Goal: Task Accomplishment & Management: Use online tool/utility

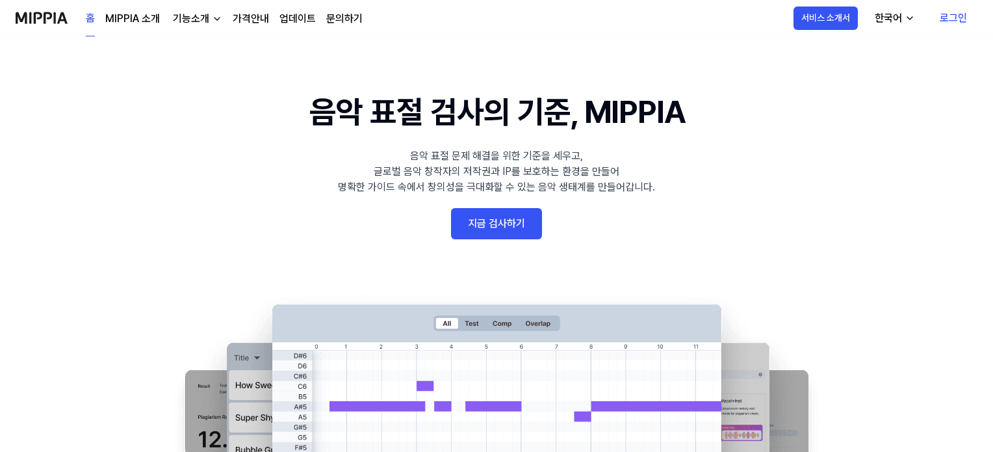
click at [966, 27] on link "로그인" at bounding box center [953, 18] width 48 height 36
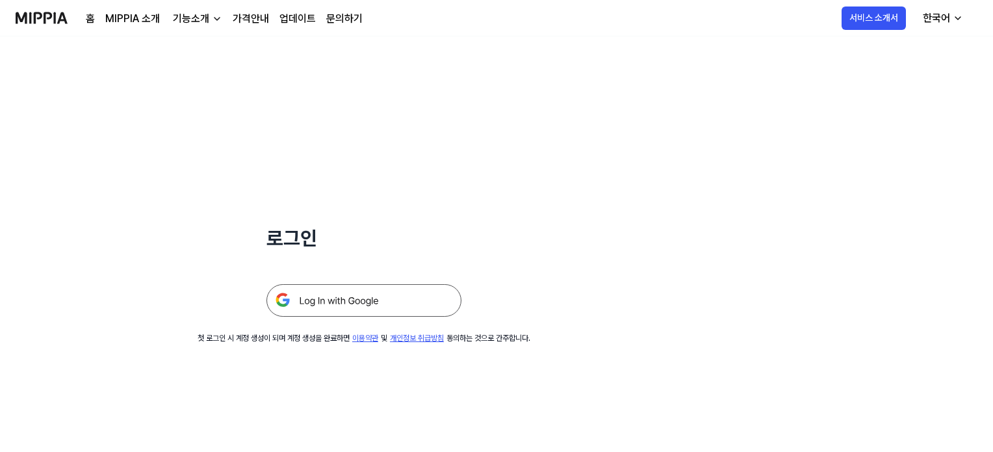
click at [408, 309] on img at bounding box center [363, 300] width 195 height 32
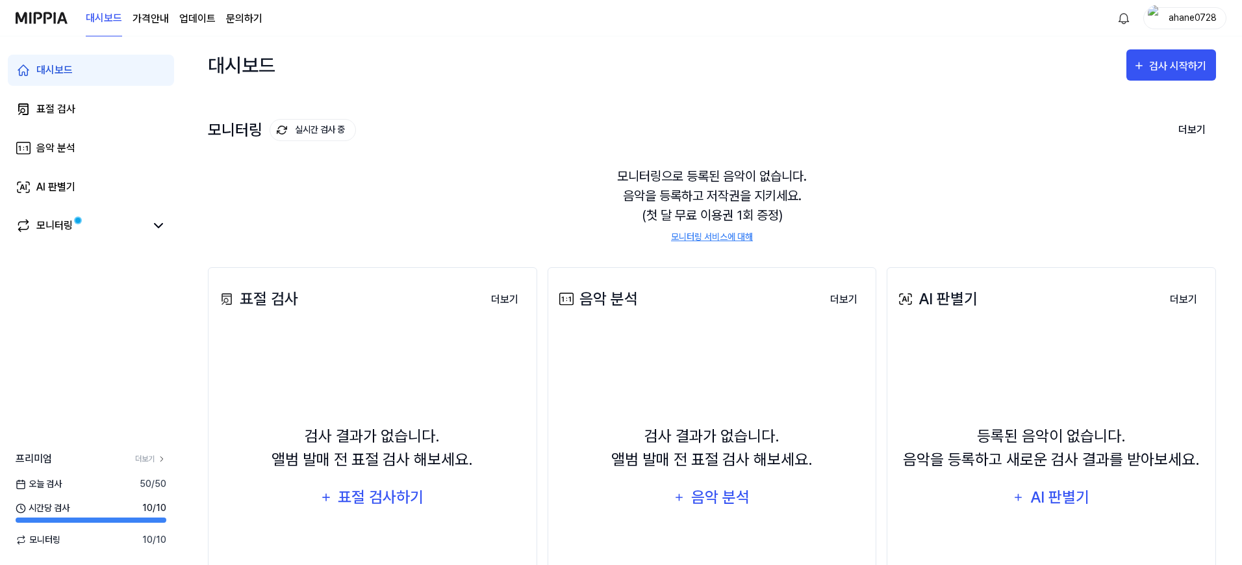
click at [769, 196] on div "모니터링으로 등록된 음악이 없습니다. 음악을 등록하고 저작권을 지키세요. (첫 달 무료 이용권 1회 증정) 모니터링 서비스에 대해" at bounding box center [712, 205] width 1008 height 109
click at [417, 451] on div "표절 검사하기" at bounding box center [381, 497] width 88 height 25
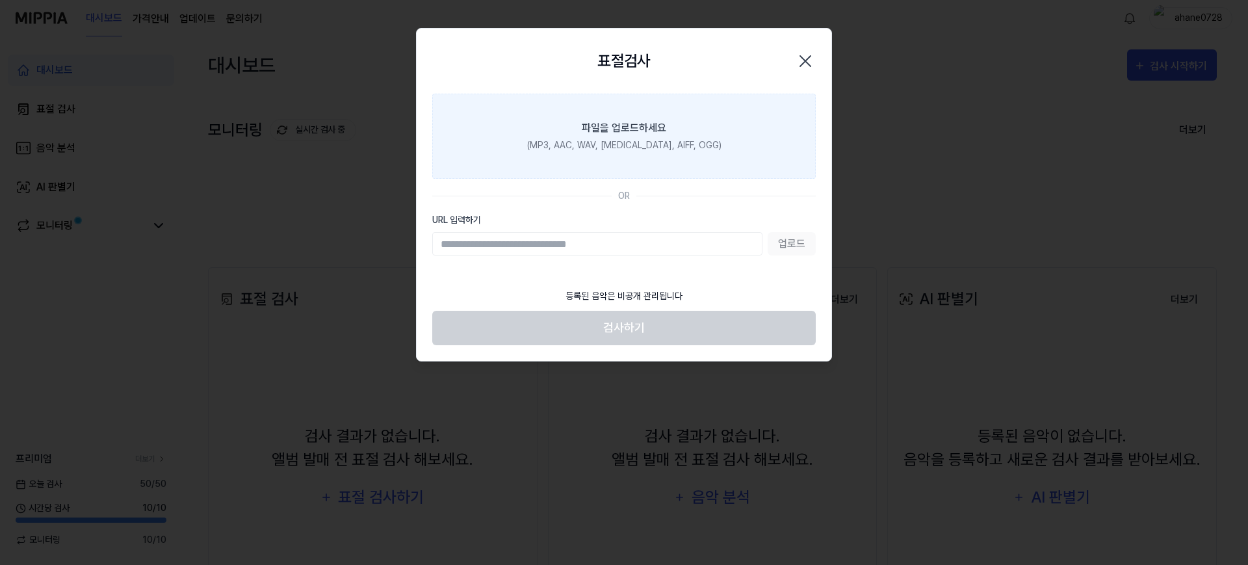
click at [652, 146] on div "(MP3, AAC, WAV, [MEDICAL_DATA], AIFF, OGG)" at bounding box center [624, 145] width 194 height 14
click at [0, 0] on input "파일을 업로드하세요 (MP3, AAC, WAV, [MEDICAL_DATA], AIFF, OGG)" at bounding box center [0, 0] width 0 height 0
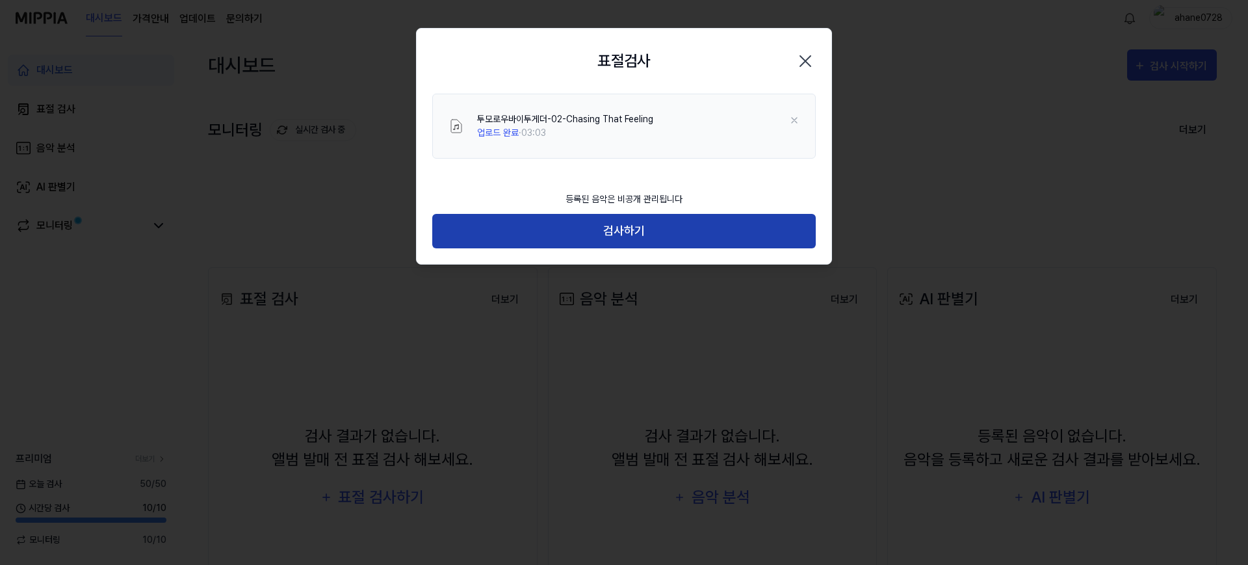
click at [659, 224] on button "검사하기" at bounding box center [623, 231] width 383 height 34
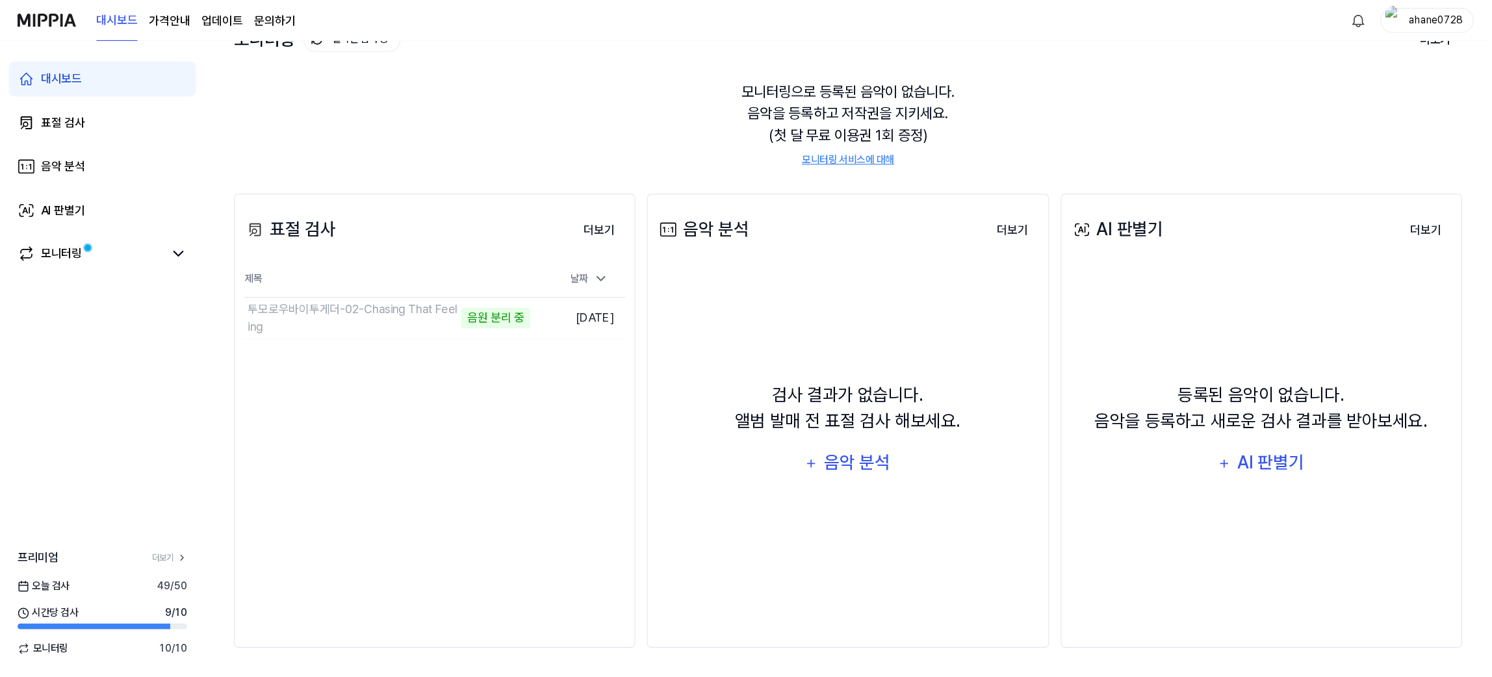
scroll to position [57, 0]
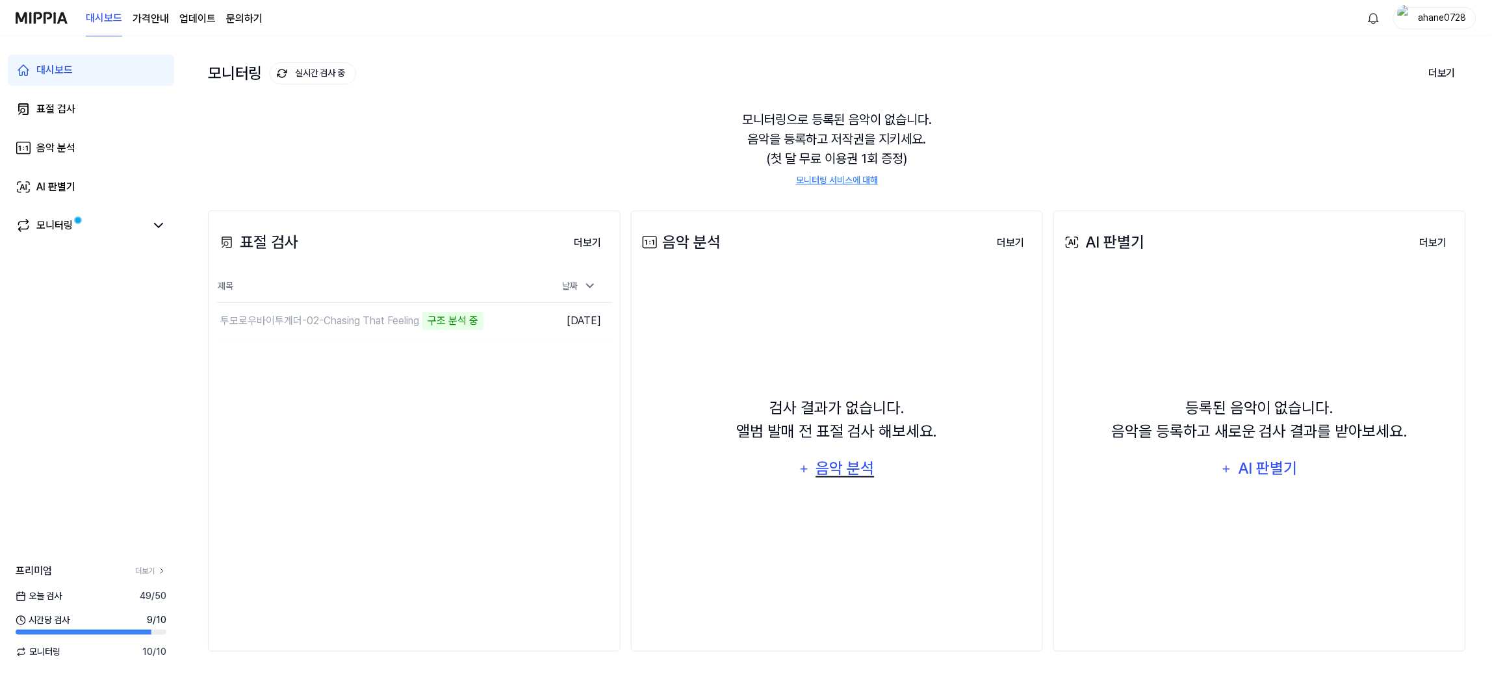
click at [845, 451] on div "음악 분석" at bounding box center [845, 468] width 62 height 25
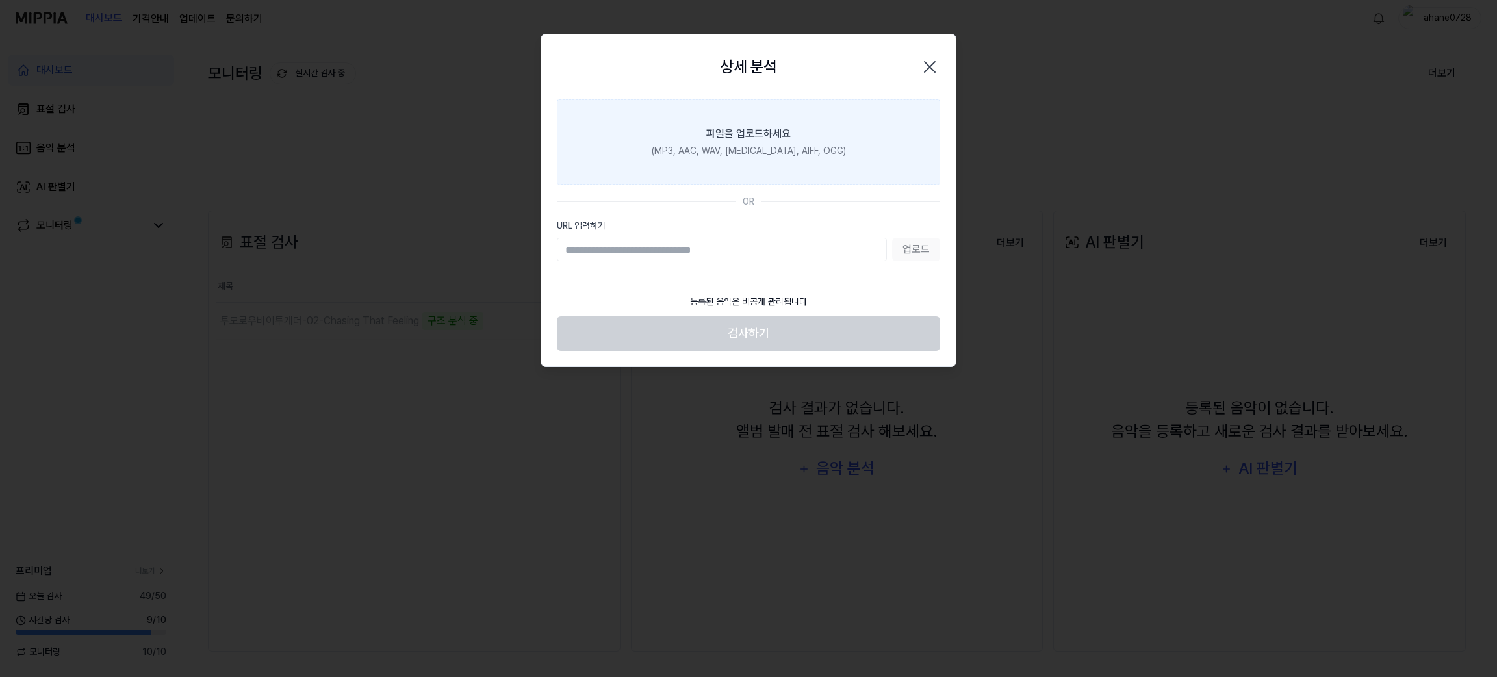
click at [703, 153] on div "(MP3, AAC, WAV, [MEDICAL_DATA], AIFF, OGG)" at bounding box center [749, 151] width 194 height 14
click at [0, 0] on input "파일을 업로드하세요 (MP3, AAC, WAV, [MEDICAL_DATA], AIFF, OGG)" at bounding box center [0, 0] width 0 height 0
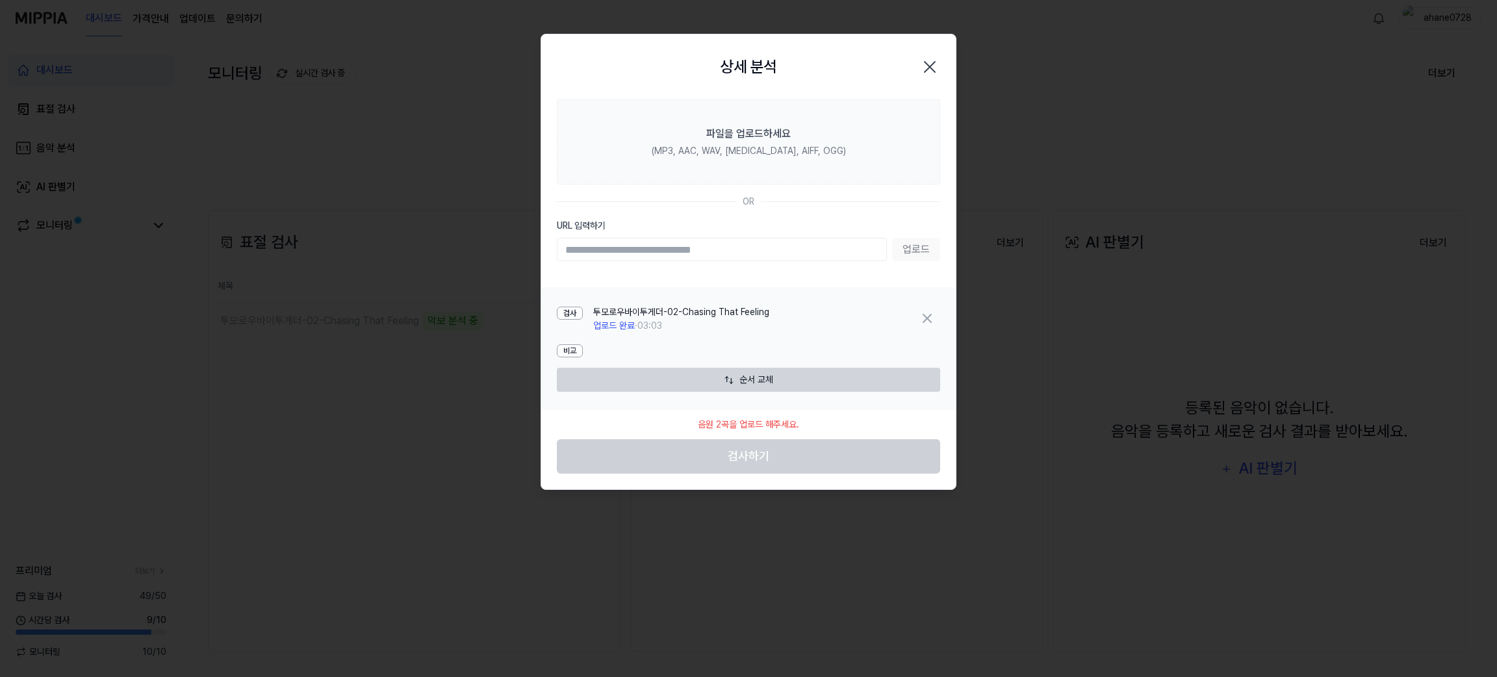
click at [929, 62] on icon "button" at bounding box center [929, 67] width 21 height 21
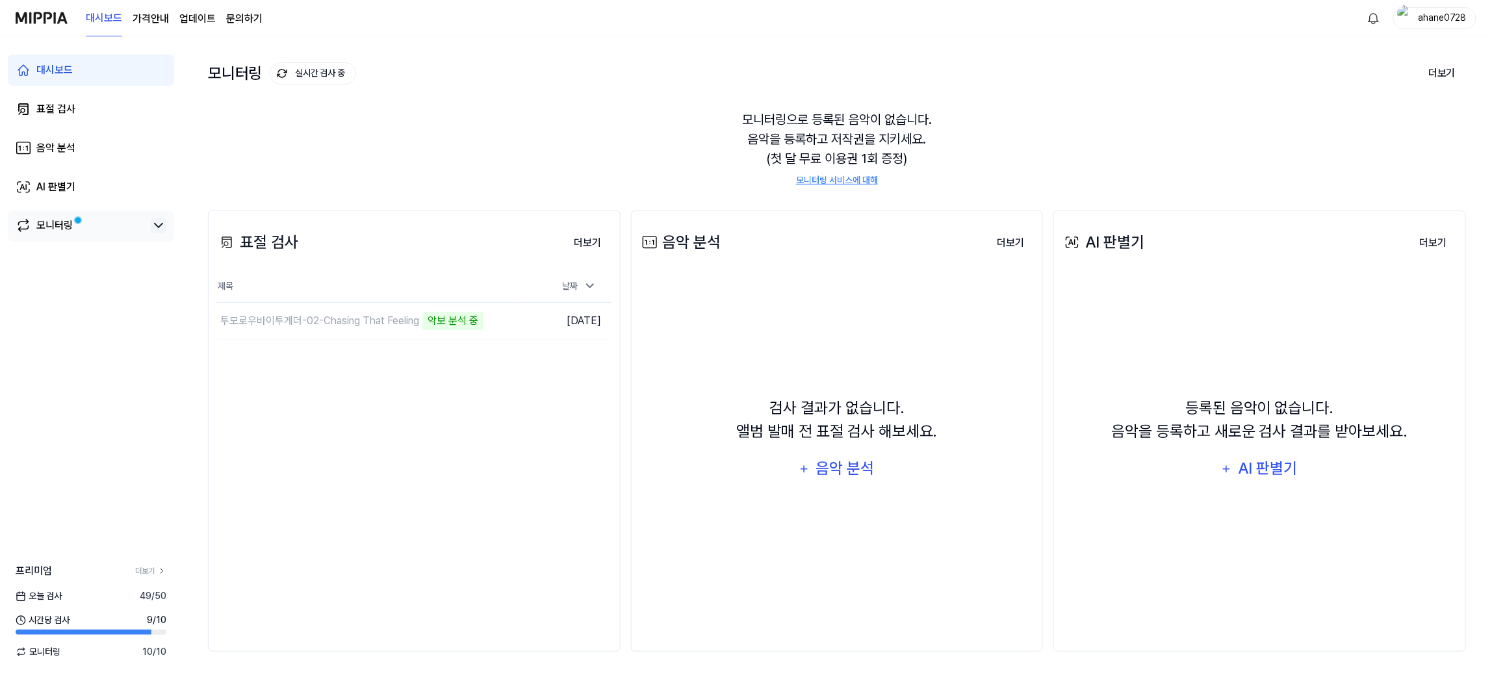
click at [159, 221] on icon at bounding box center [159, 226] width 16 height 16
click at [372, 321] on div "투모로우바이투게더-02-Chasing That Feeling" at bounding box center [307, 320] width 175 height 31
click at [490, 316] on td "투모로우바이투게더-02-Chasing That Feeling 악보 분석 중 이동하기" at bounding box center [364, 321] width 297 height 36
click at [502, 318] on td "투모로우바이투게더-02-Chasing That Feeling 악보 분석 중 이동하기" at bounding box center [364, 321] width 297 height 36
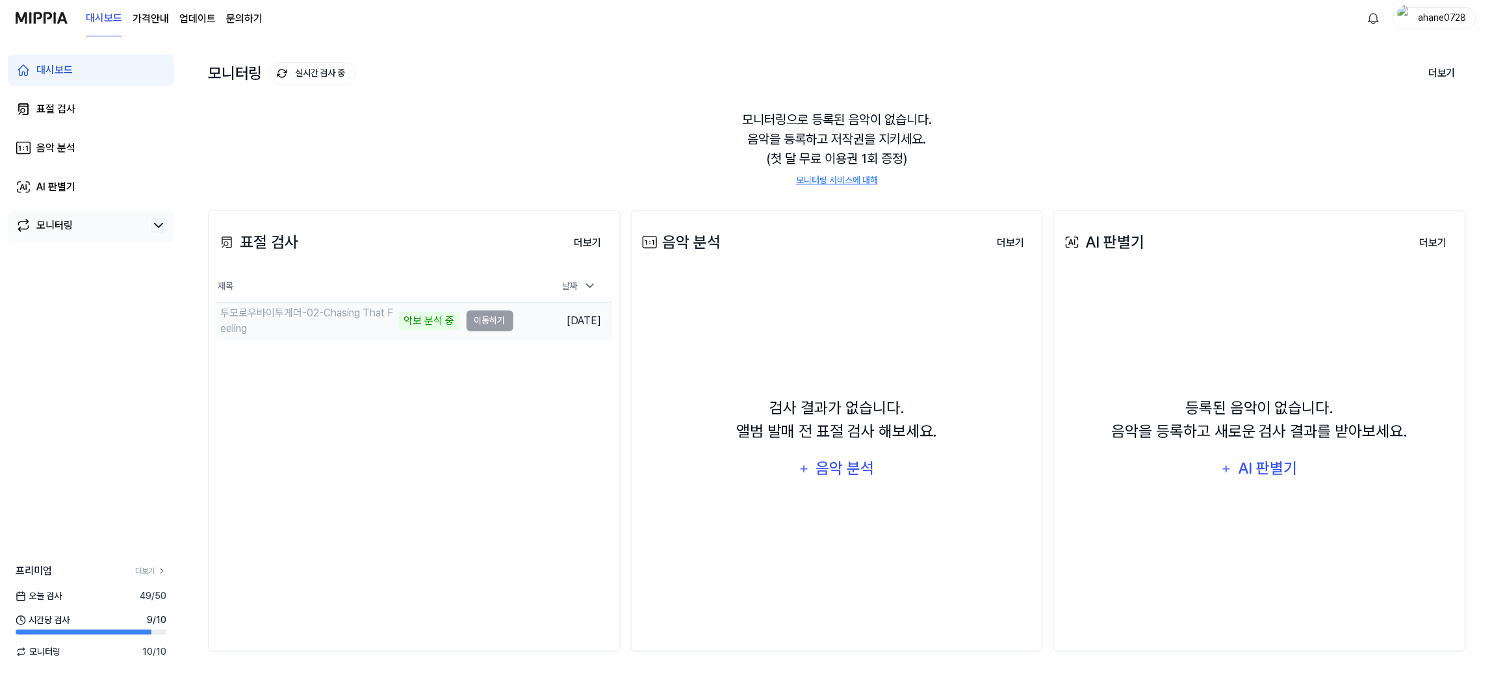
click at [502, 318] on td "투모로우바이투게더-02-Chasing That Feeling 악보 분석 중 이동하기" at bounding box center [364, 321] width 297 height 36
click at [831, 451] on div "음악 분석" at bounding box center [845, 468] width 62 height 25
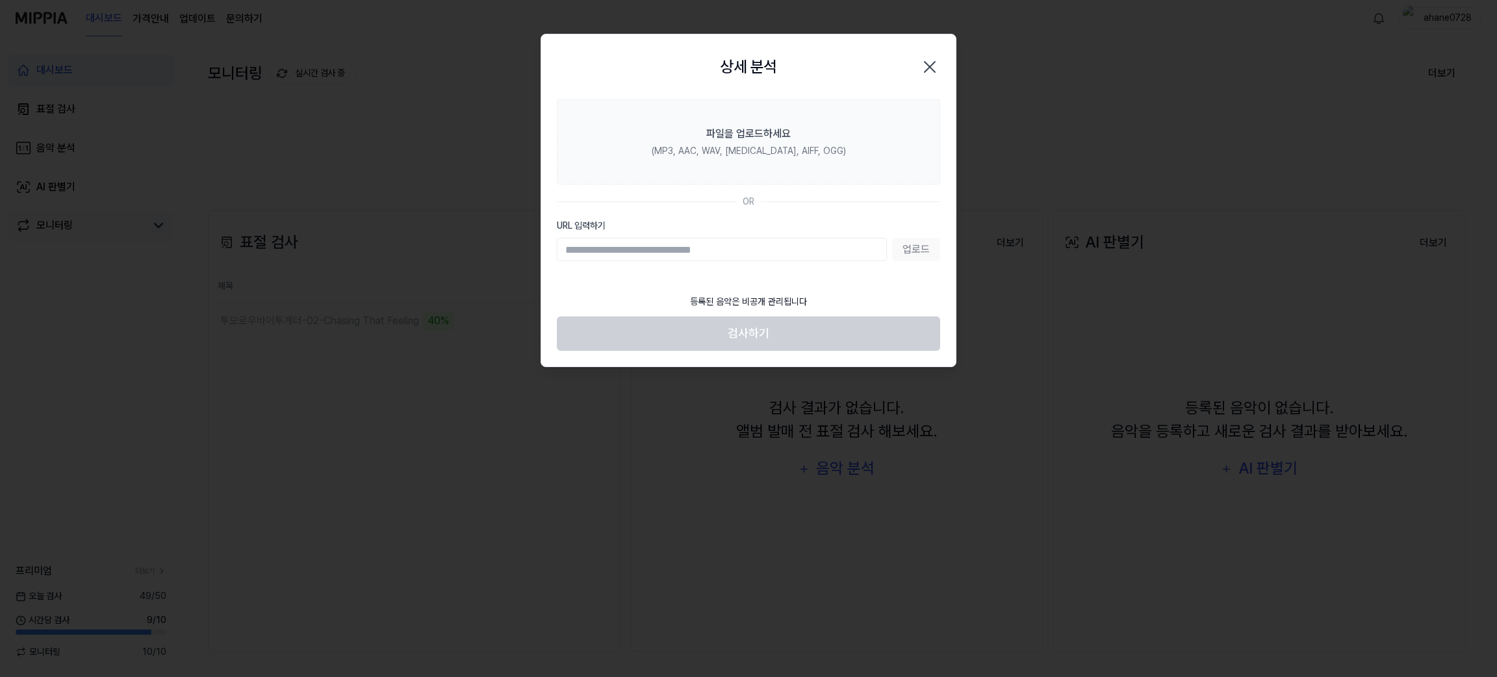
click at [927, 69] on icon "button" at bounding box center [930, 67] width 10 height 10
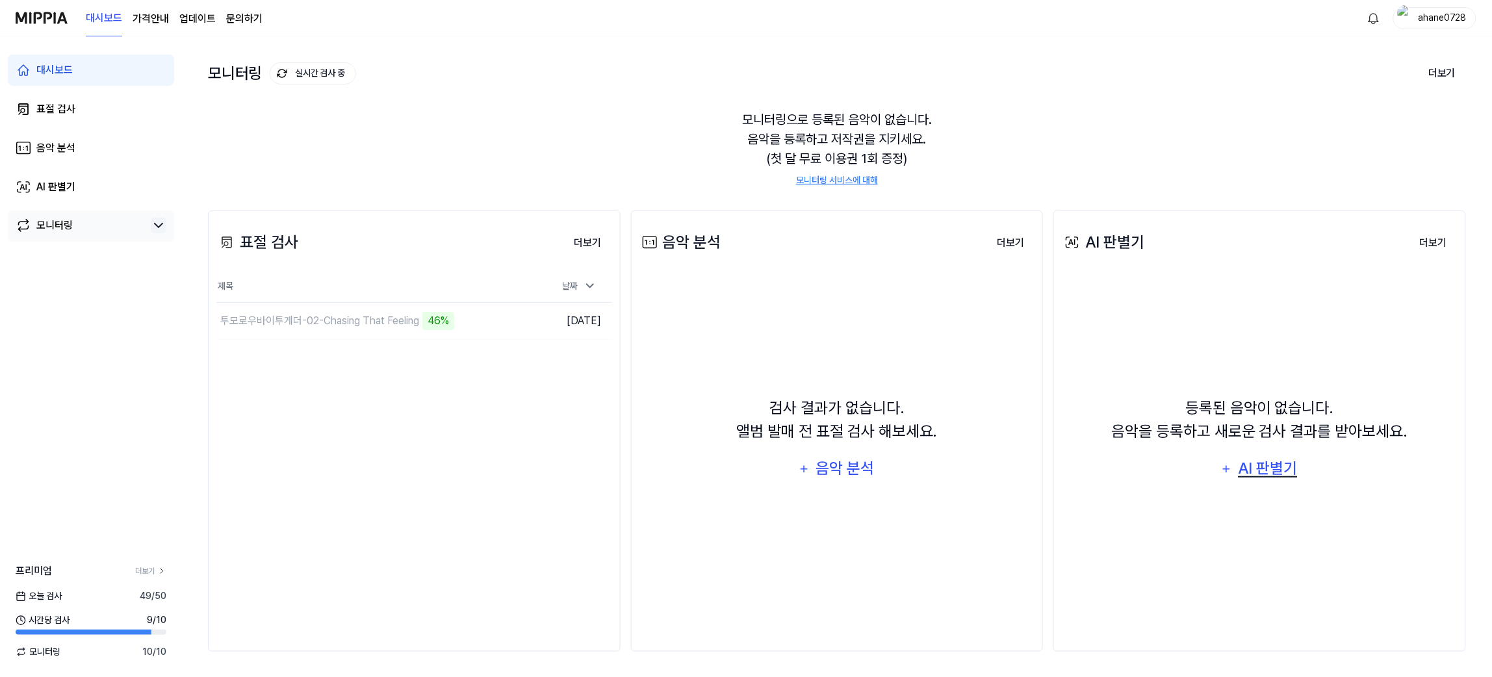
click at [992, 451] on div "AI 판별기" at bounding box center [1267, 468] width 62 height 25
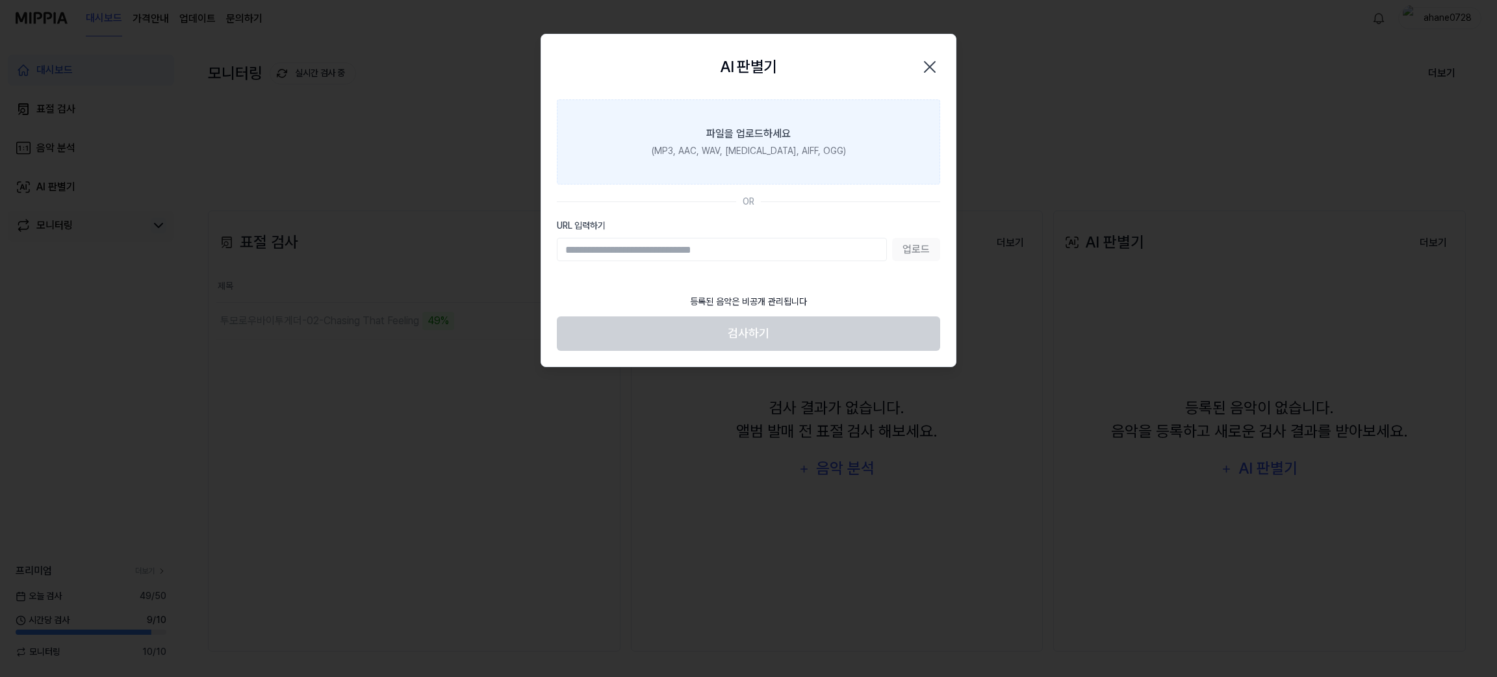
click at [780, 154] on div "(MP3, AAC, WAV, [MEDICAL_DATA], AIFF, OGG)" at bounding box center [749, 151] width 194 height 14
click at [0, 0] on input "파일을 업로드하세요 (MP3, AAC, WAV, [MEDICAL_DATA], AIFF, OGG)" at bounding box center [0, 0] width 0 height 0
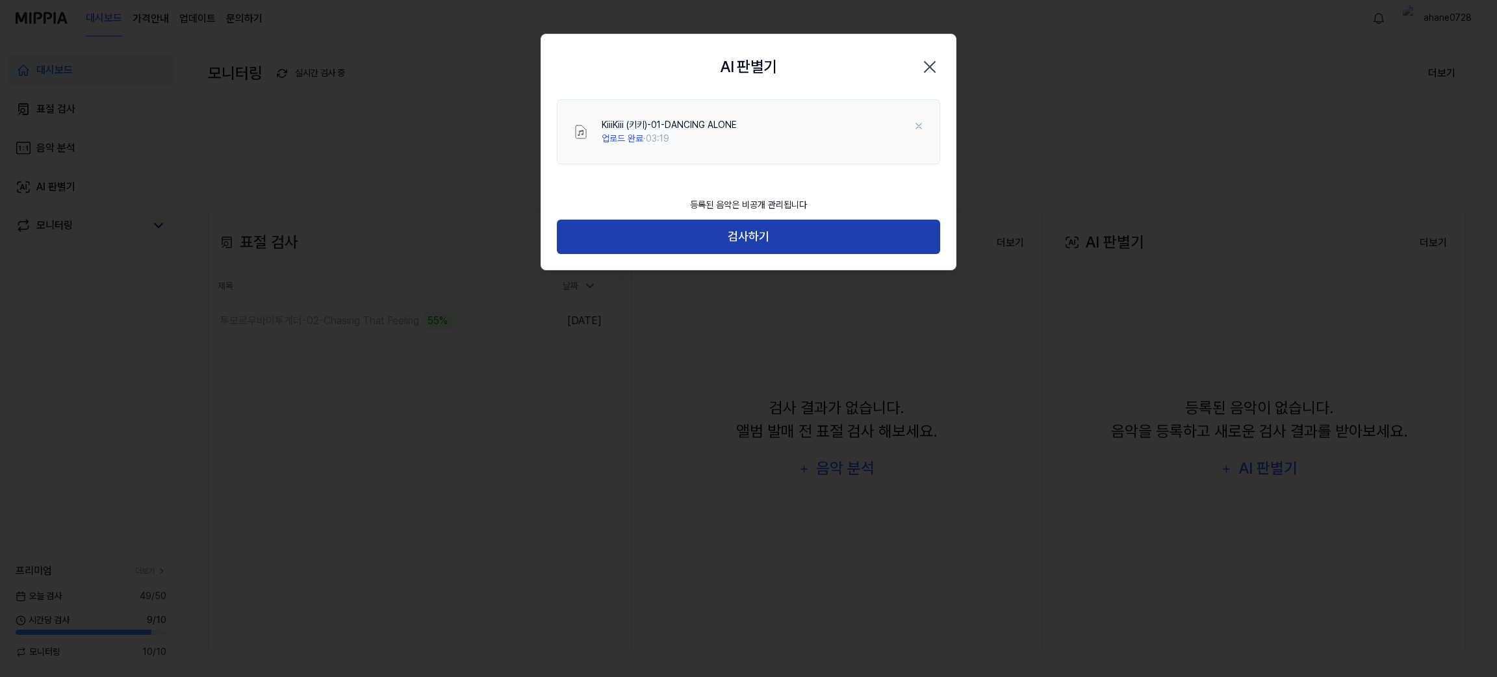
click at [810, 240] on button "검사하기" at bounding box center [748, 237] width 383 height 34
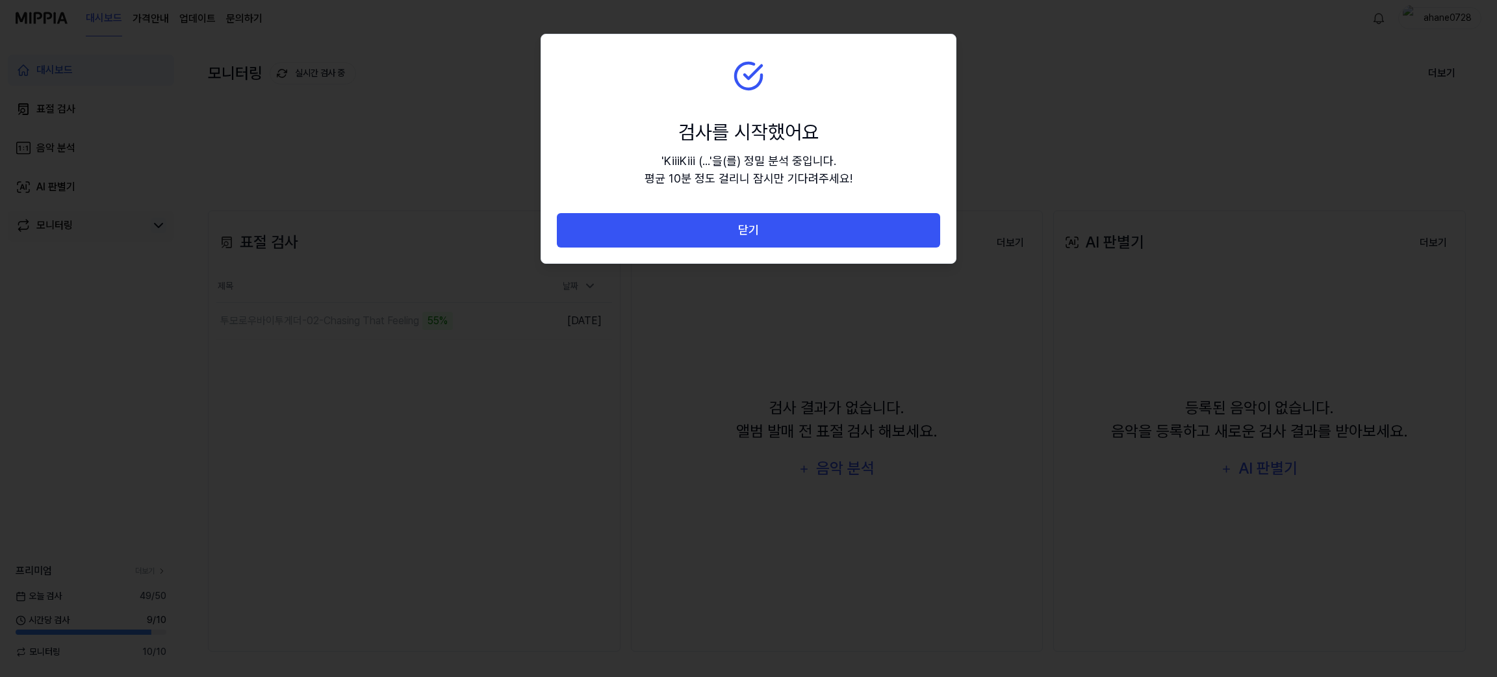
click at [810, 240] on button "닫기" at bounding box center [748, 230] width 383 height 34
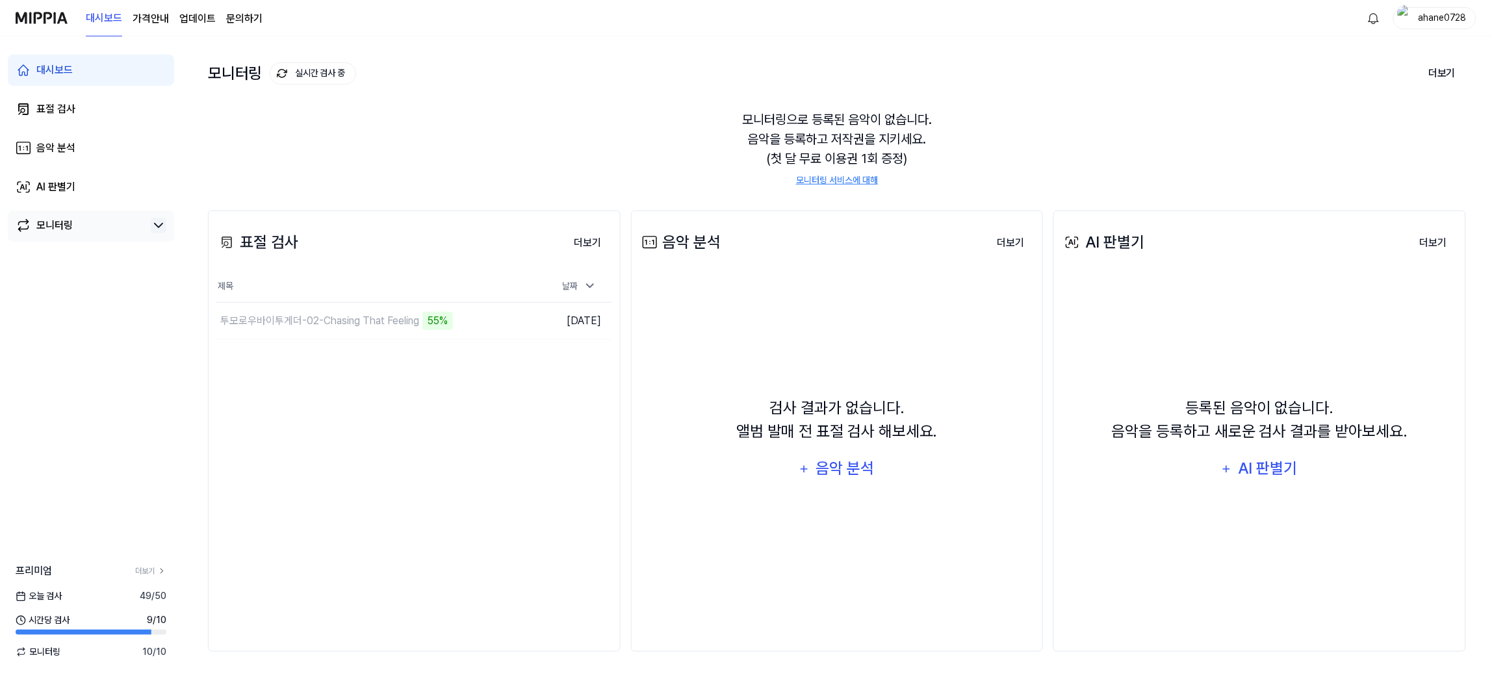
scroll to position [31, 0]
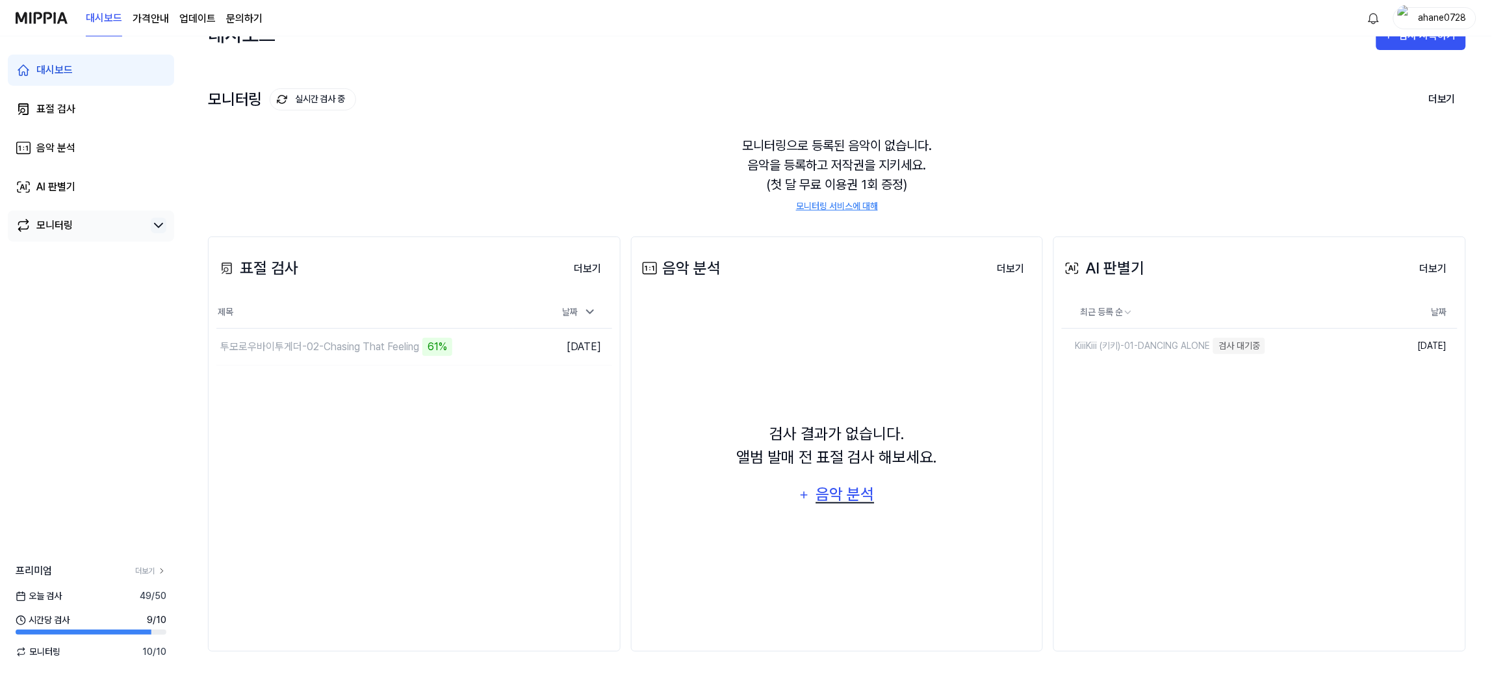
click at [860, 451] on div "음악 분석" at bounding box center [845, 494] width 62 height 25
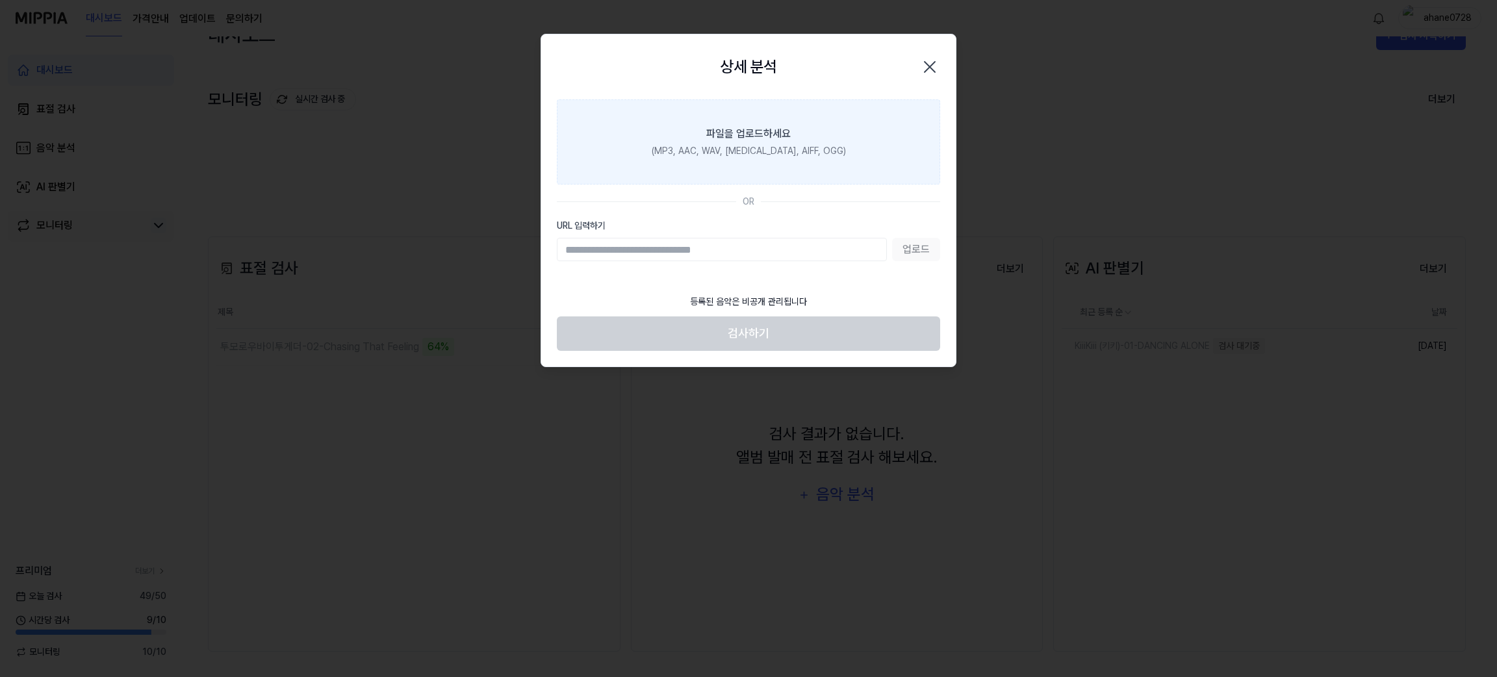
click at [818, 142] on label "파일을 업로드하세요 (MP3, AAC, WAV, [MEDICAL_DATA], AIFF, OGG)" at bounding box center [748, 141] width 383 height 85
click at [0, 0] on input "파일을 업로드하세요 (MP3, AAC, WAV, [MEDICAL_DATA], AIFF, OGG)" at bounding box center [0, 0] width 0 height 0
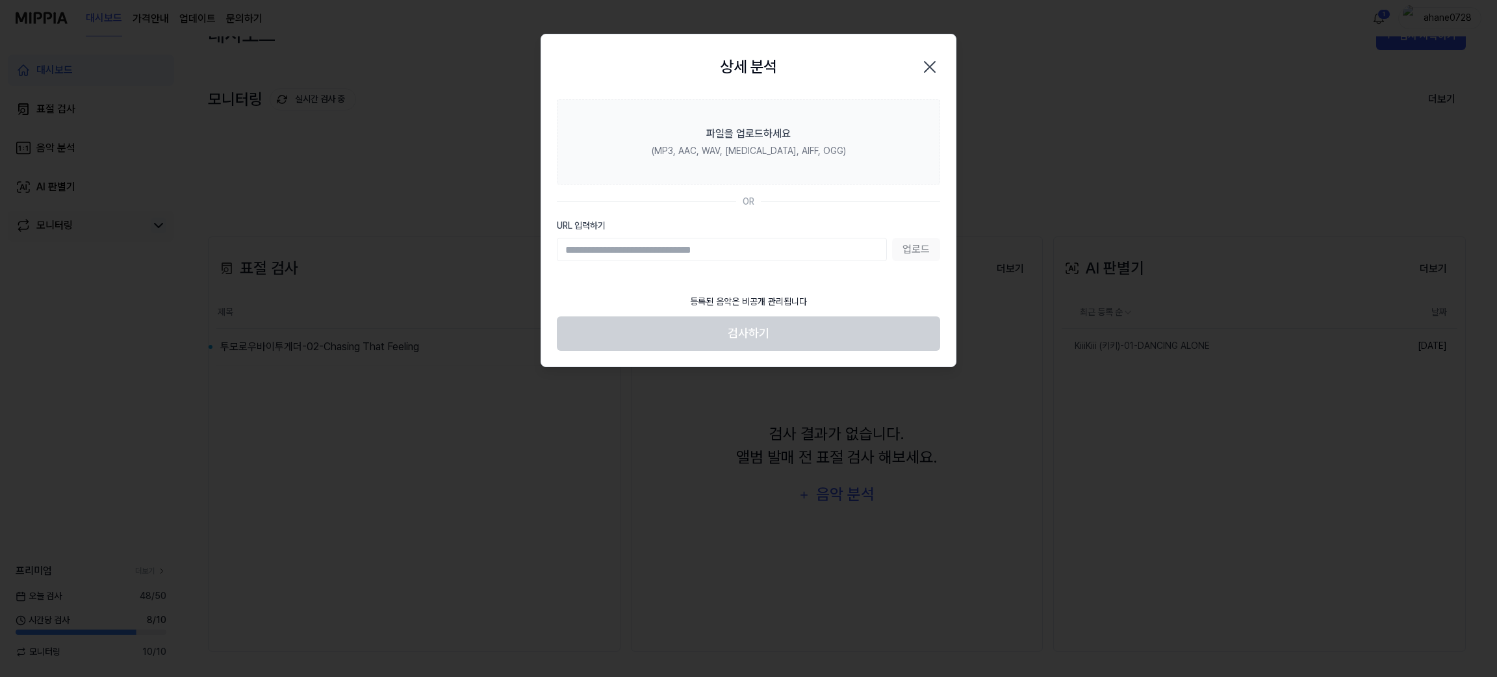
paste input "**********"
click at [626, 256] on input "**********" at bounding box center [722, 249] width 330 height 23
type input "**********"
click at [919, 253] on button "업로드" at bounding box center [916, 249] width 48 height 23
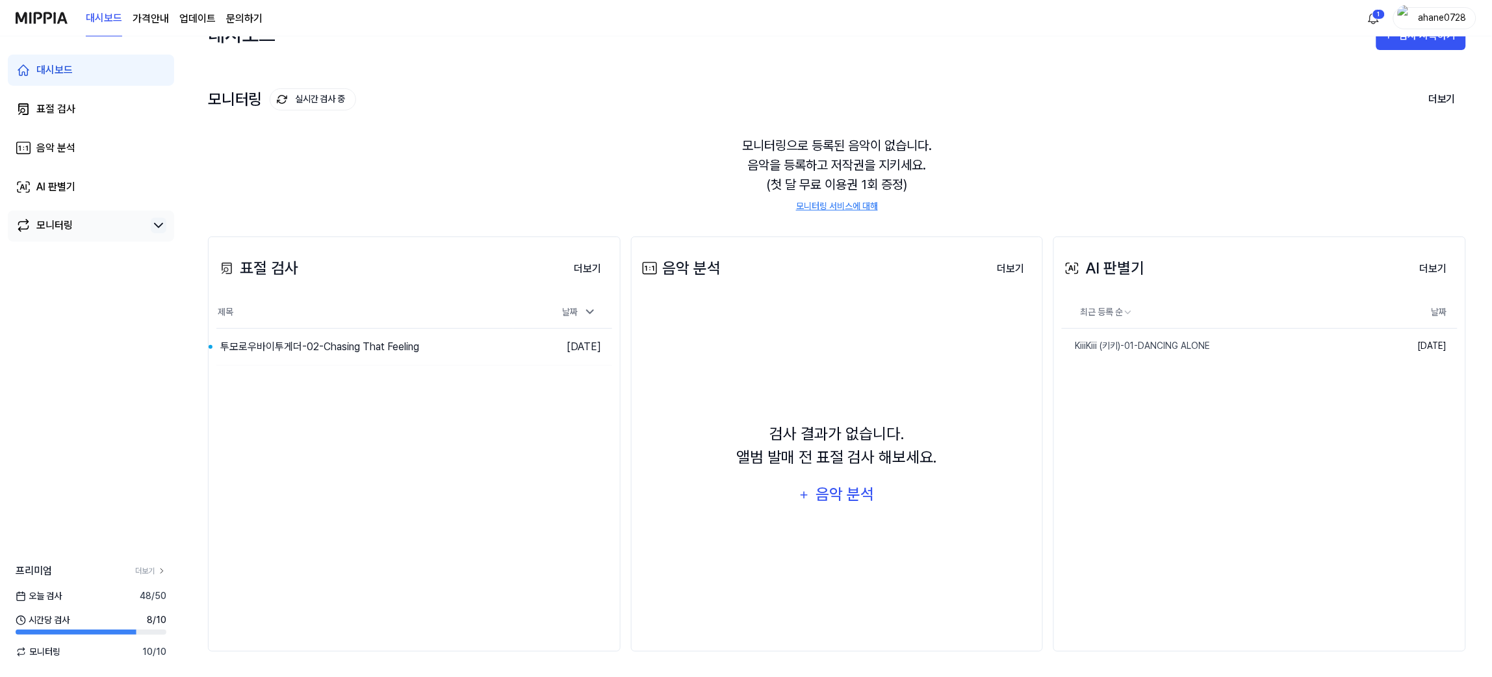
drag, startPoint x: 1145, startPoint y: 477, endPoint x: 720, endPoint y: 435, distance: 427.7
click at [487, 353] on button "이동하기" at bounding box center [490, 347] width 47 height 21
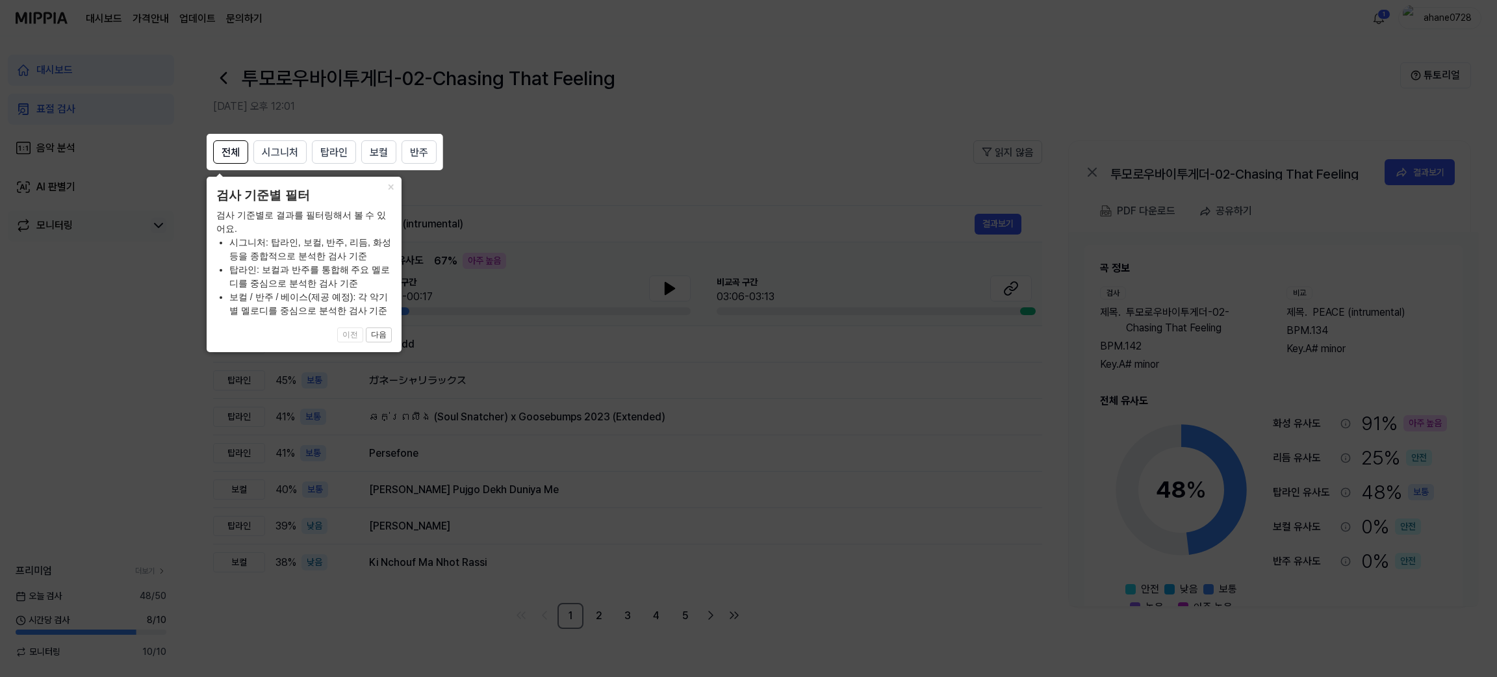
click at [326, 253] on li "시그니처: 탑라인, 보컬, 반주, 리듬, 화성 등을 종합적으로 분석한 검사 기준" at bounding box center [310, 249] width 162 height 27
click at [289, 147] on span "시그니처" at bounding box center [280, 153] width 36 height 16
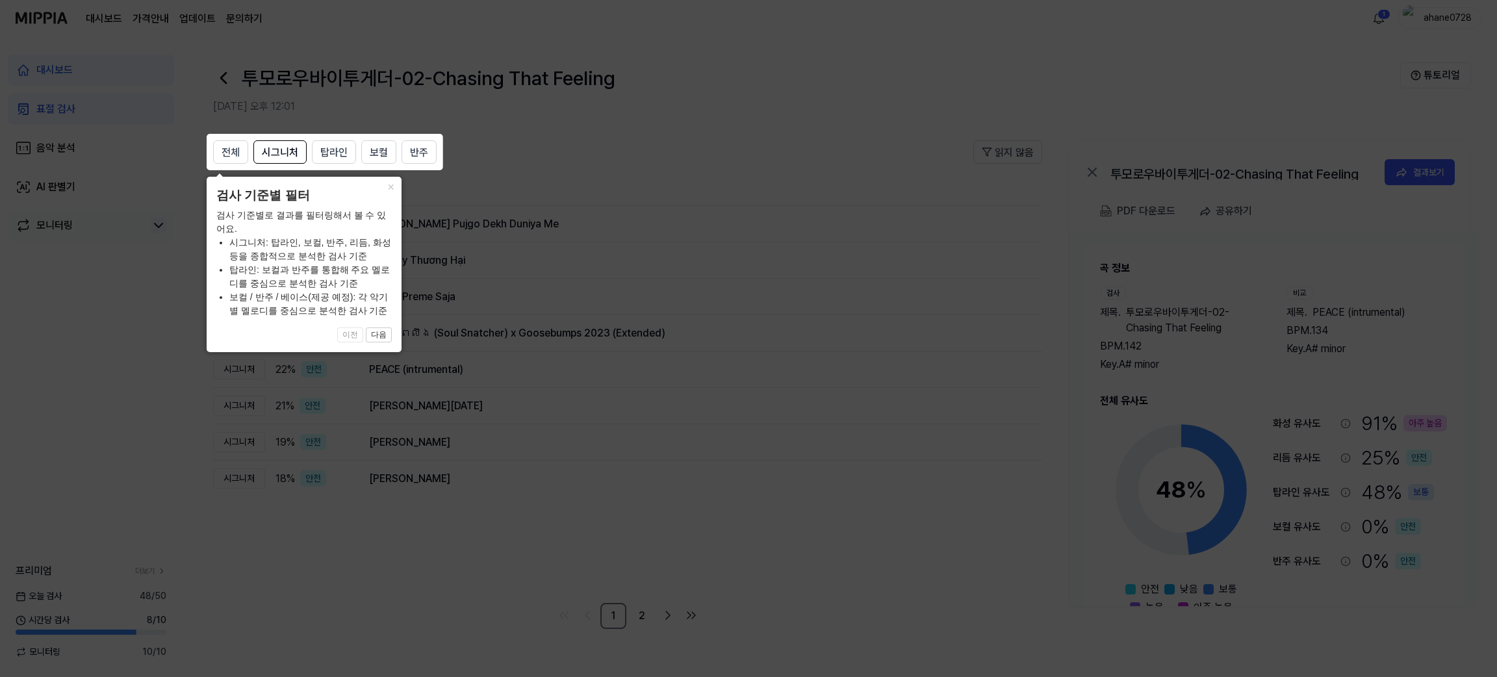
click at [358, 249] on li "시그니처: 탑라인, 보컬, 반주, 리듬, 화성 등을 종합적으로 분석한 검사 기준" at bounding box center [310, 249] width 162 height 27
click at [396, 182] on button "×" at bounding box center [391, 186] width 21 height 18
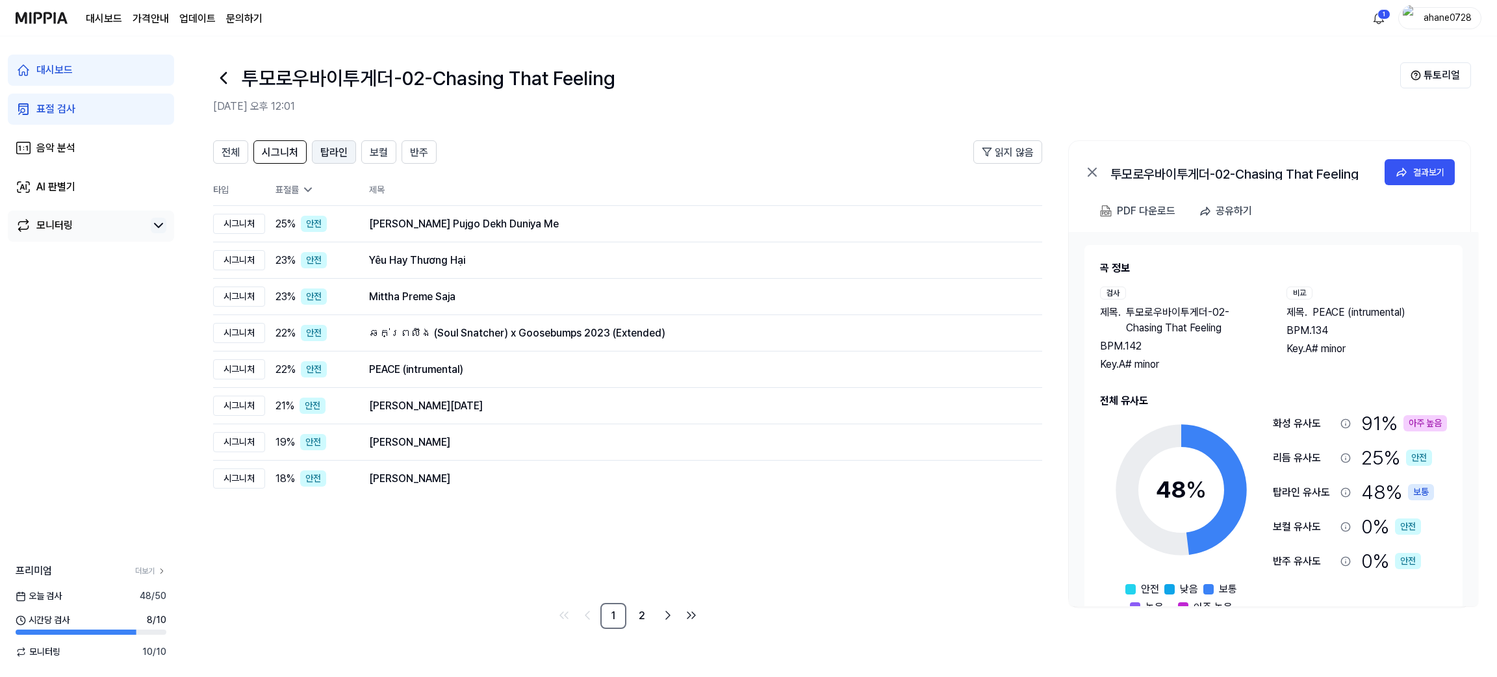
click at [327, 151] on span "탑라인" at bounding box center [333, 153] width 27 height 16
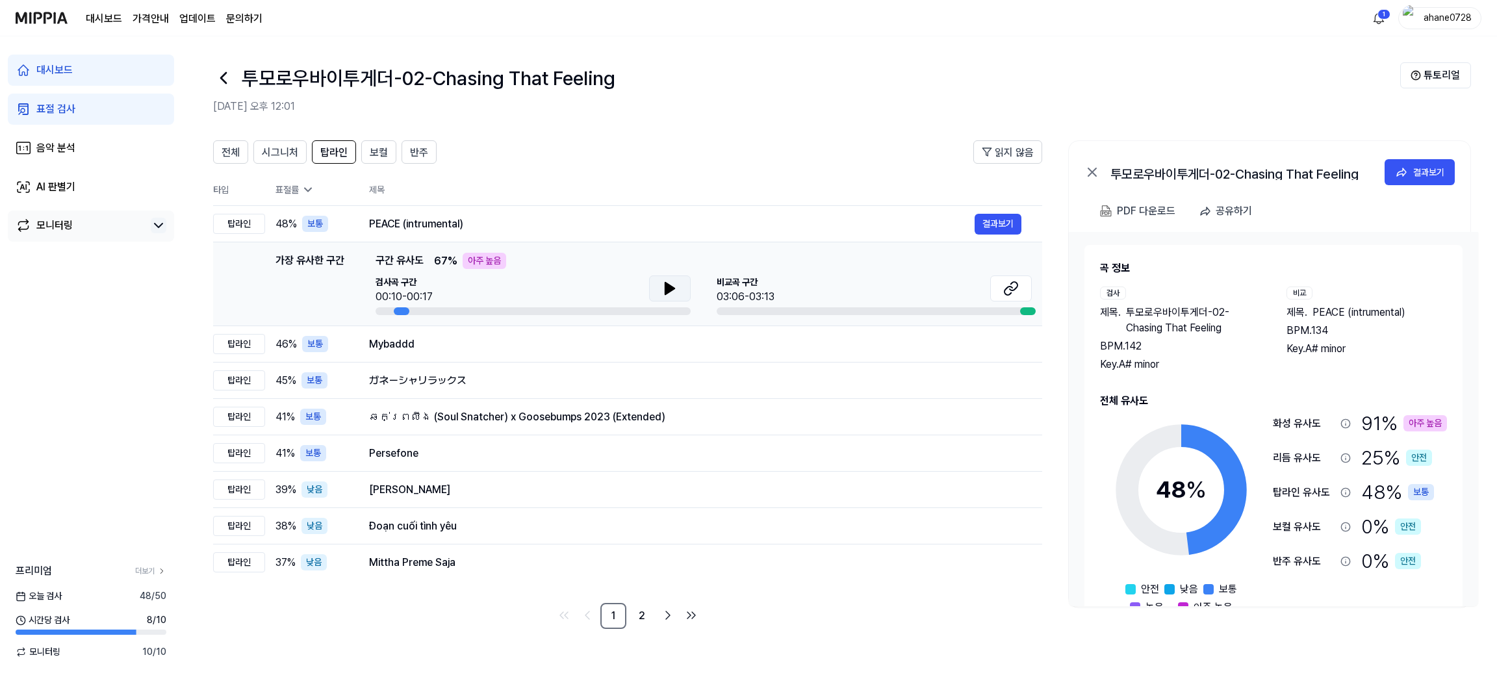
click at [665, 284] on icon at bounding box center [669, 289] width 9 height 12
click at [992, 285] on icon at bounding box center [1011, 289] width 16 height 16
click at [992, 308] on div at bounding box center [1028, 311] width 16 height 8
click at [992, 290] on icon at bounding box center [1011, 289] width 16 height 16
click at [481, 259] on div "아주 높음" at bounding box center [485, 261] width 44 height 16
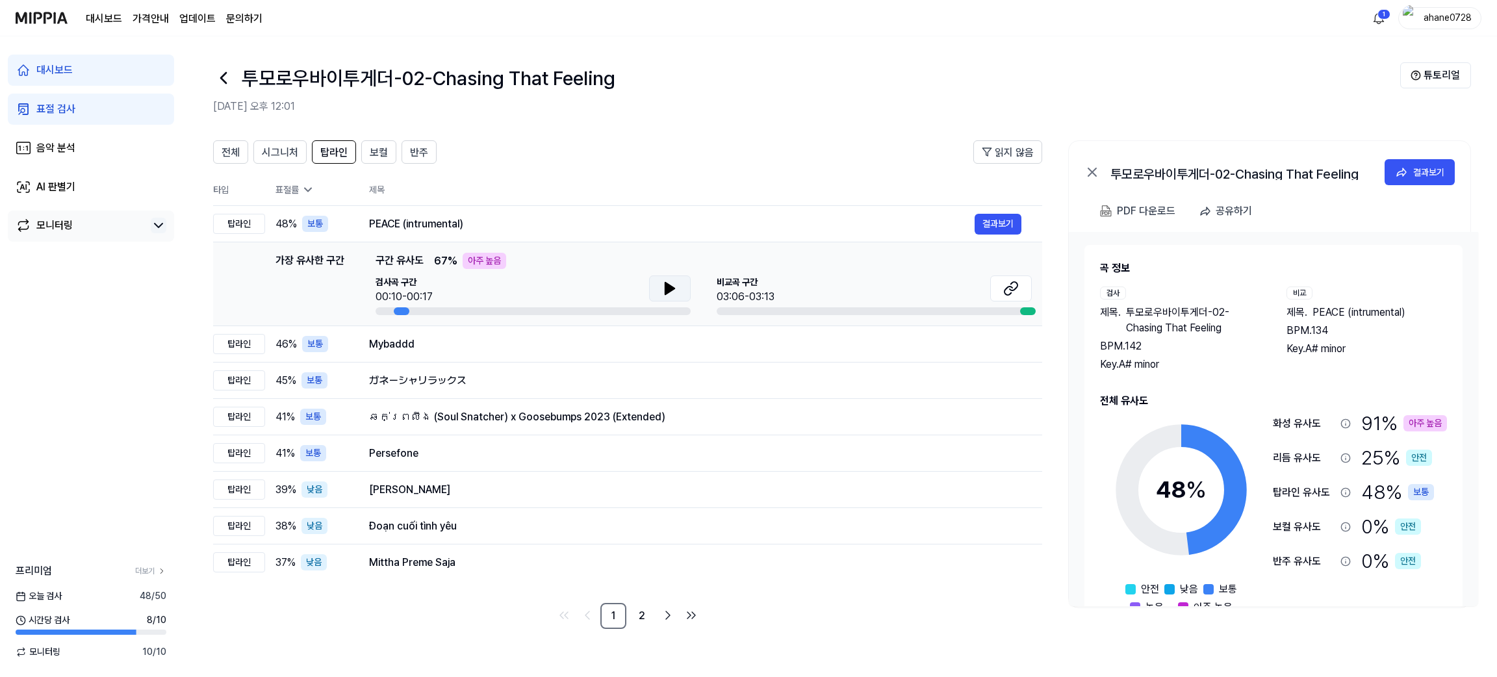
click at [669, 287] on icon at bounding box center [669, 289] width 9 height 12
drag, startPoint x: 669, startPoint y: 287, endPoint x: 437, endPoint y: 179, distance: 255.8
click at [437, 179] on table "타입 표절률 제목 표절률 읽지 않음 탑라인 48 % 보통 PEACE (intrumental) 결과보기 가장 유사한 구간 가장 유사한 구간 구간…" at bounding box center [627, 377] width 829 height 407
click at [376, 146] on span "보컬" at bounding box center [379, 153] width 18 height 16
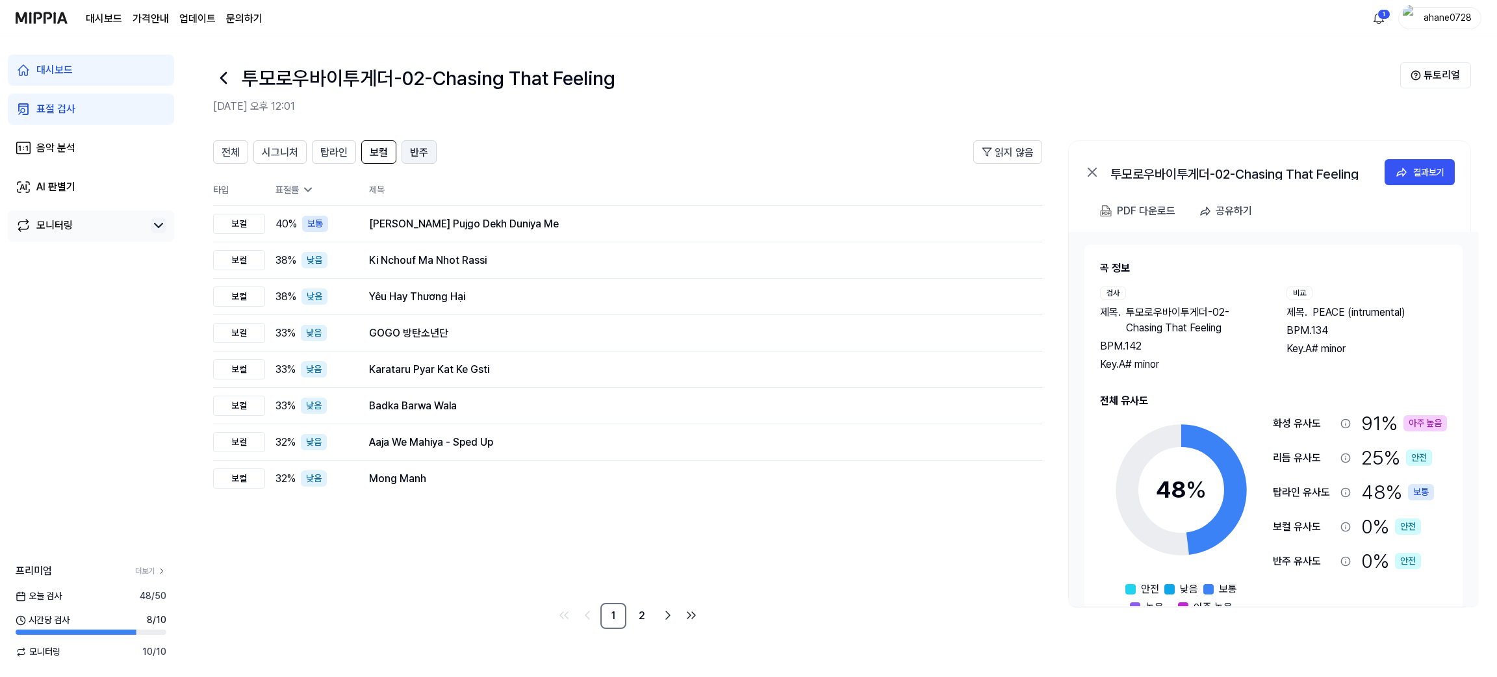
click at [422, 153] on span "반주" at bounding box center [419, 153] width 18 height 16
click at [275, 153] on span "시그니처" at bounding box center [280, 153] width 36 height 16
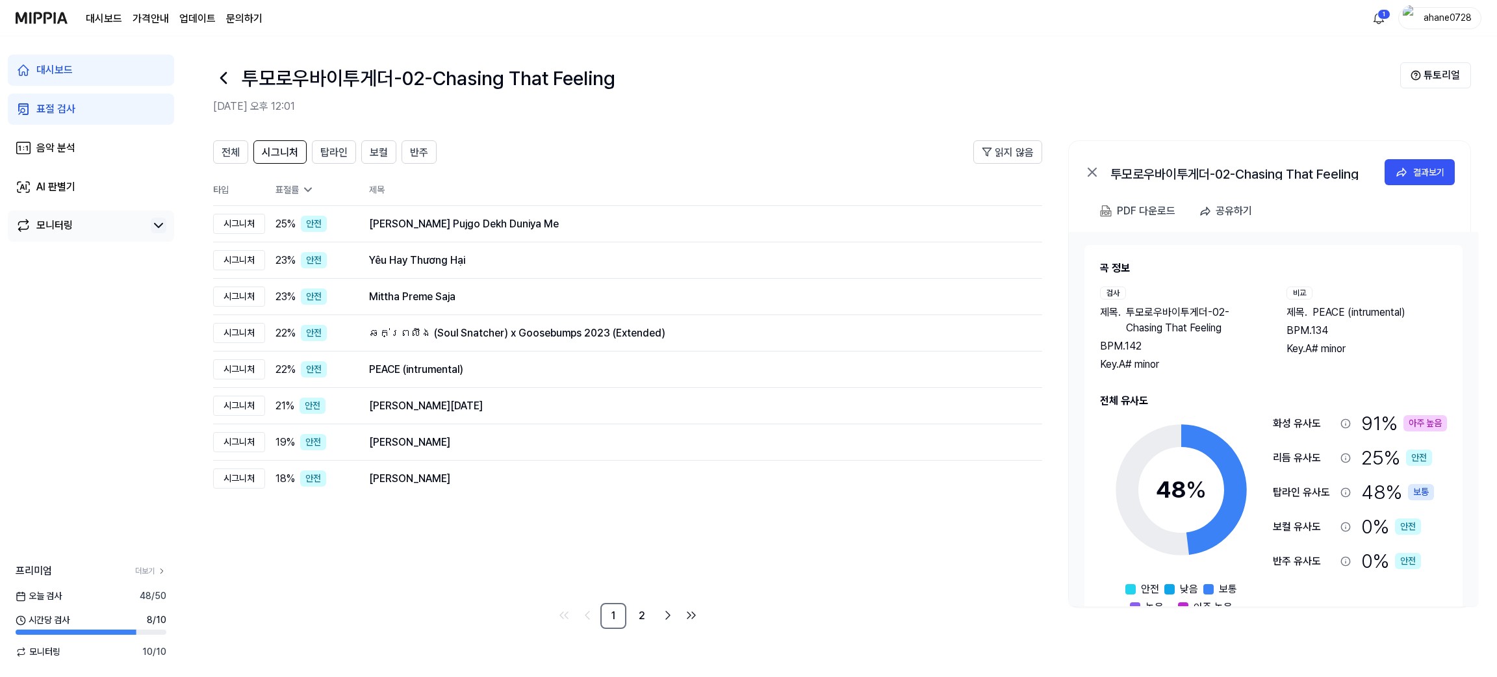
click at [220, 81] on icon at bounding box center [223, 78] width 21 height 21
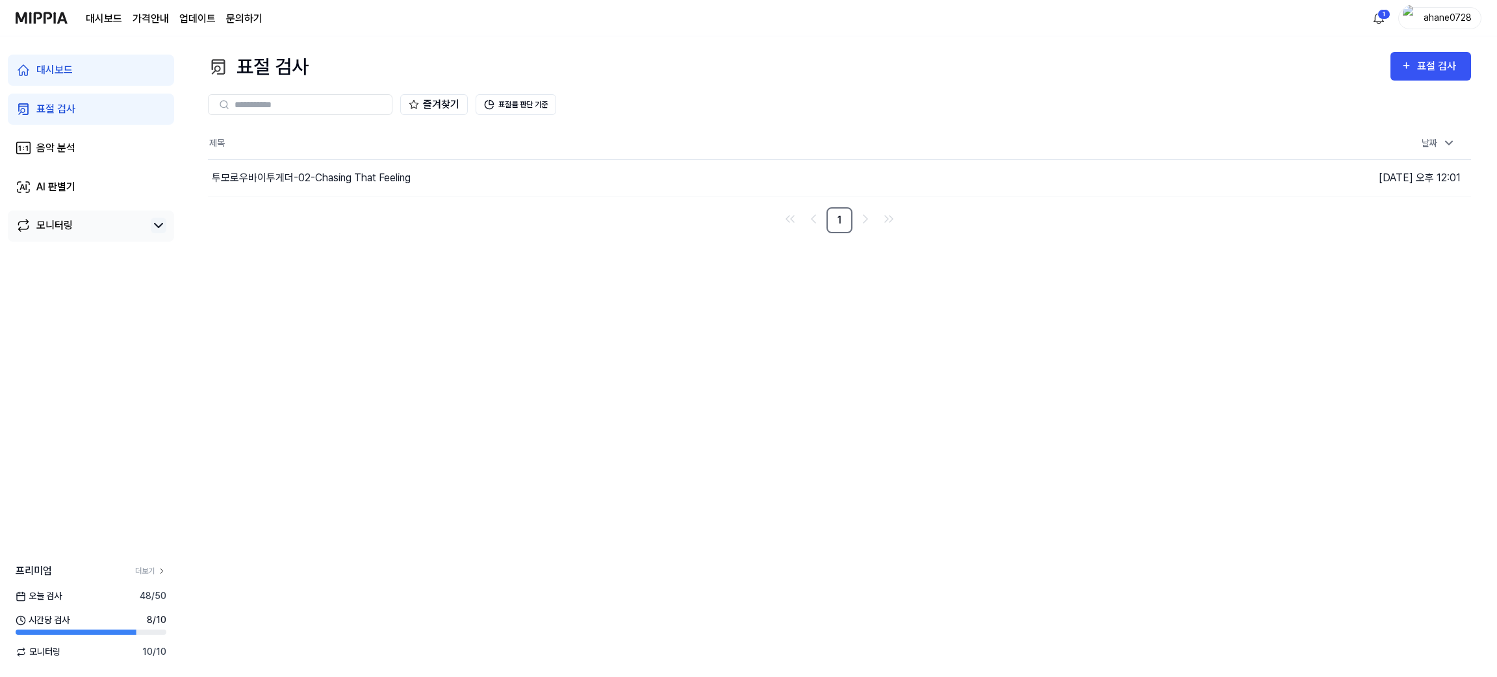
click at [87, 109] on link "표절 검사" at bounding box center [91, 109] width 166 height 31
click at [64, 120] on link "표절 검사" at bounding box center [91, 109] width 166 height 31
click at [89, 62] on link "대시보드" at bounding box center [91, 70] width 166 height 31
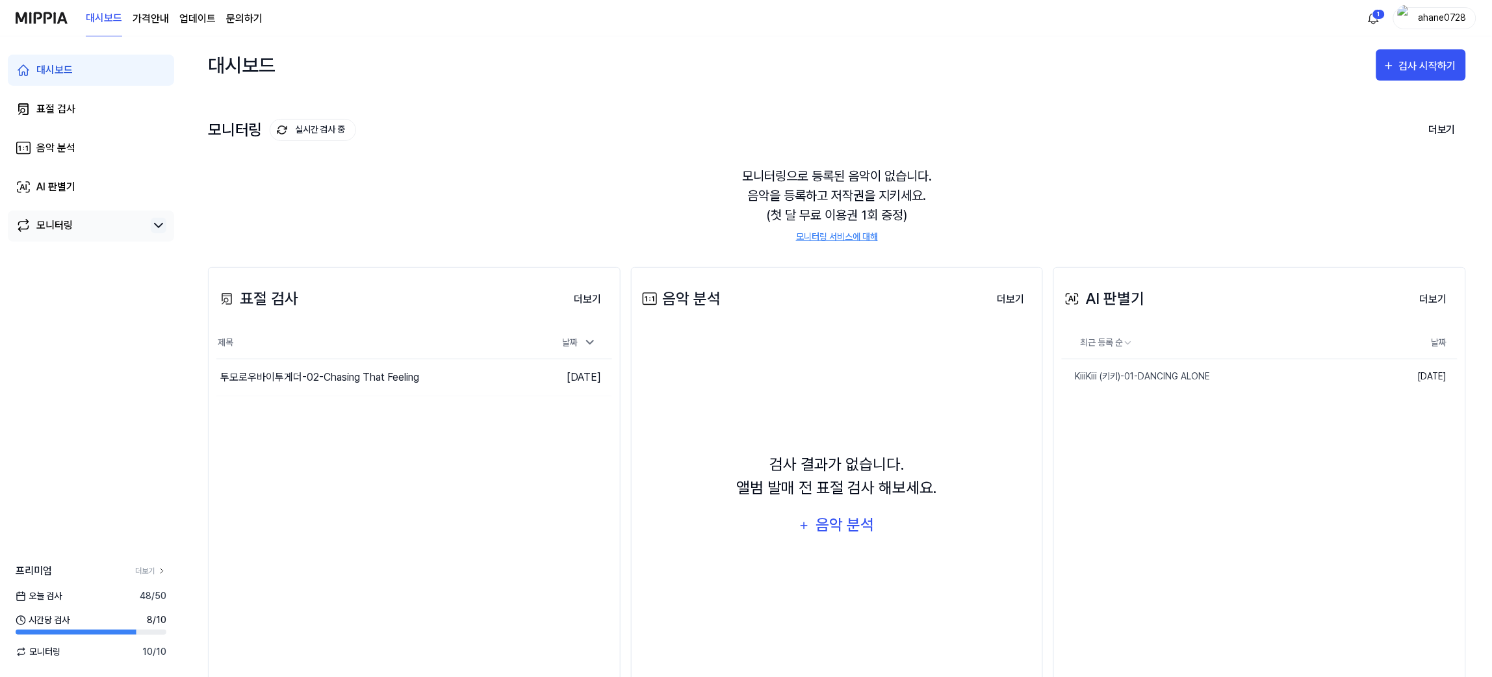
click at [513, 451] on div "표절 검사 더보기 표절 검사 제목 날짜 투모로우바이투게더-02-Chasing That Feeling 이동하기 2025.08.28. 더보기" at bounding box center [414, 474] width 413 height 415
click at [587, 299] on button "더보기" at bounding box center [588, 300] width 48 height 26
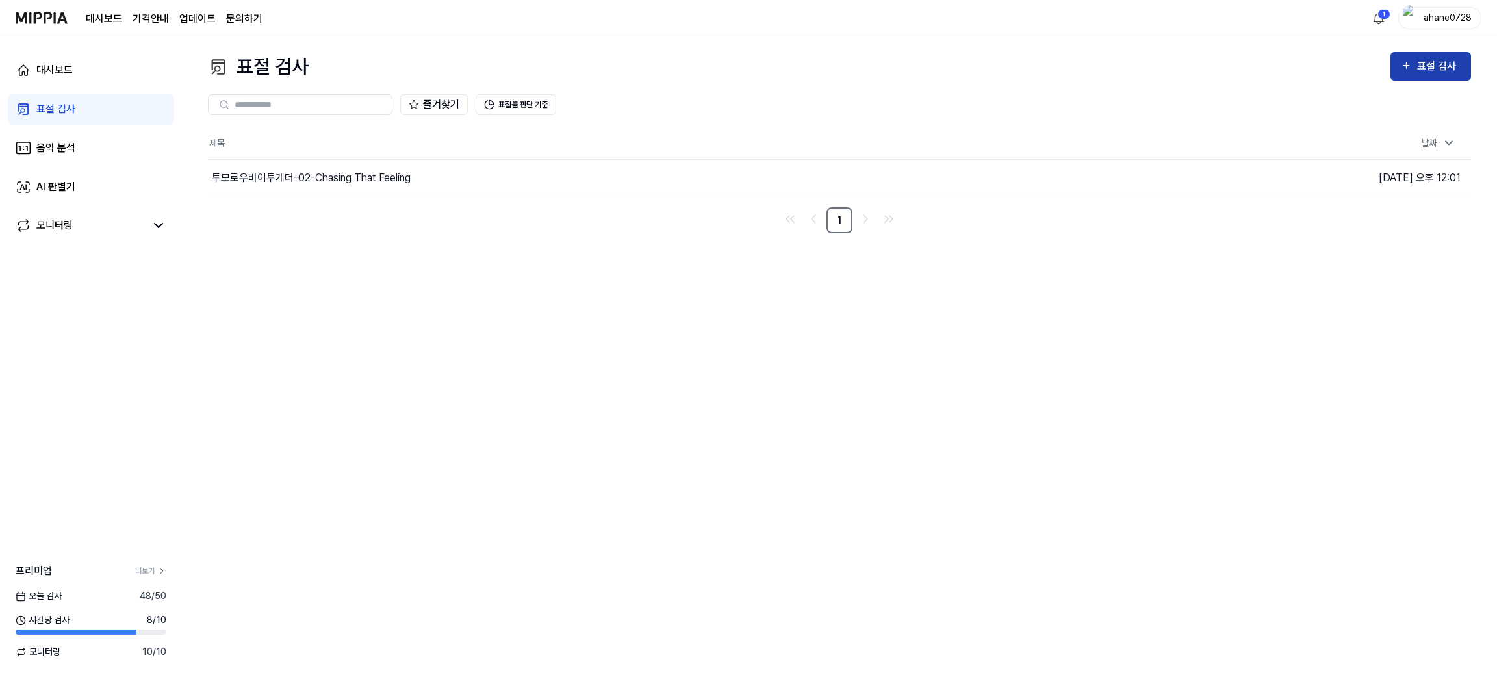
click at [1428, 80] on button "표절 검사" at bounding box center [1430, 66] width 81 height 29
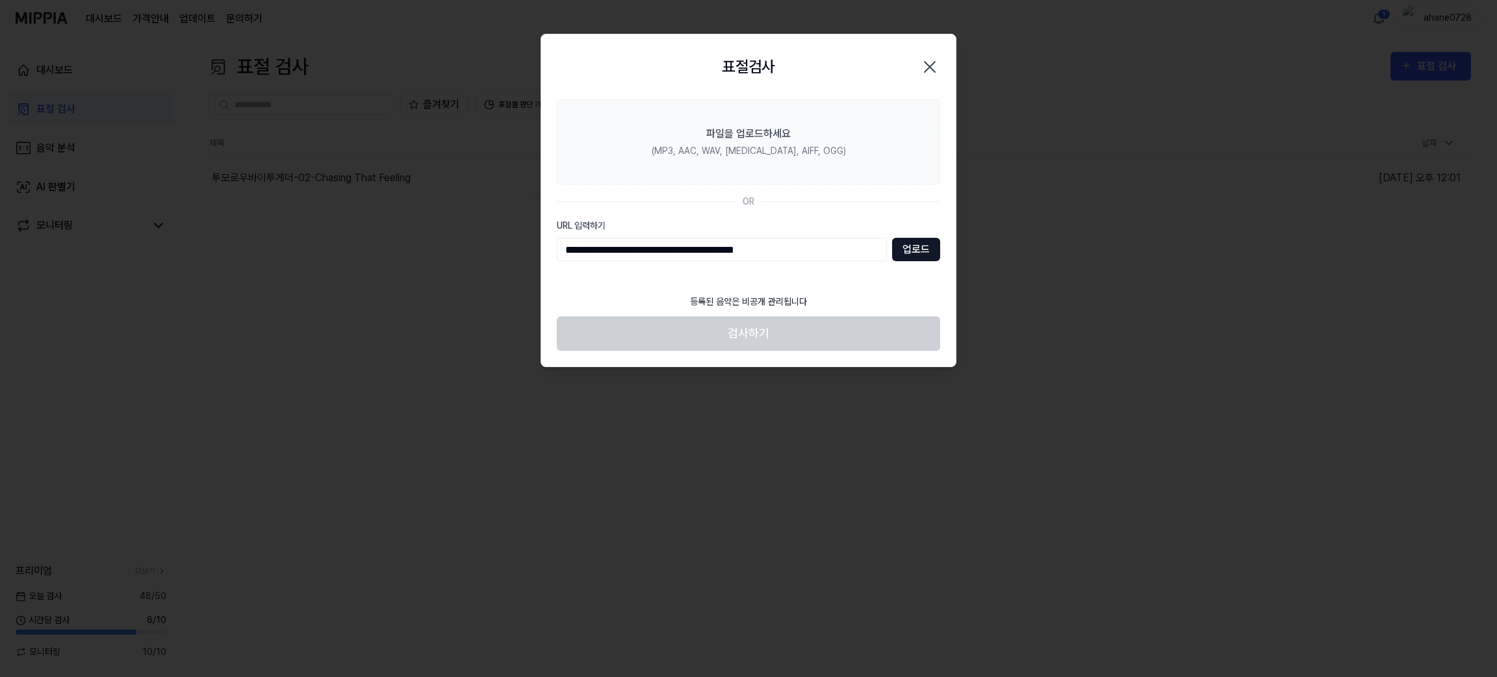
type input "**********"
click at [915, 253] on button "업로드" at bounding box center [916, 249] width 48 height 23
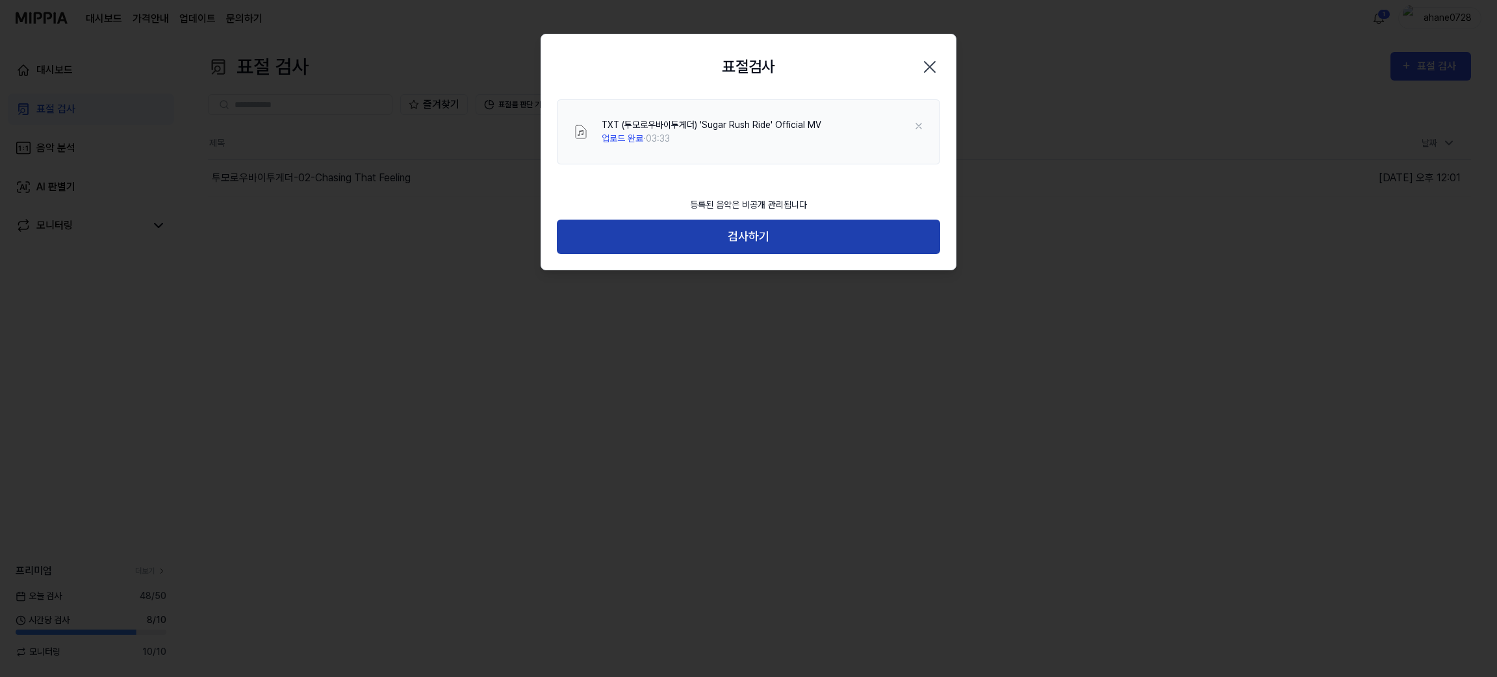
click at [724, 220] on button "검사하기" at bounding box center [748, 237] width 383 height 34
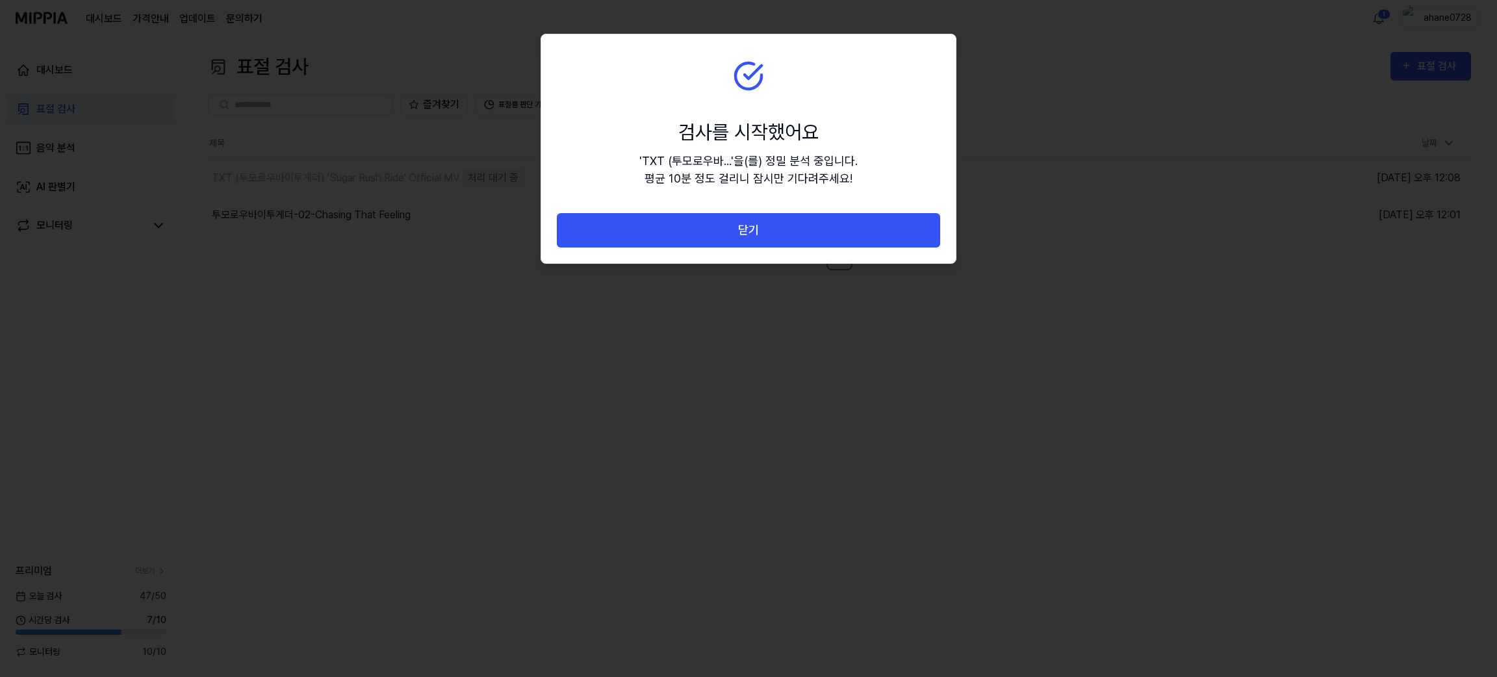
click at [724, 220] on button "닫기" at bounding box center [748, 230] width 383 height 34
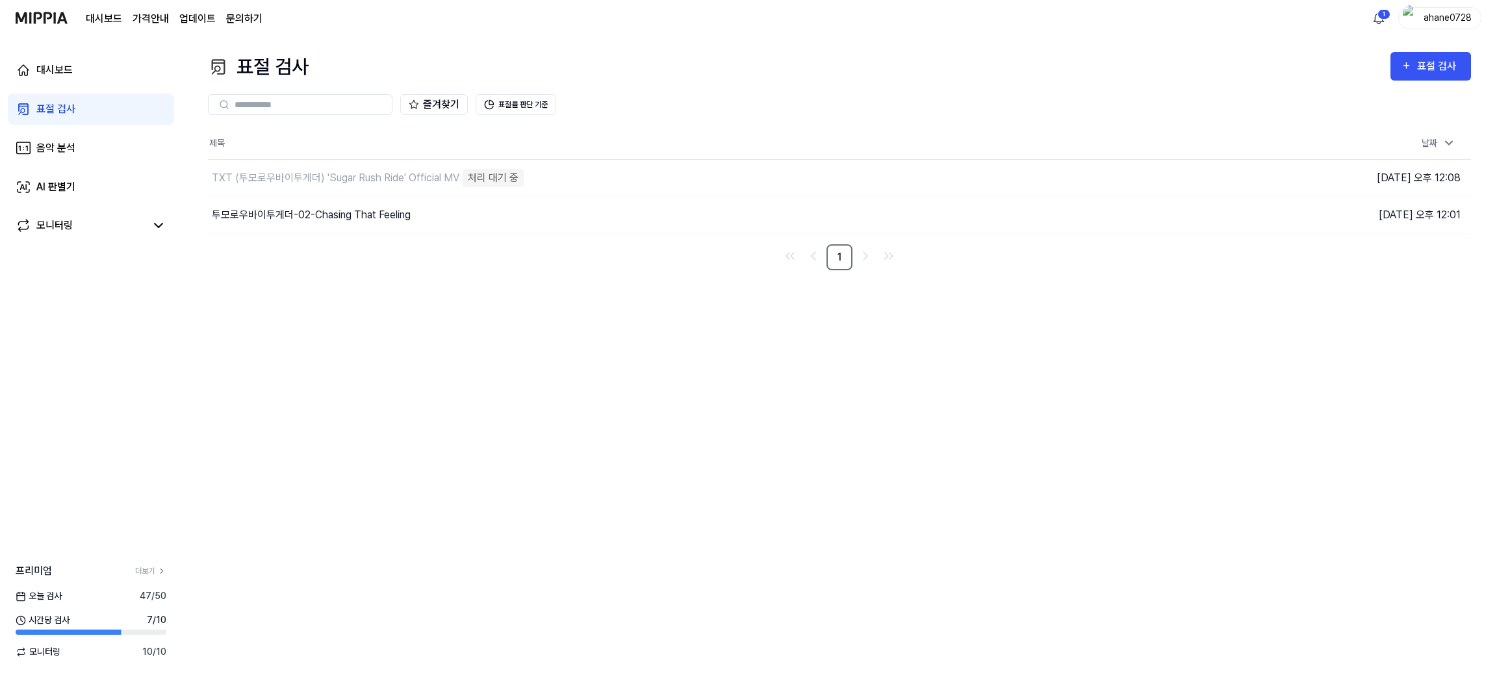
click at [70, 116] on div "표절 검사" at bounding box center [55, 109] width 39 height 16
click at [92, 68] on link "대시보드" at bounding box center [91, 70] width 166 height 31
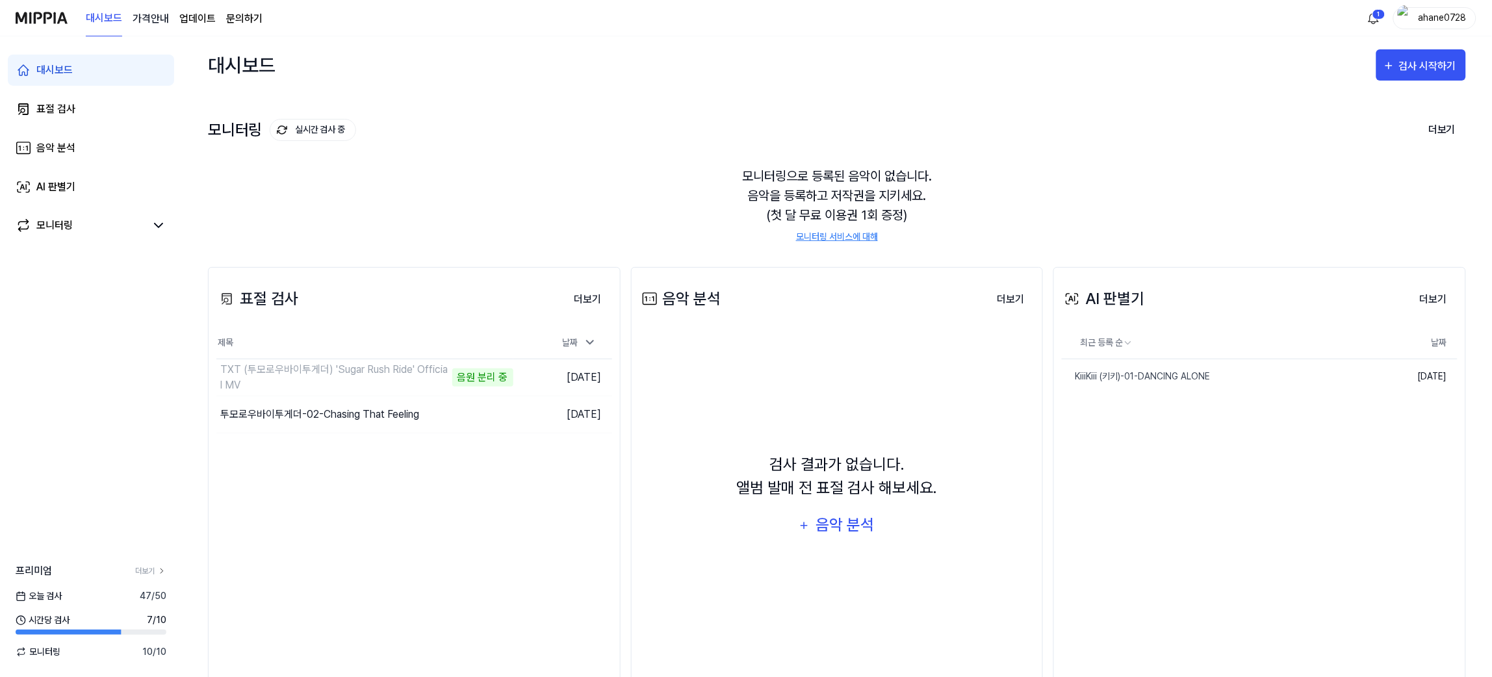
click at [158, 14] on 버튼 "가격안내" at bounding box center [151, 19] width 36 height 16
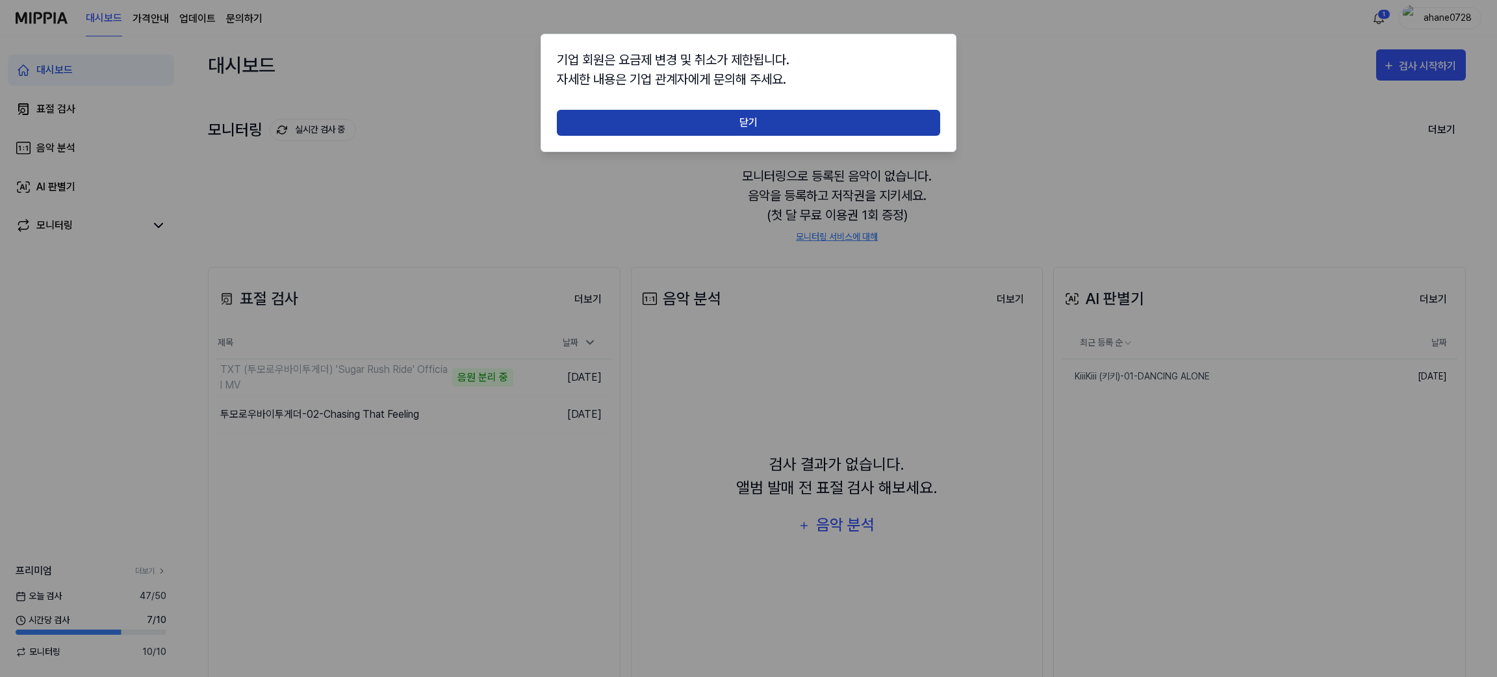
click at [586, 117] on button "닫기" at bounding box center [748, 123] width 383 height 26
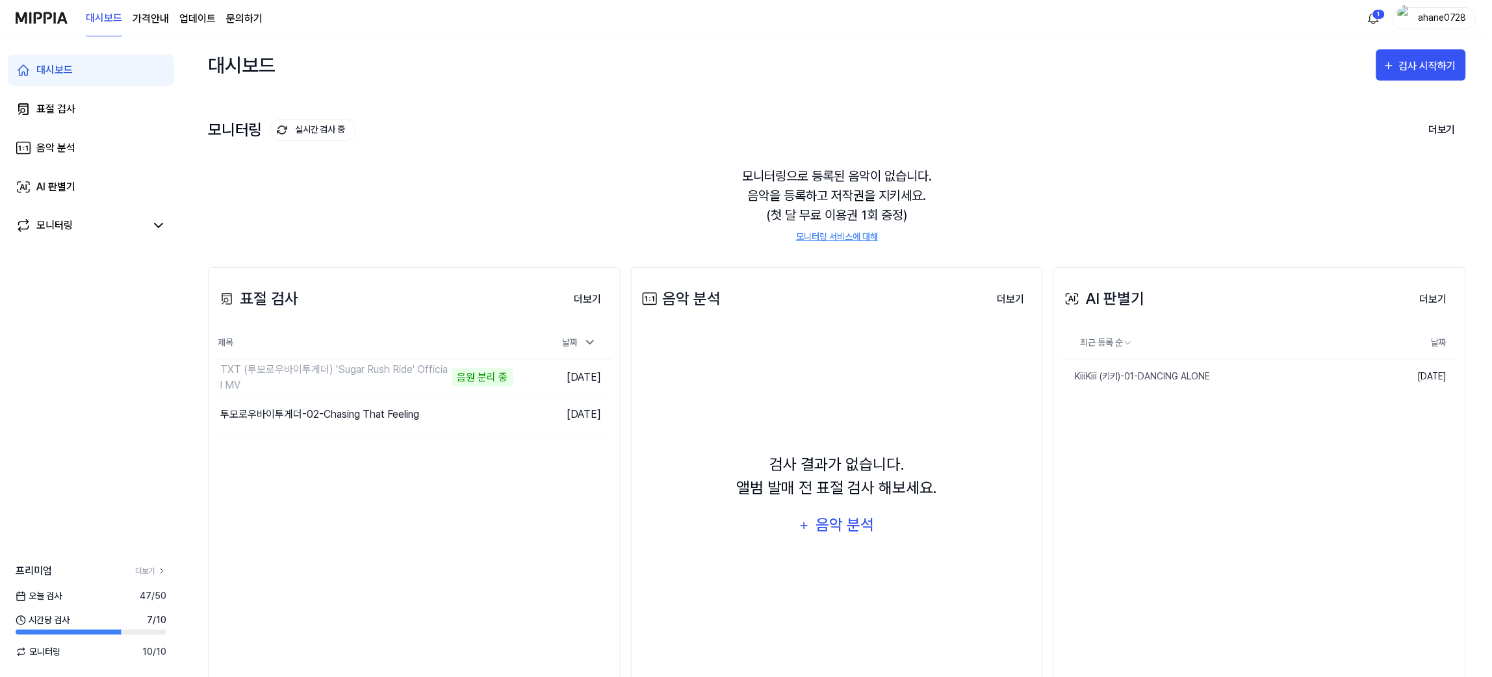
click at [213, 18] on link "업데이트" at bounding box center [197, 19] width 36 height 16
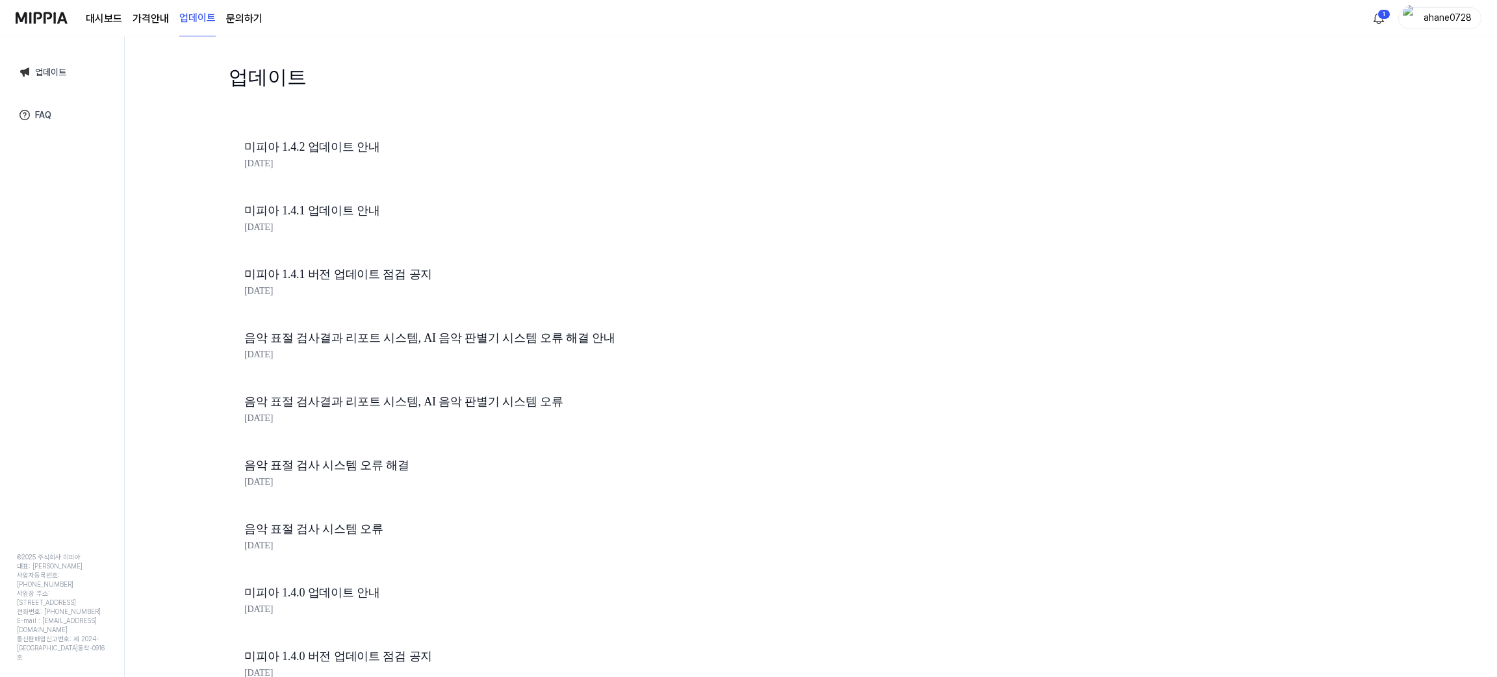
click at [251, 15] on link "문의하기" at bounding box center [244, 19] width 36 height 16
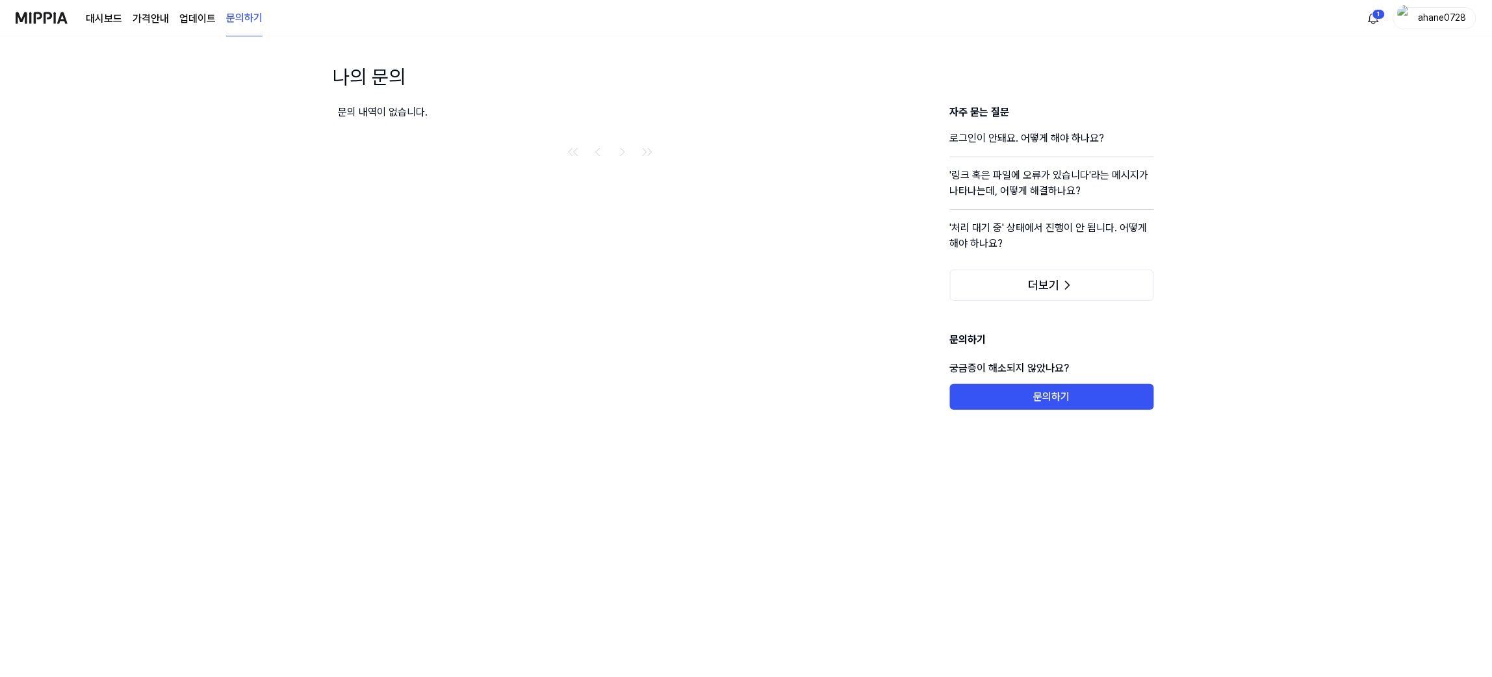
click at [103, 29] on div "대시보드 가격안내 업데이트 문의하기" at bounding box center [174, 18] width 177 height 36
click at [101, 22] on link "대시보드" at bounding box center [104, 19] width 36 height 16
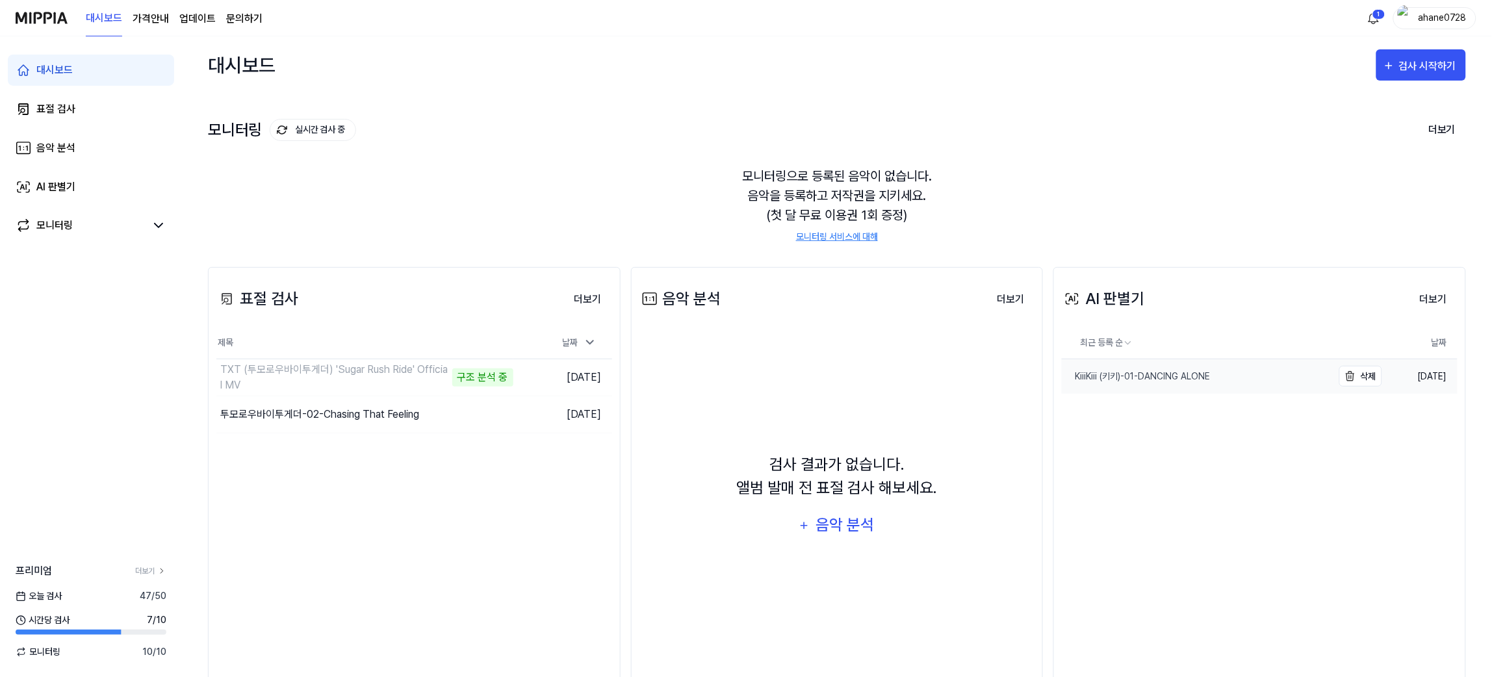
click at [1136, 374] on div "KiiiKiii (키키)-01-DANCING ALONE" at bounding box center [1136, 377] width 148 height 14
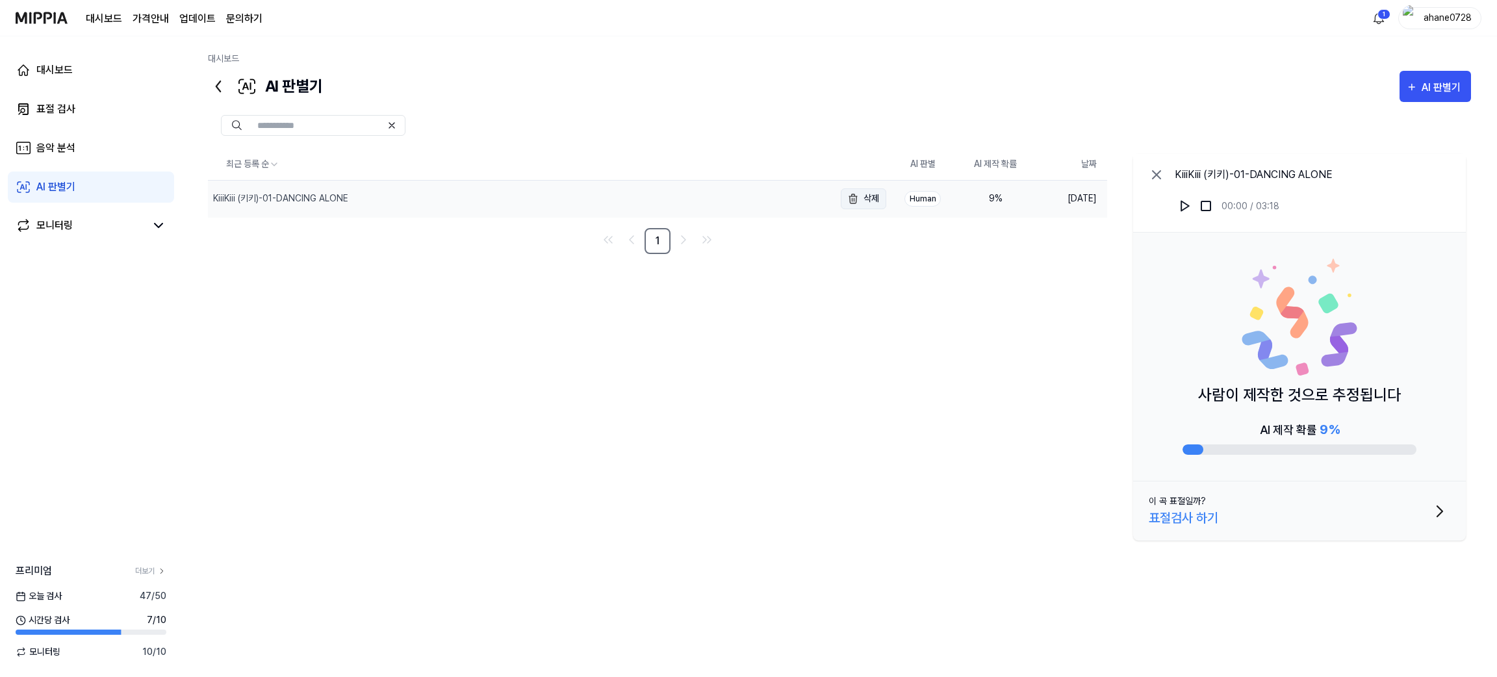
click at [843, 205] on button "삭제" at bounding box center [863, 198] width 45 height 21
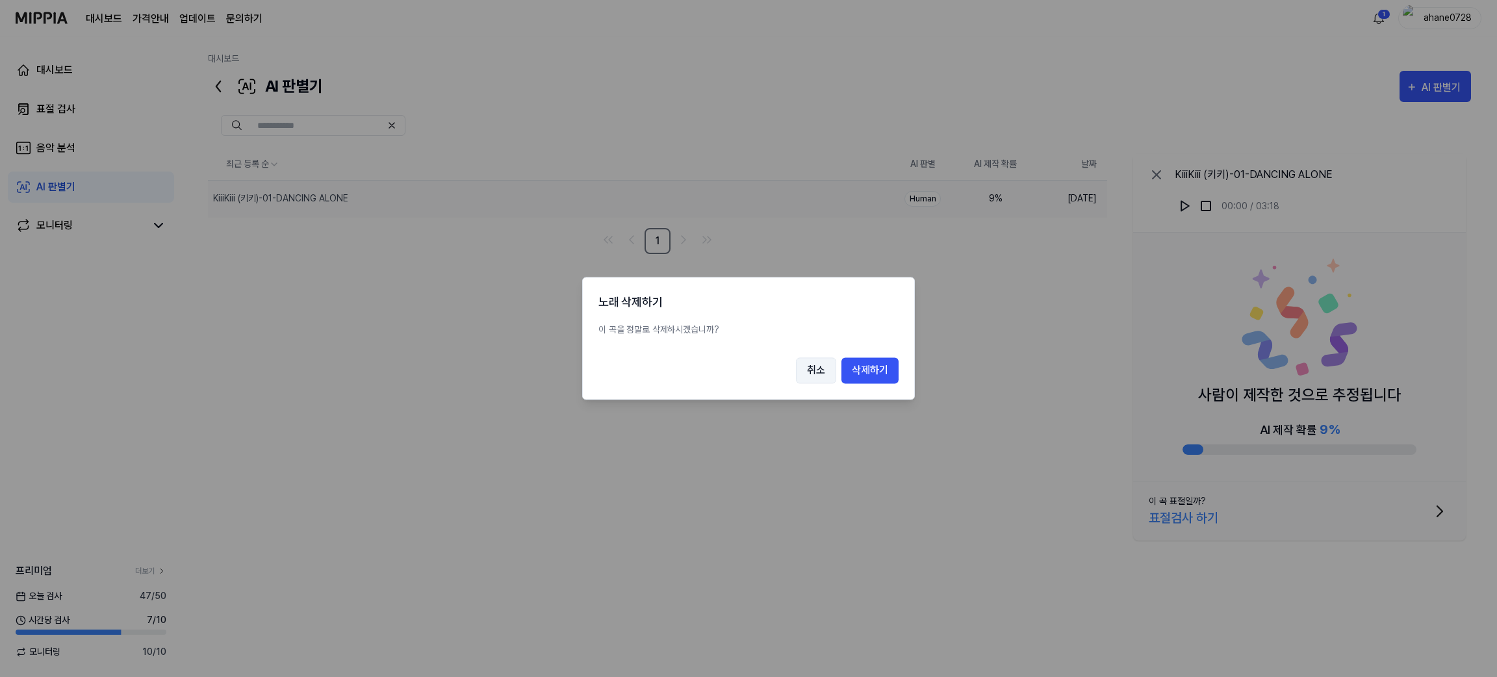
click at [817, 361] on button "취소" at bounding box center [816, 371] width 40 height 26
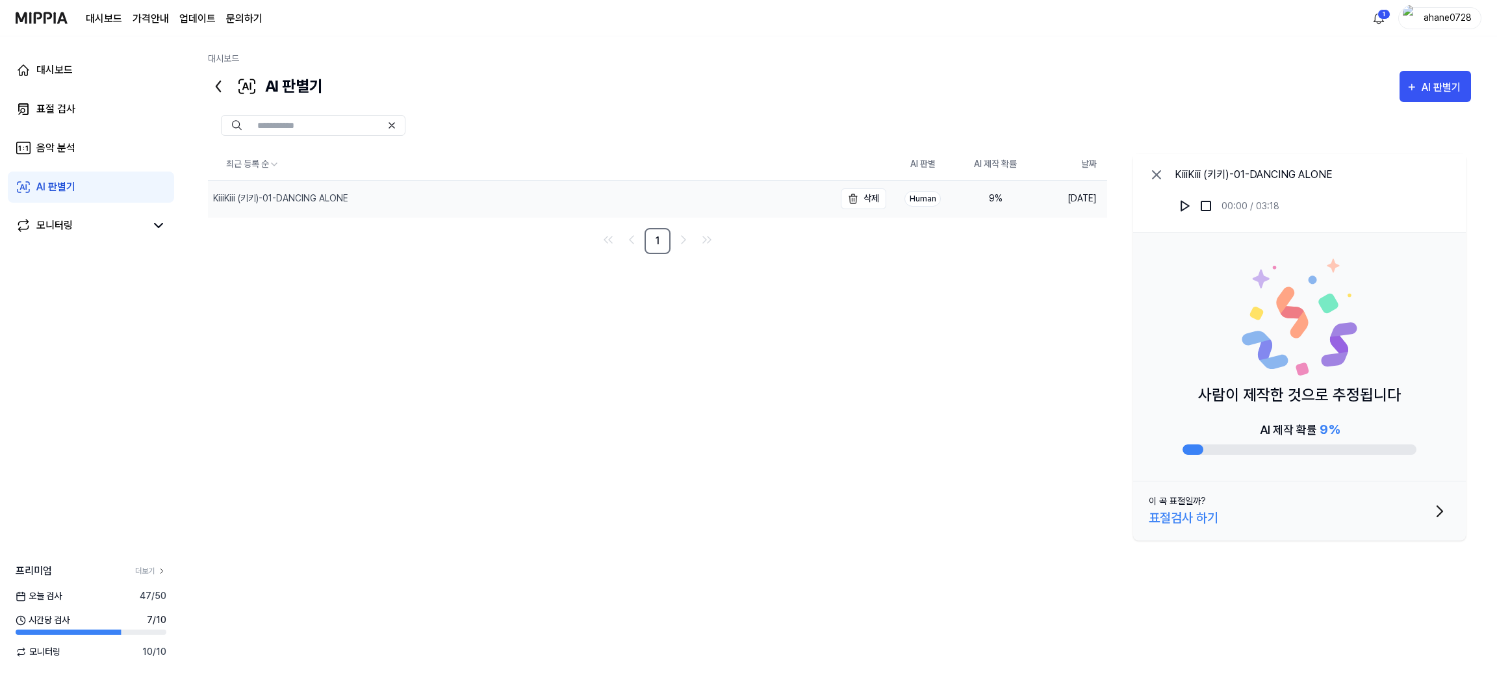
click at [299, 192] on div "KiiiKiii (키키)-01-DANCING ALONE" at bounding box center [280, 199] width 135 height 14
click at [350, 173] on th "최근 등록 순" at bounding box center [547, 164] width 678 height 31
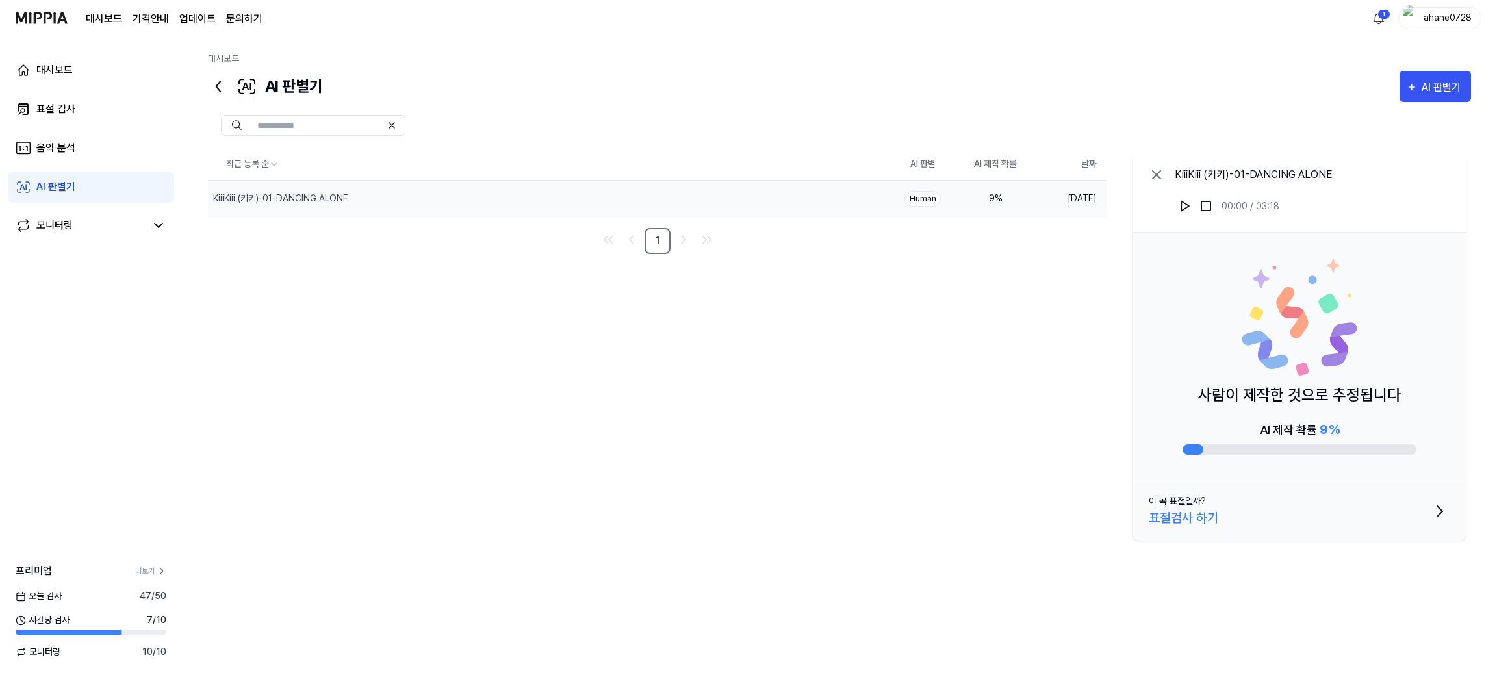
click at [1336, 439] on div "AI 제작 확률 9 %" at bounding box center [1300, 437] width 234 height 35
click at [1249, 454] on div at bounding box center [1300, 449] width 234 height 10
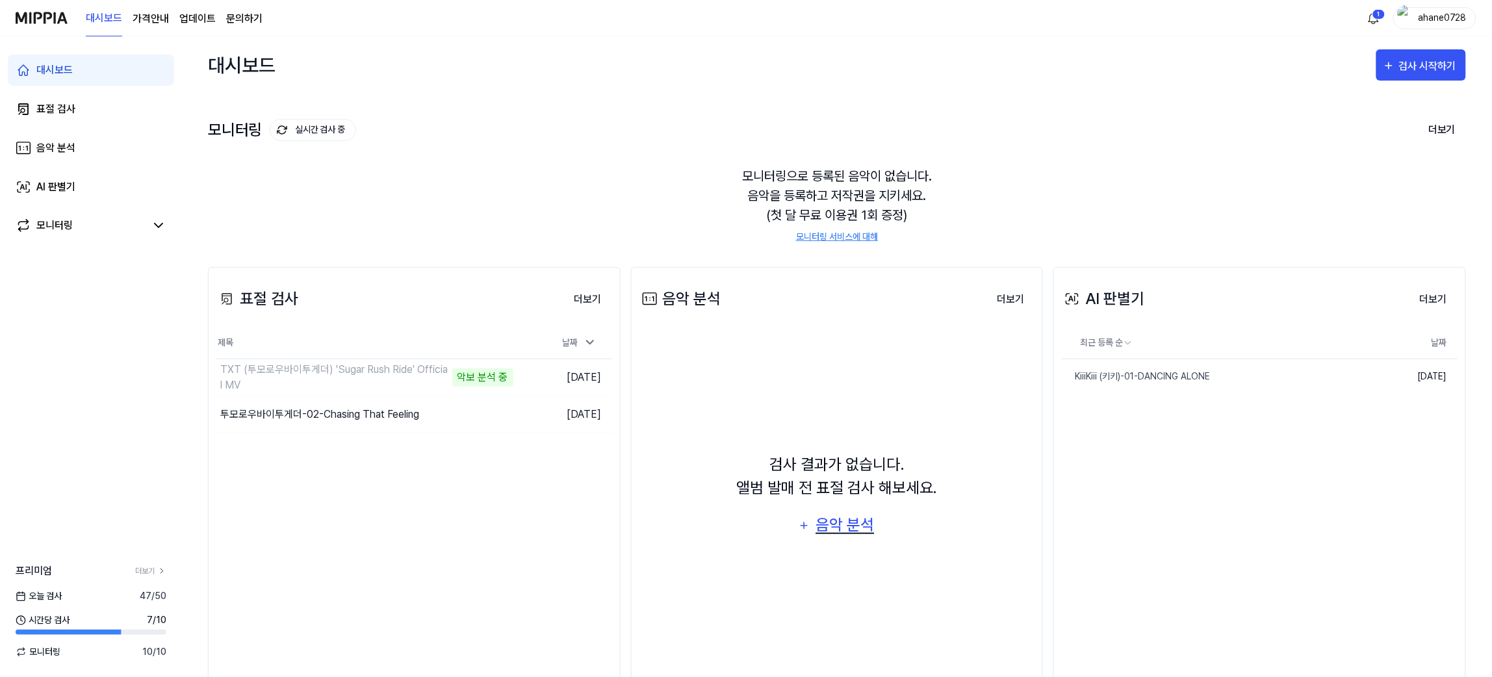
click at [835, 518] on div "음악 분석" at bounding box center [845, 525] width 62 height 25
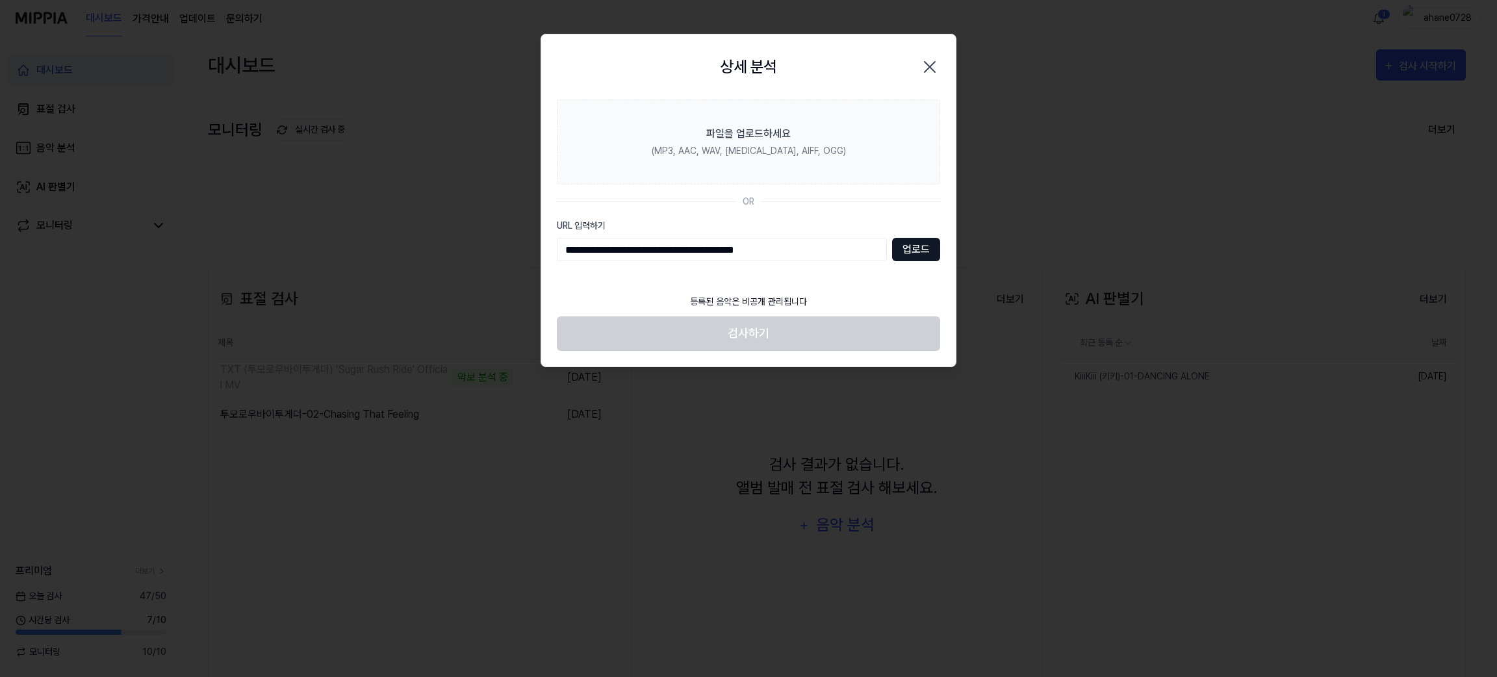
type input "**********"
click at [907, 253] on button "업로드" at bounding box center [916, 249] width 48 height 23
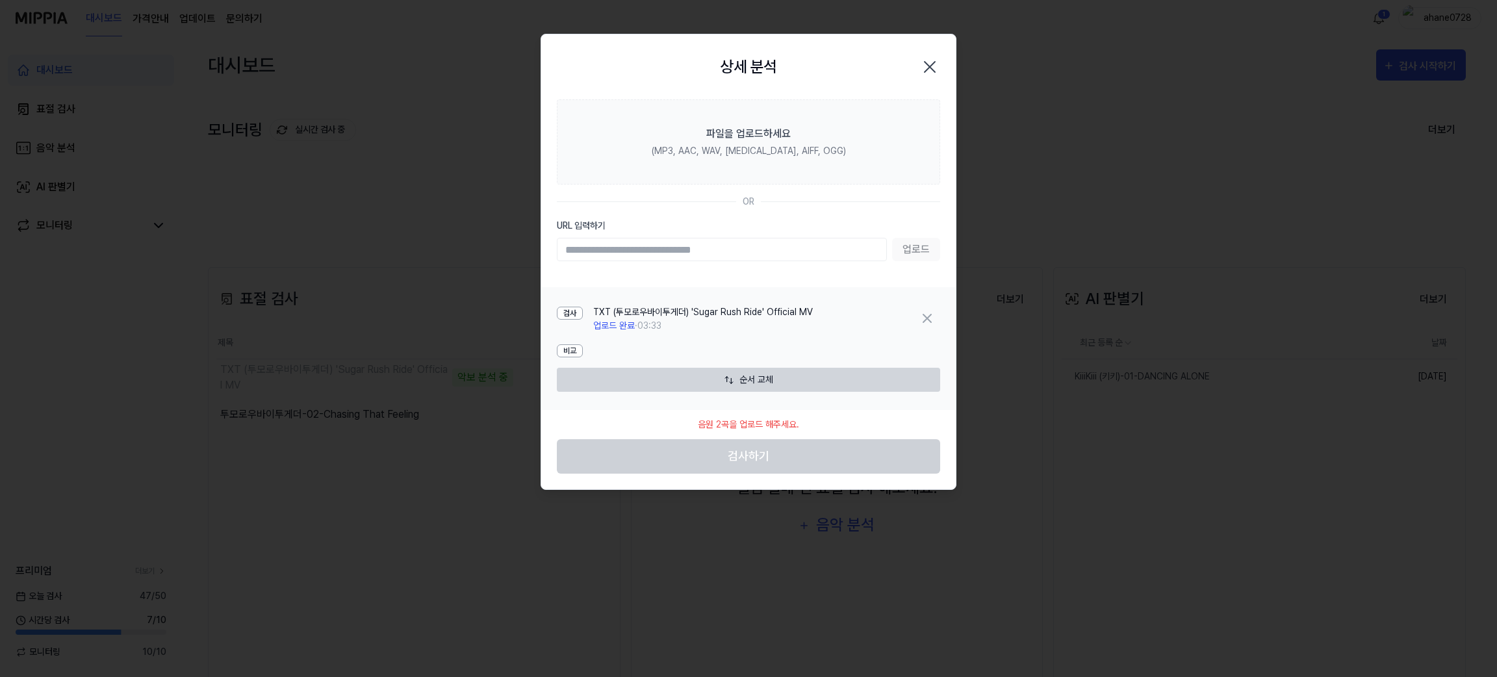
paste input "**********"
type input "**********"
click at [914, 244] on button "업로드" at bounding box center [916, 249] width 48 height 23
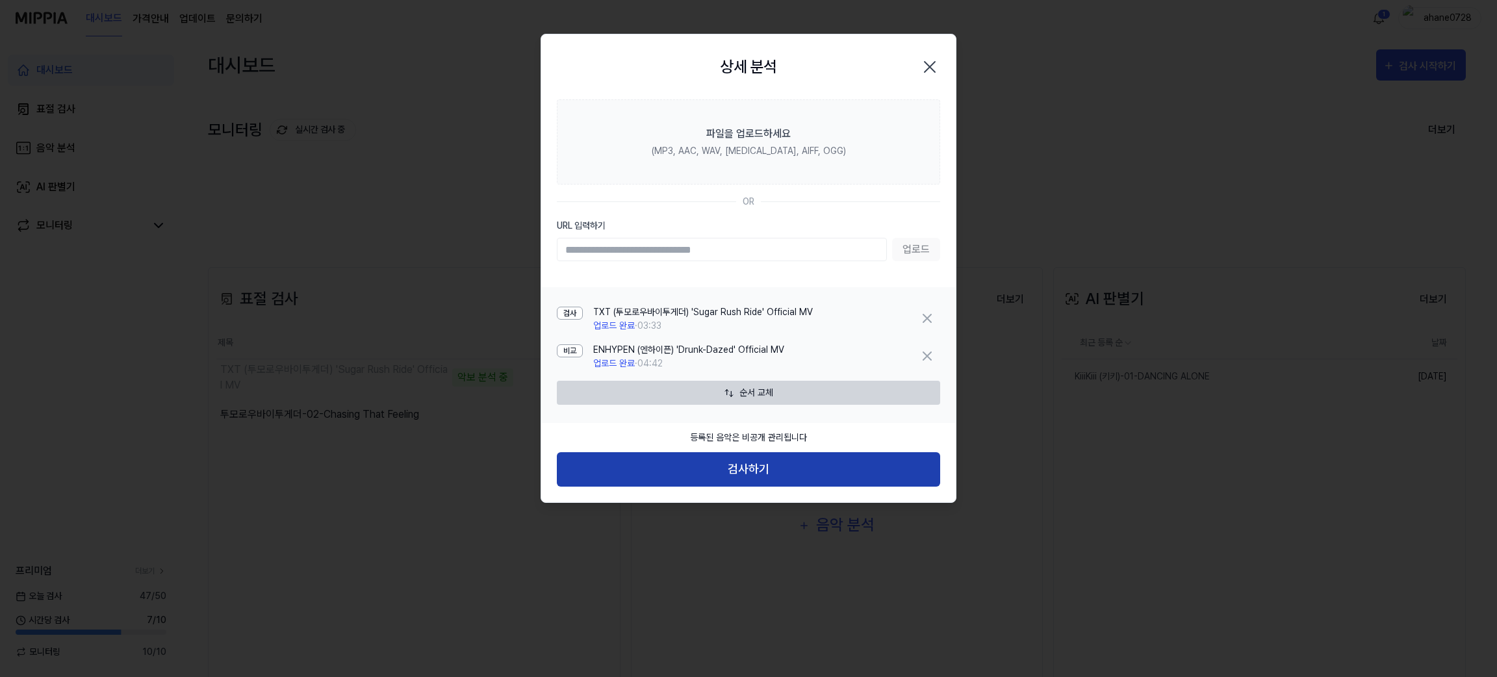
click at [739, 474] on button "검사하기" at bounding box center [748, 469] width 383 height 34
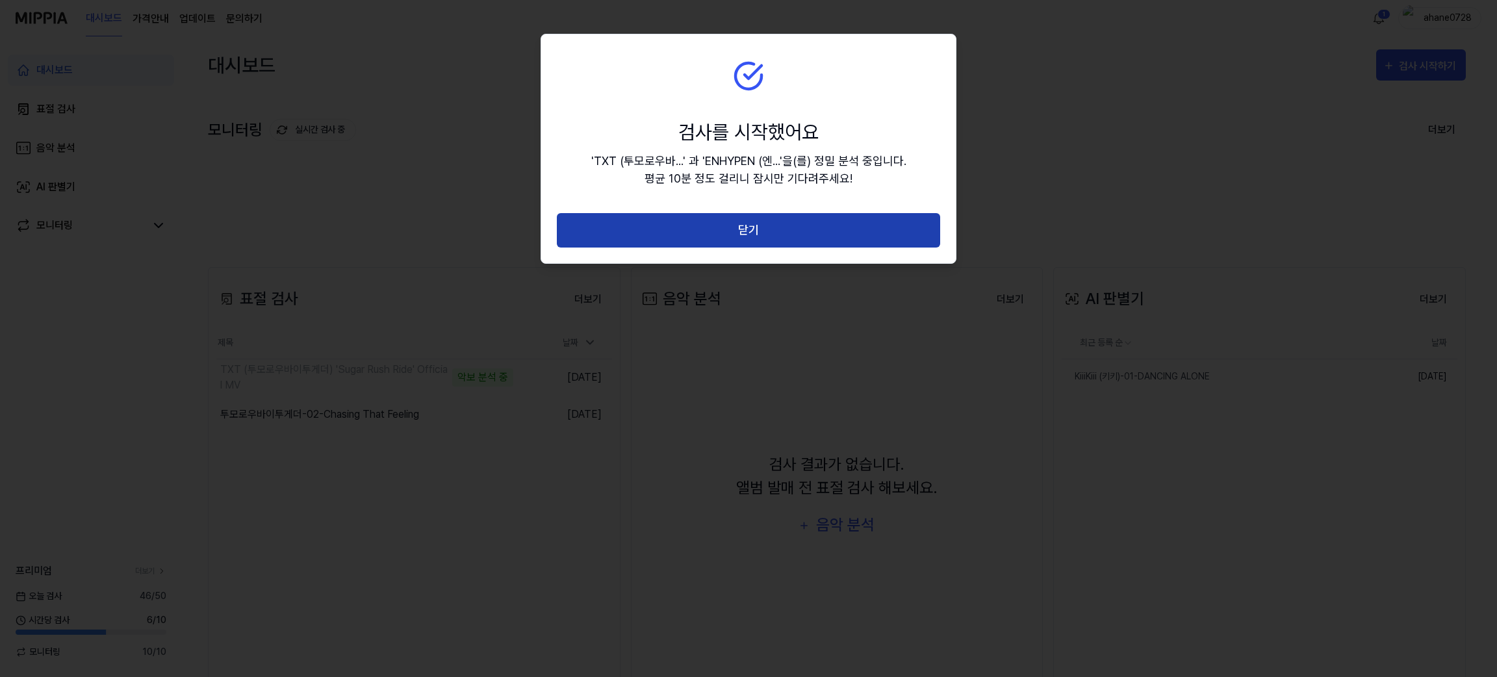
click at [754, 237] on button "닫기" at bounding box center [748, 230] width 383 height 34
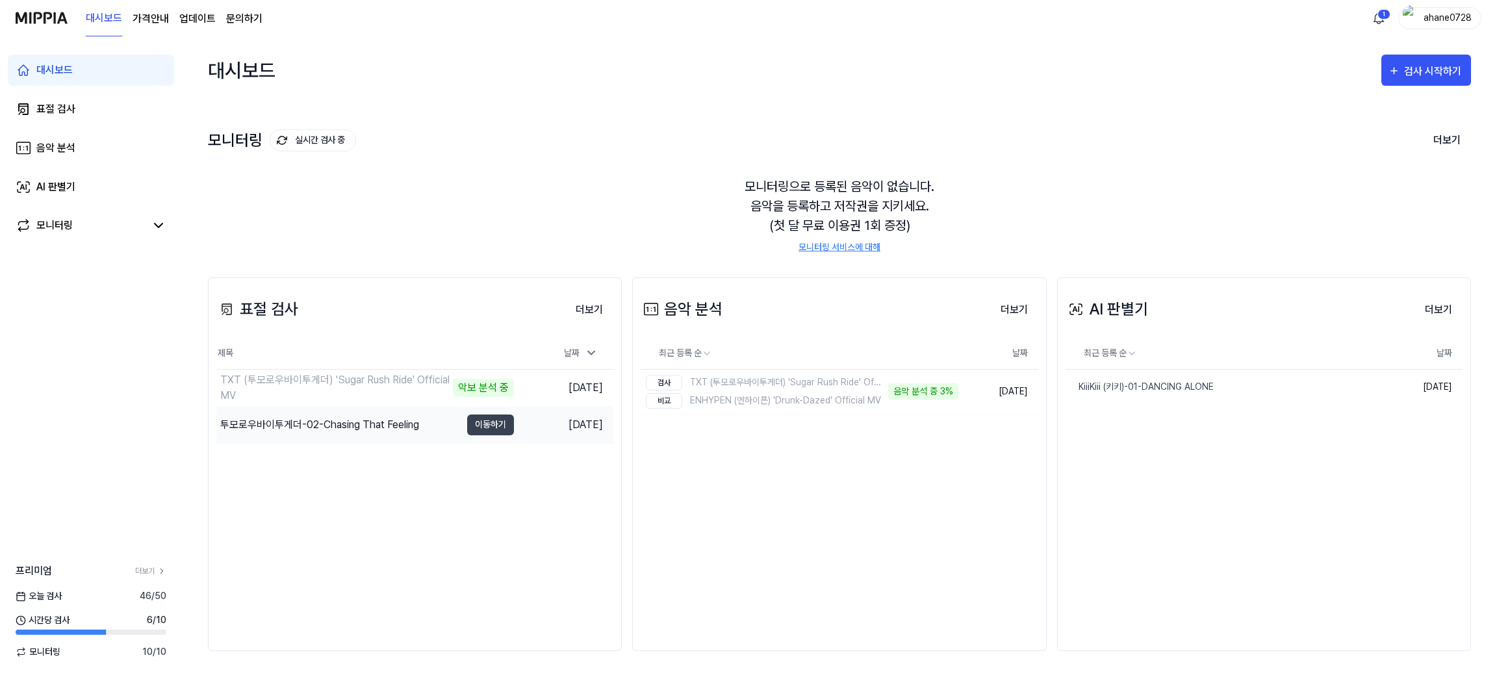
click at [372, 424] on div "투모로우바이투게더-02-Chasing That Feeling" at bounding box center [319, 425] width 199 height 16
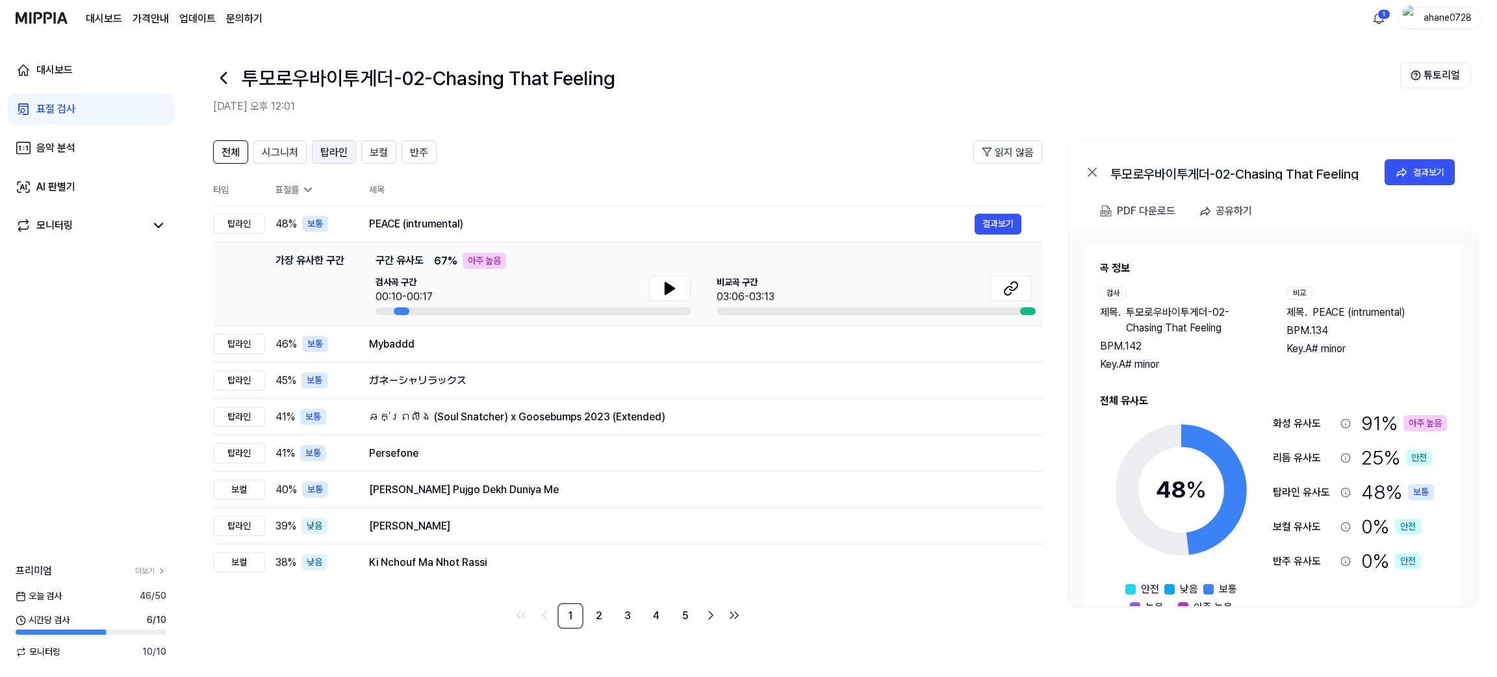
click at [328, 151] on span "탑라인" at bounding box center [333, 153] width 27 height 16
click at [416, 140] on button "반주" at bounding box center [419, 151] width 35 height 23
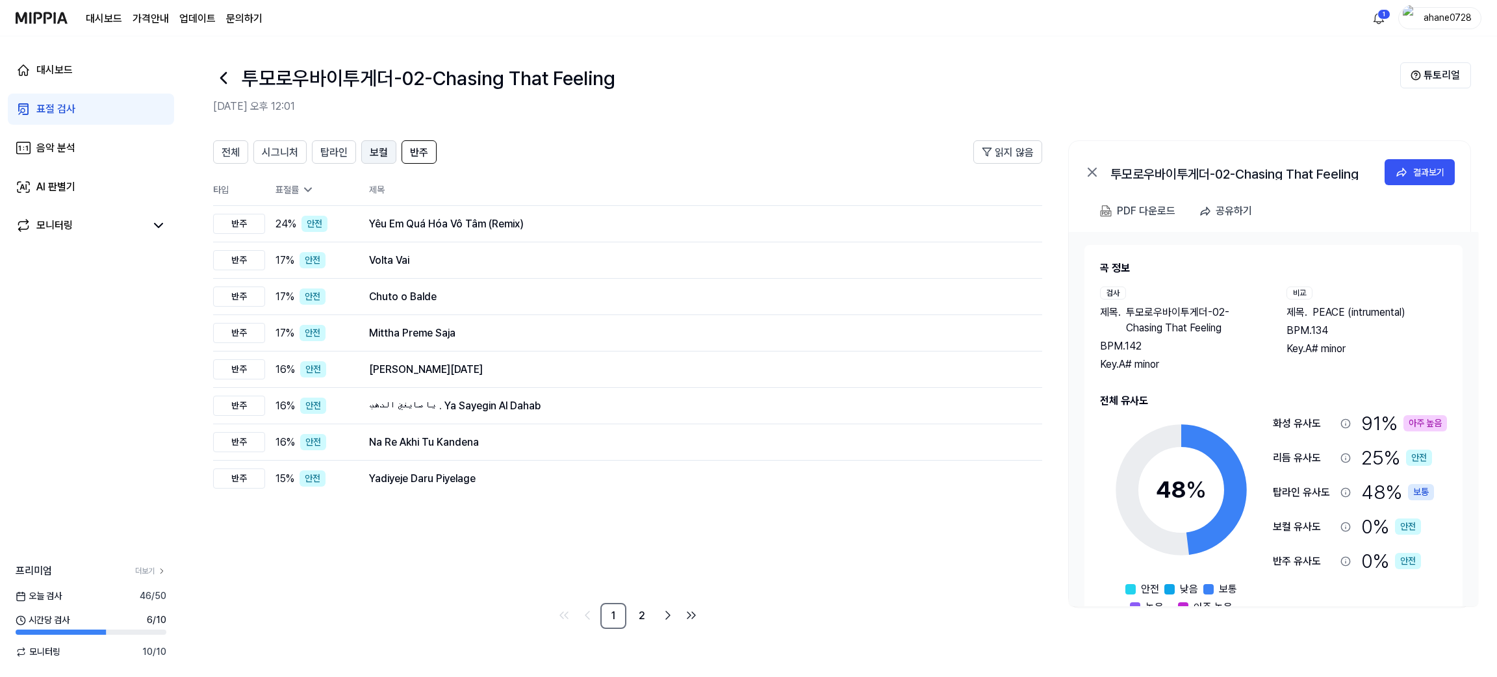
click at [379, 159] on span "보컬" at bounding box center [379, 153] width 18 height 16
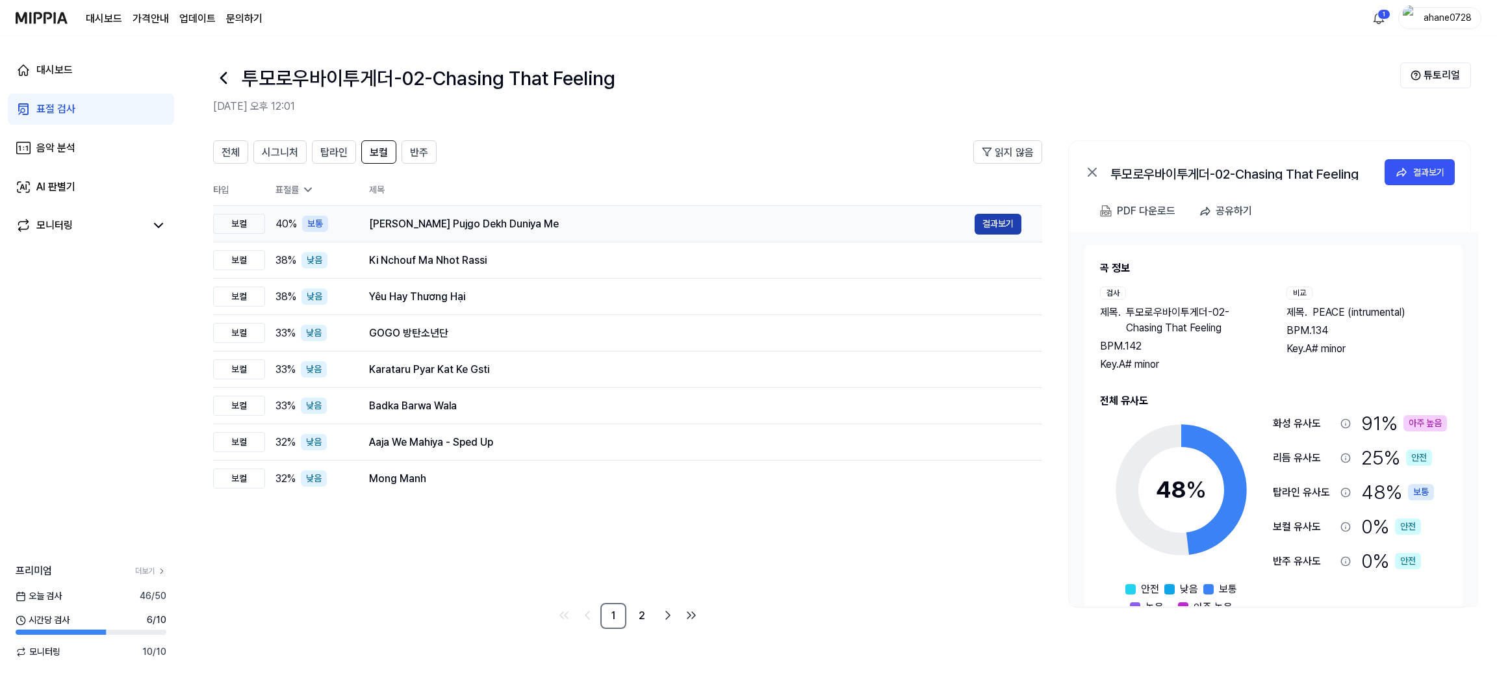
click at [1001, 228] on button "결과보기" at bounding box center [998, 224] width 47 height 21
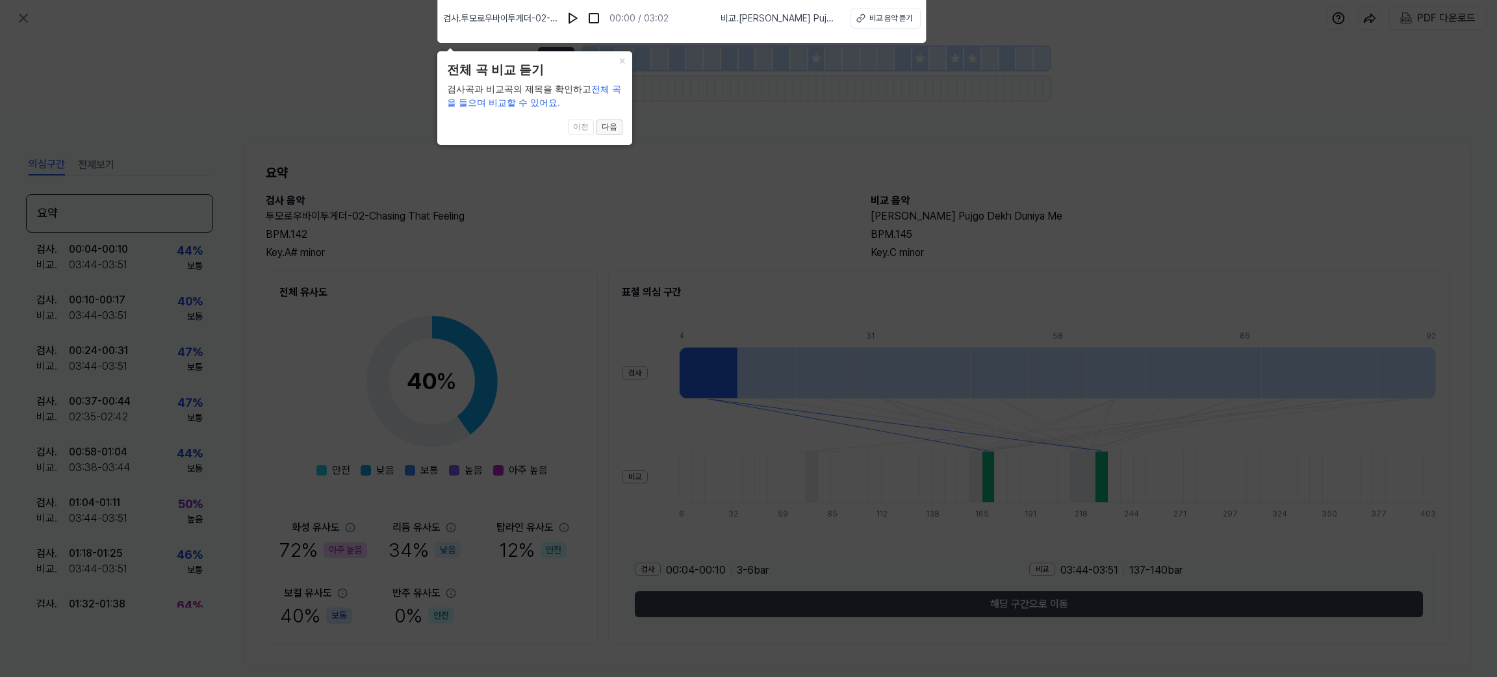
click at [610, 127] on button "다음" at bounding box center [609, 128] width 26 height 16
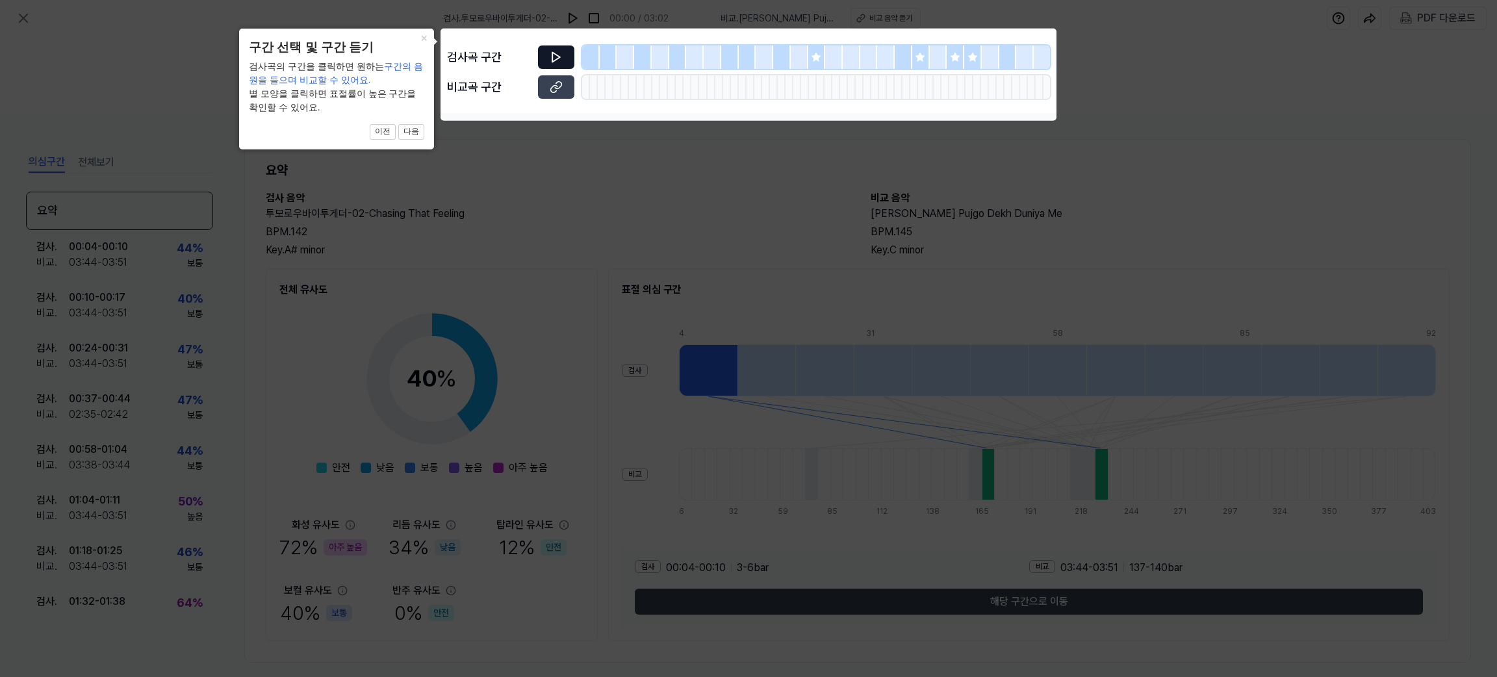
click at [567, 58] on button at bounding box center [556, 56] width 36 height 23
click at [412, 134] on button "다음" at bounding box center [411, 132] width 26 height 16
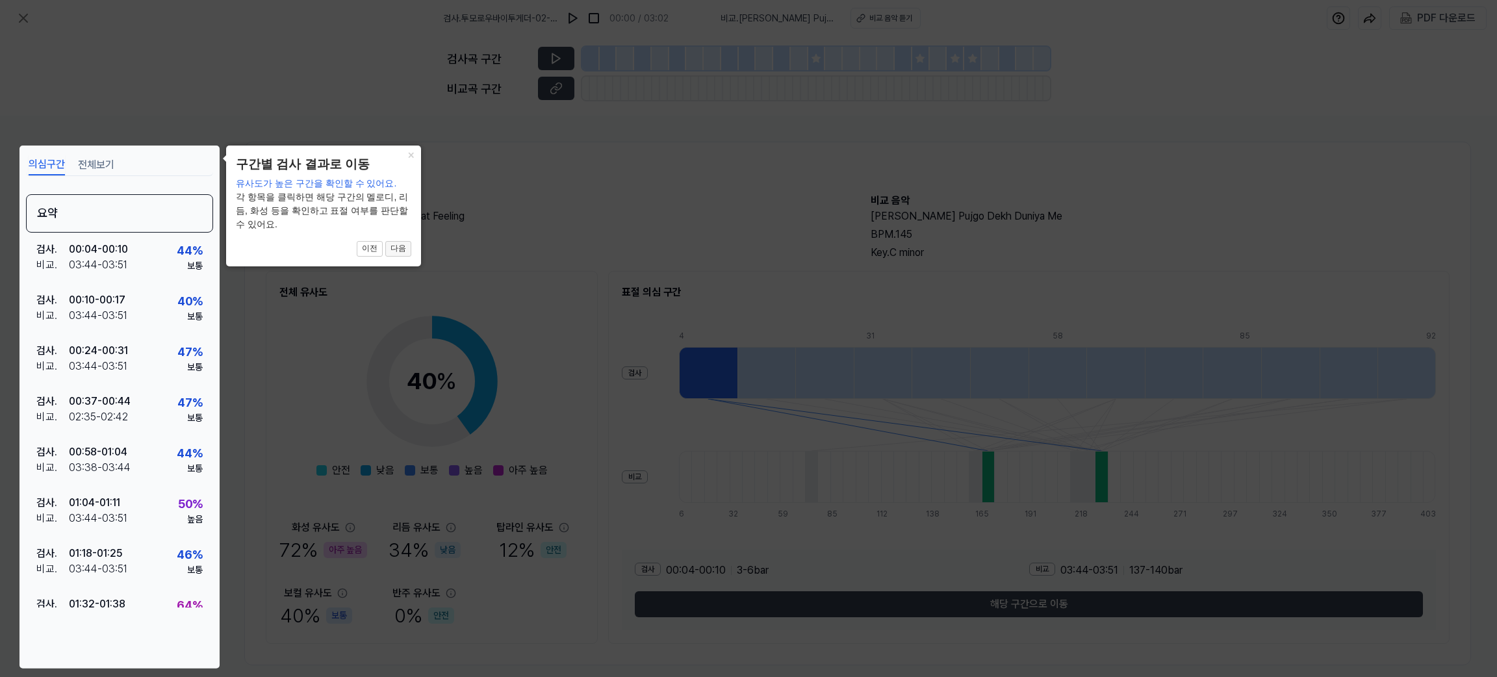
click at [400, 253] on button "다음" at bounding box center [398, 249] width 26 height 16
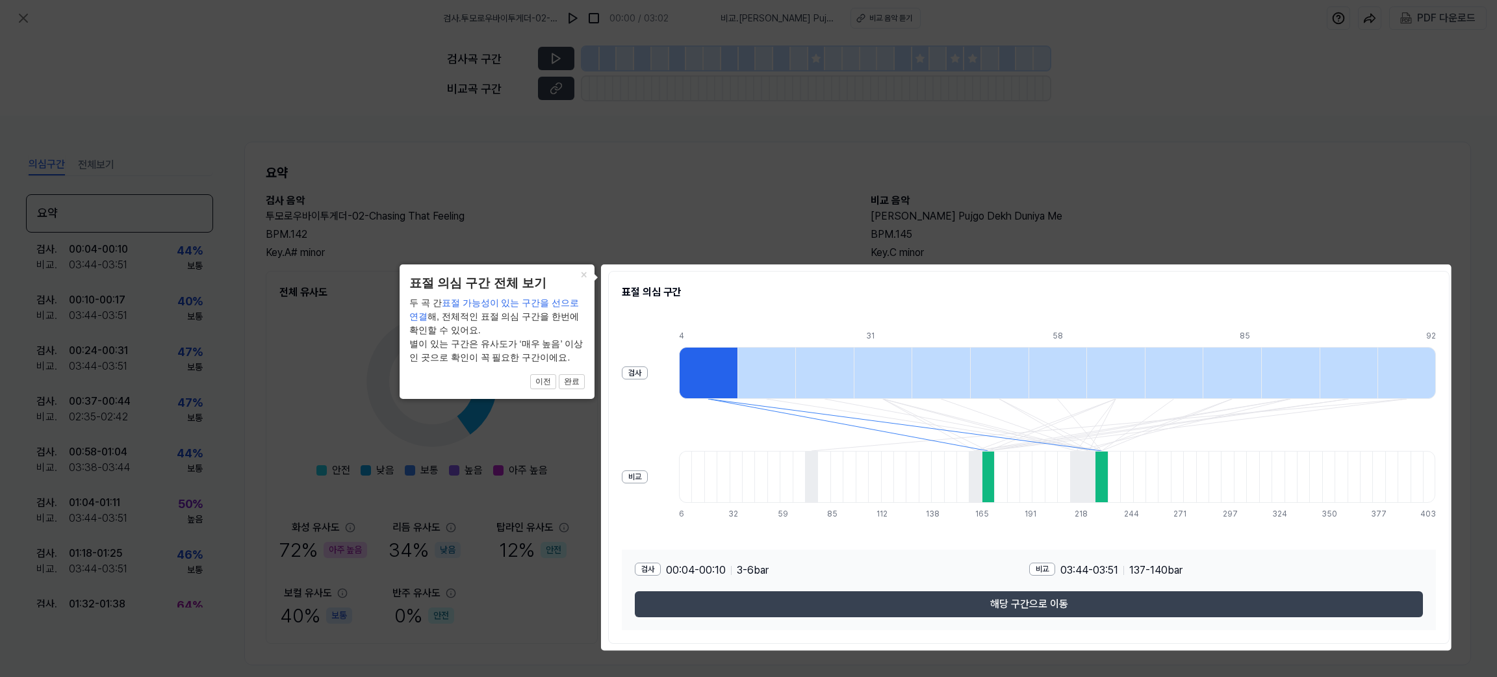
click at [520, 305] on span "표절 가능성이 있는 구간을 선으로 연결" at bounding box center [494, 310] width 170 height 24
click at [572, 388] on button "완료" at bounding box center [572, 382] width 26 height 16
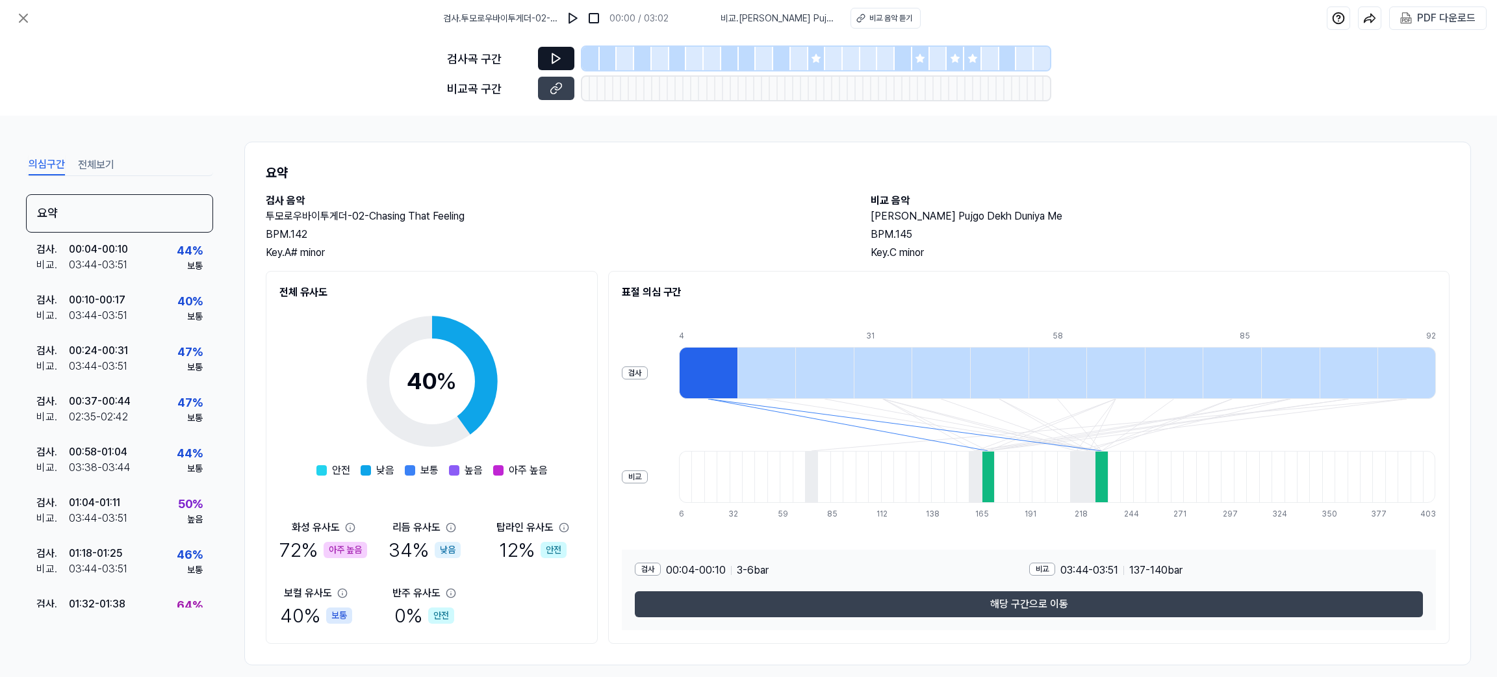
click at [552, 49] on button at bounding box center [556, 58] width 36 height 23
click at [130, 271] on div "검사 . 00:04 - 00:10 비교 . 03:44 - 03:51 44 % 보통" at bounding box center [119, 258] width 187 height 51
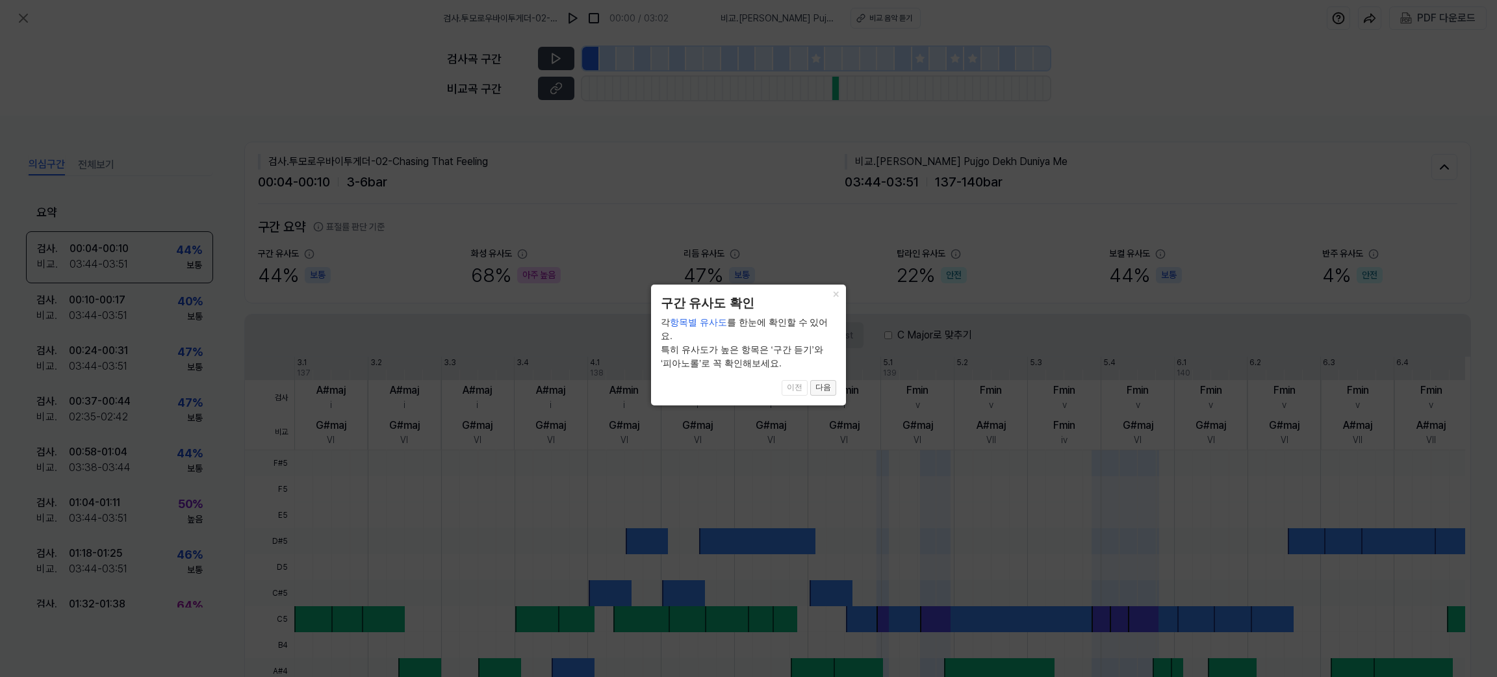
click at [825, 380] on button "다음" at bounding box center [823, 388] width 26 height 16
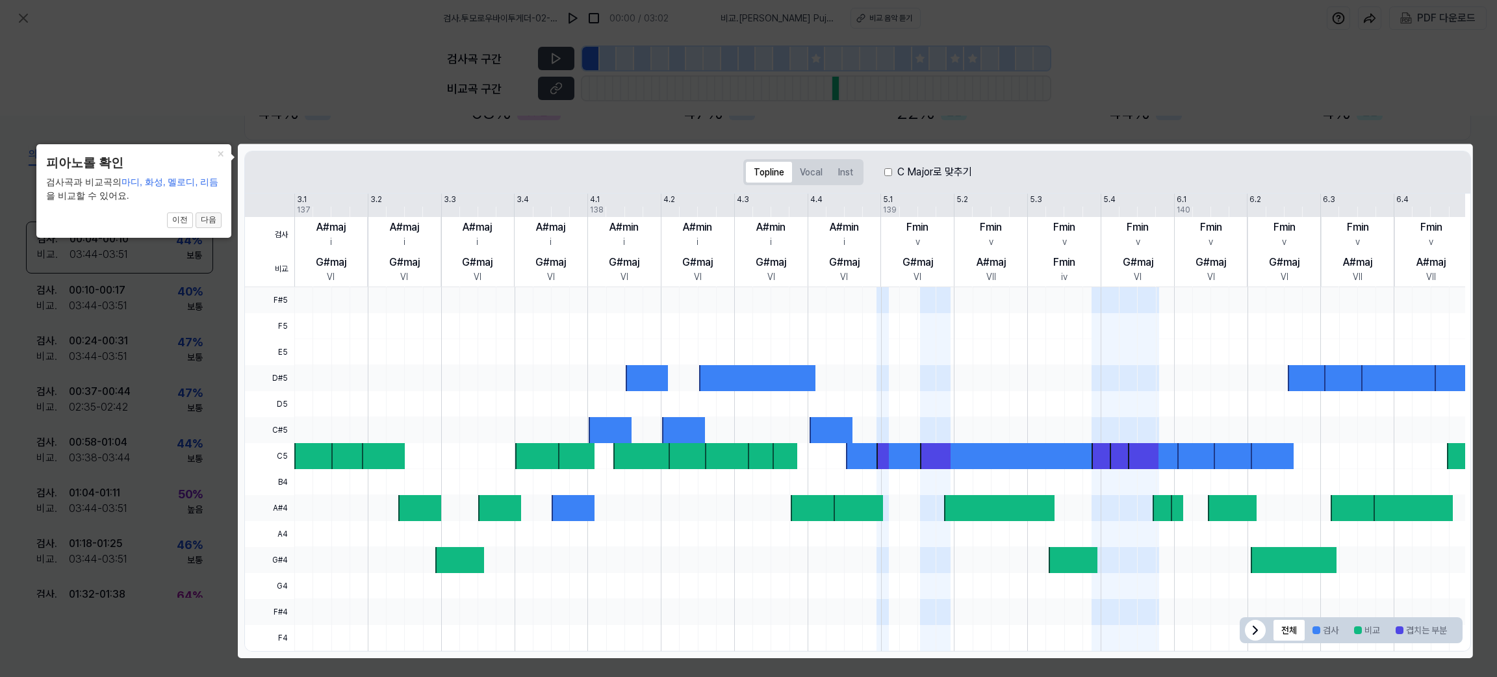
click at [208, 224] on button "다음" at bounding box center [209, 220] width 26 height 16
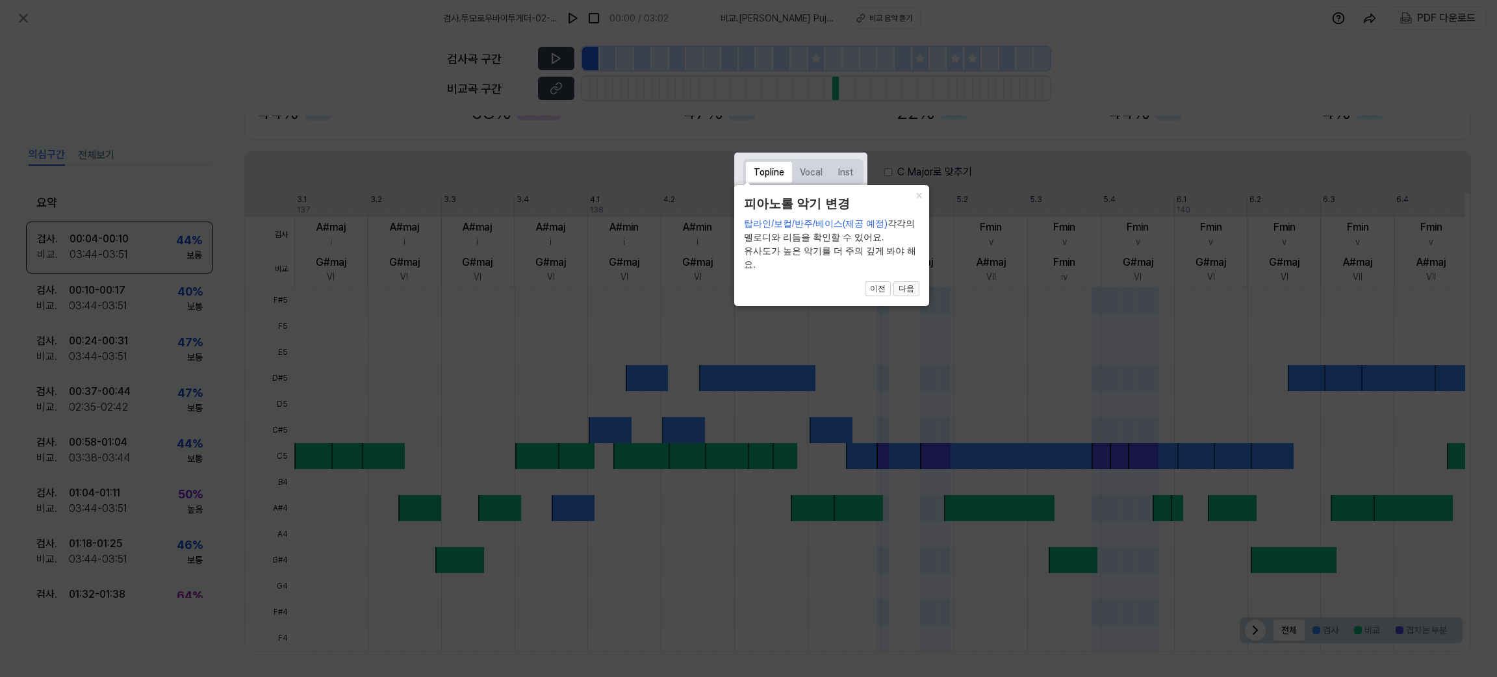
click at [913, 286] on button "다음" at bounding box center [906, 289] width 26 height 16
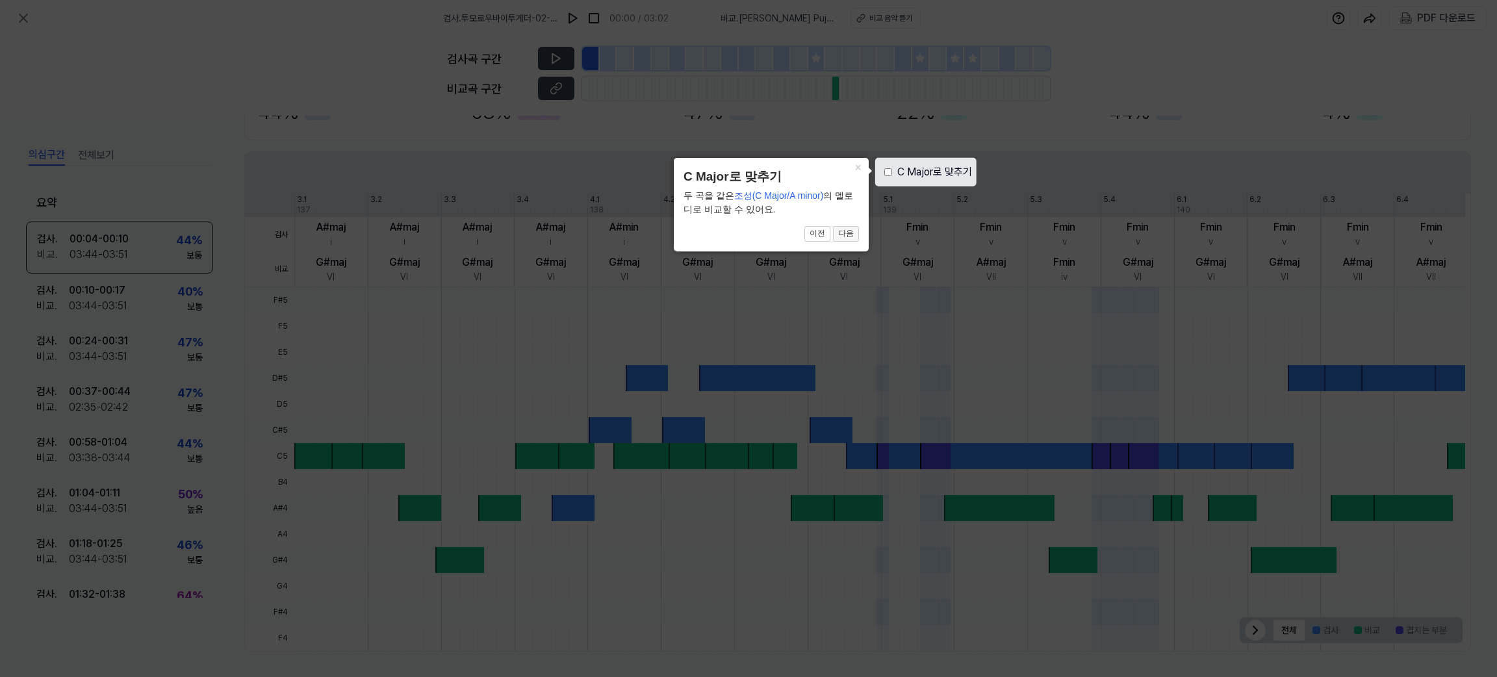
click at [848, 237] on button "다음" at bounding box center [846, 234] width 26 height 16
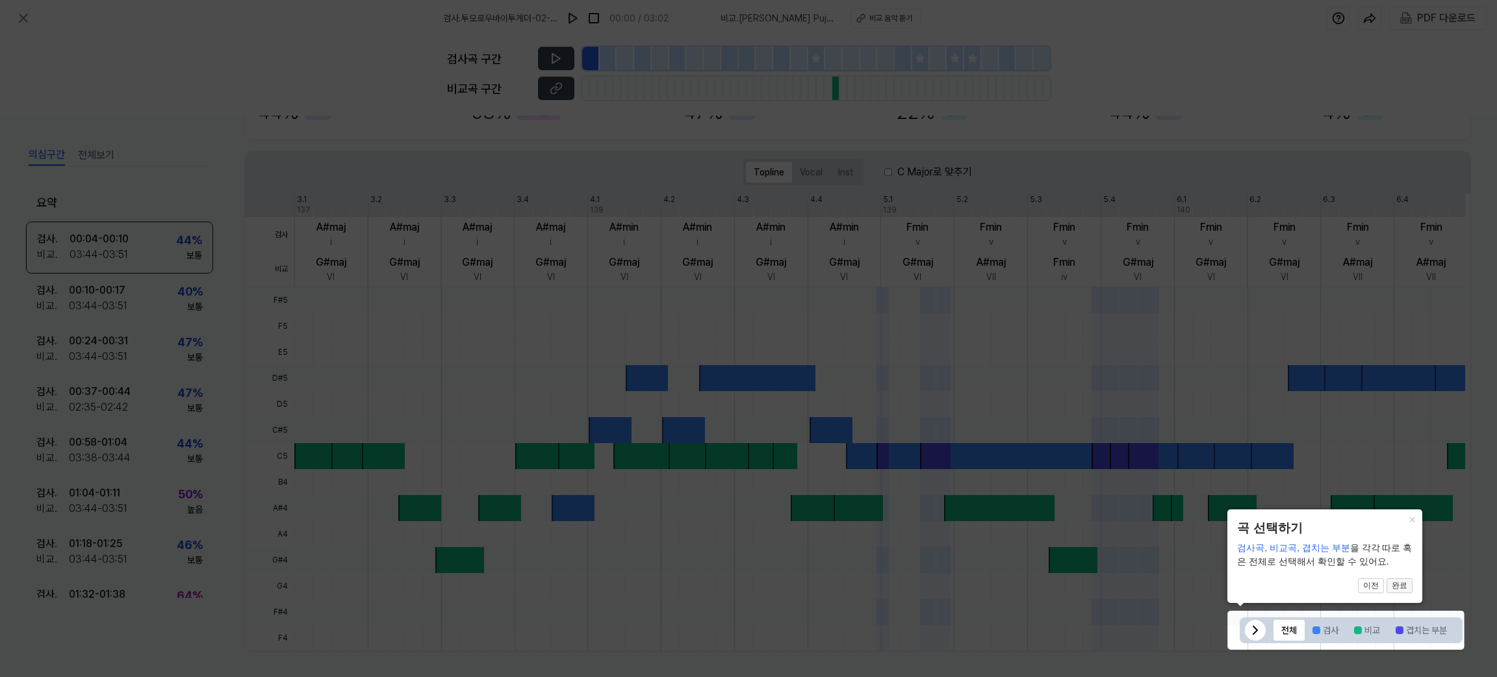
click at [1400, 584] on button "완료" at bounding box center [1400, 586] width 26 height 16
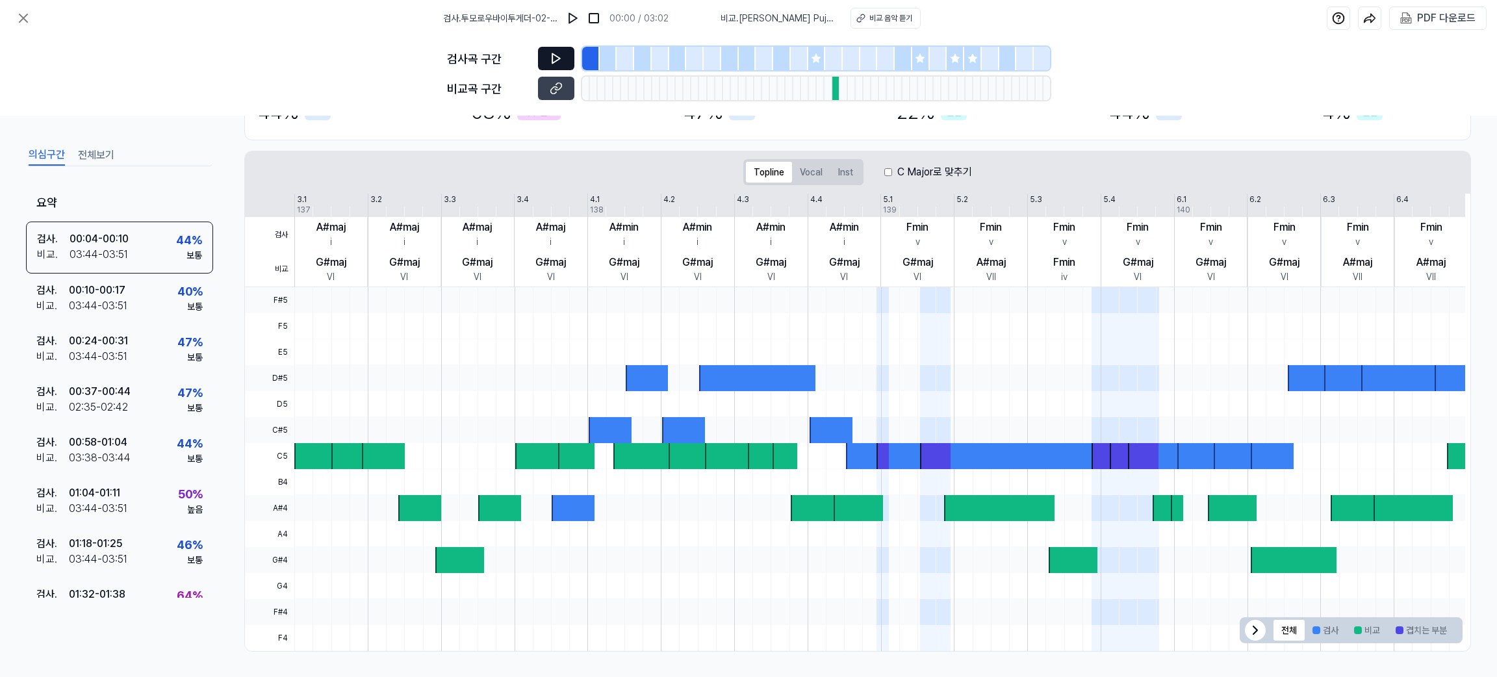
click at [557, 53] on icon at bounding box center [556, 58] width 13 height 13
click at [587, 57] on div at bounding box center [591, 58] width 18 height 23
click at [835, 92] on div at bounding box center [836, 88] width 8 height 23
click at [166, 257] on div "검사 . 00:04 - 00:10 비교 . 03:44 - 03:51 44 % 보통" at bounding box center [119, 248] width 187 height 52
click at [177, 294] on div "40 %" at bounding box center [189, 292] width 25 height 18
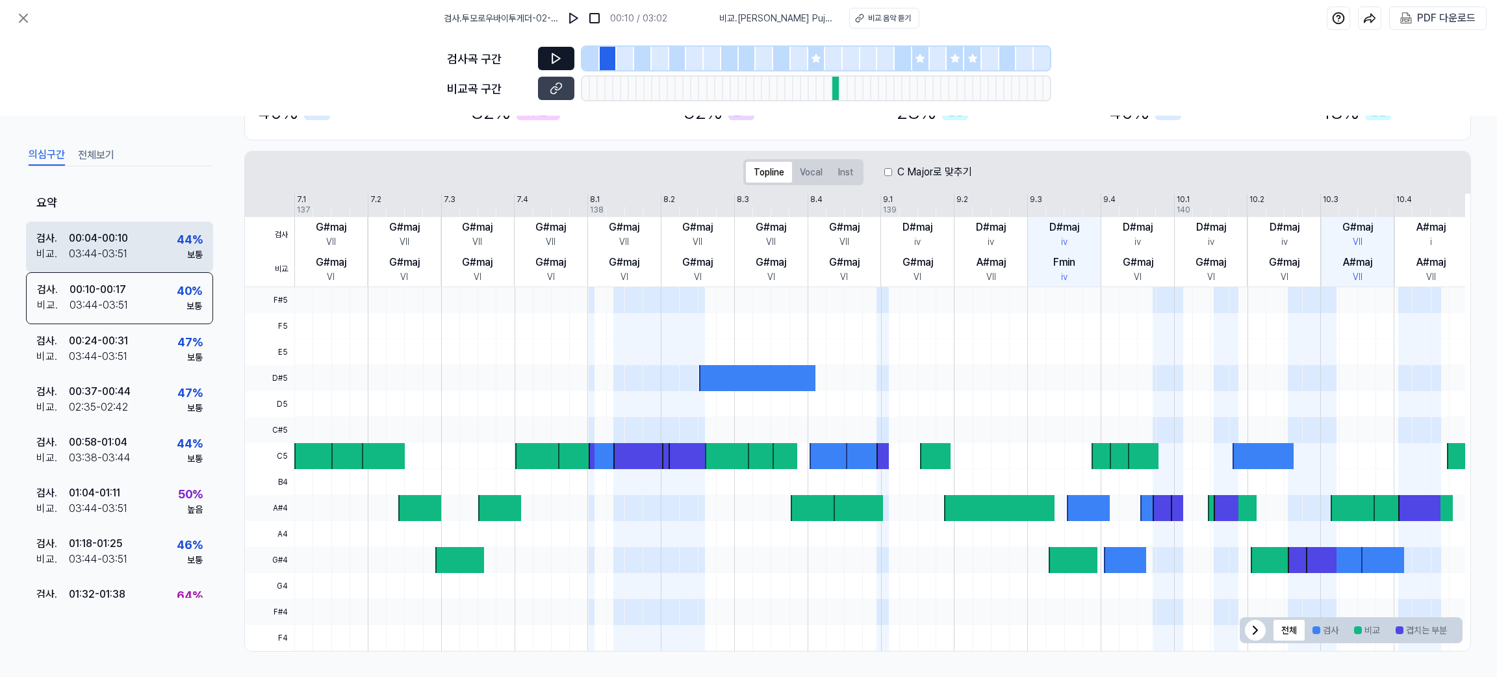
click at [154, 241] on div "검사 . 00:04 - 00:10 비교 . 03:44 - 03:51 44 % 보통" at bounding box center [119, 247] width 187 height 51
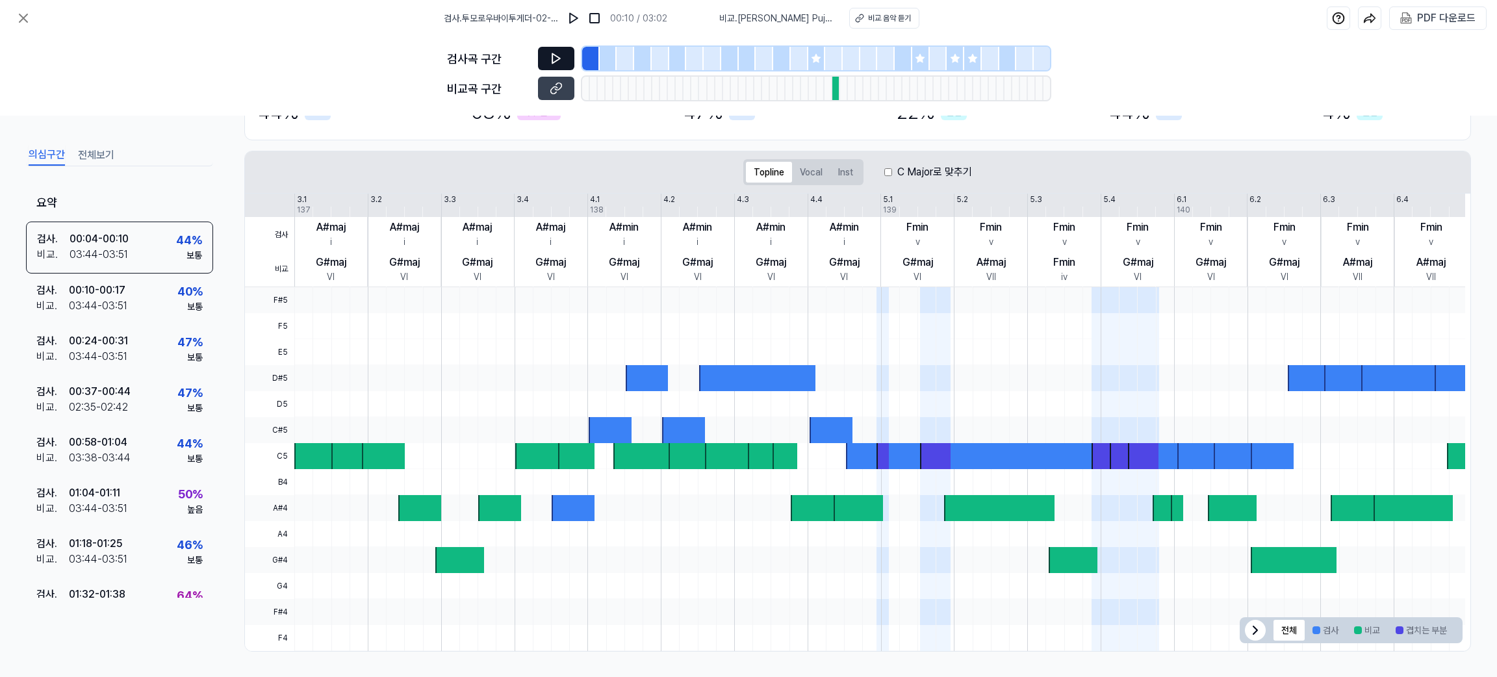
click at [719, 372] on div at bounding box center [757, 378] width 116 height 26
click at [674, 427] on div at bounding box center [683, 430] width 43 height 26
click at [1253, 624] on icon at bounding box center [1256, 630] width 16 height 16
click at [1437, 630] on div at bounding box center [1447, 630] width 21 height 21
click at [1312, 632] on div at bounding box center [1316, 630] width 8 height 8
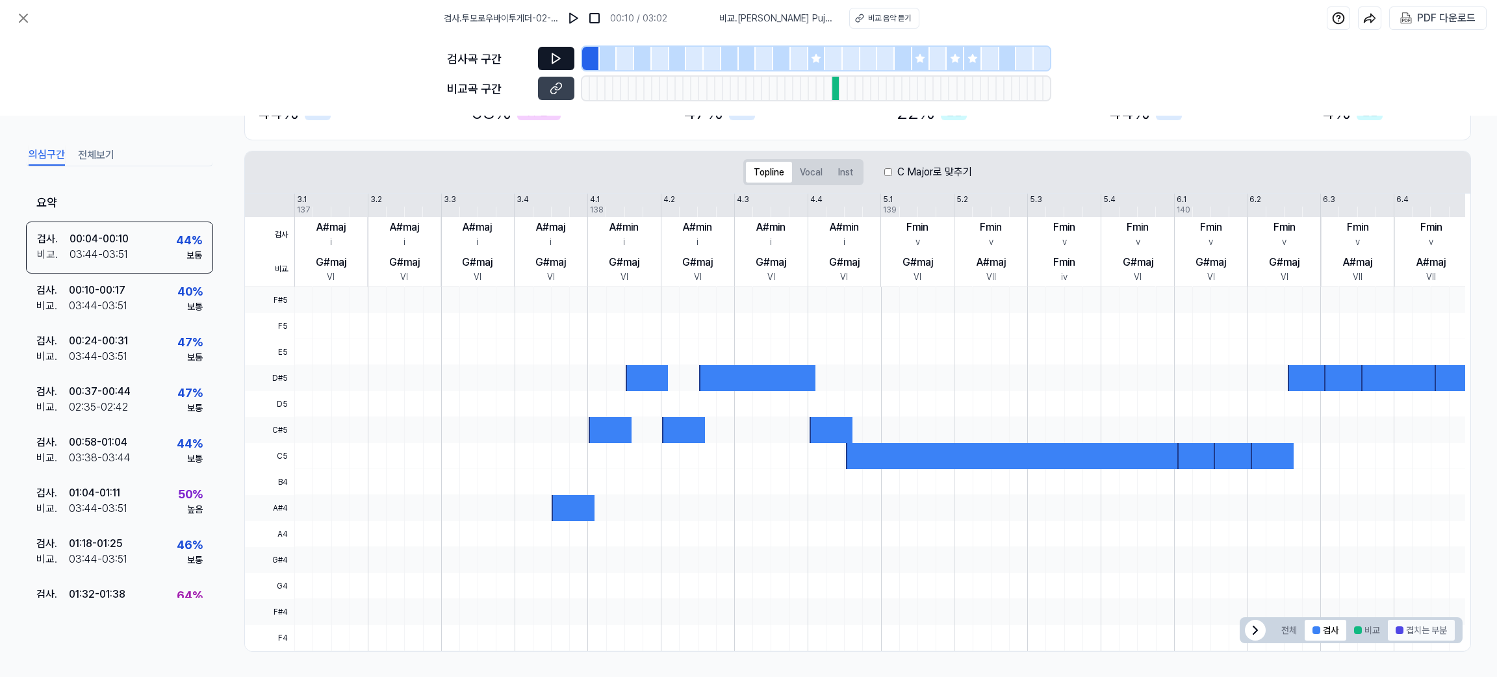
click at [1416, 633] on button "겹치는 부분" at bounding box center [1421, 630] width 67 height 21
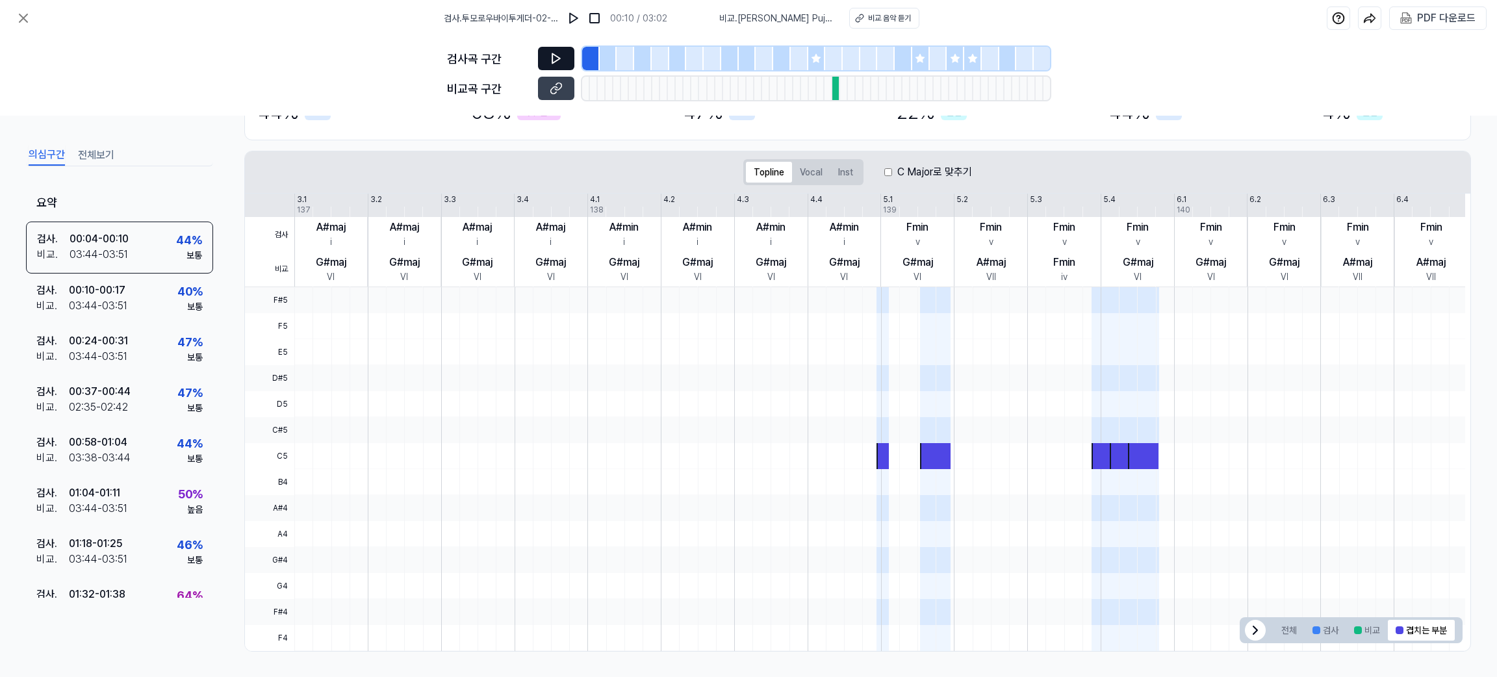
click at [831, 85] on div at bounding box center [829, 88] width 8 height 23
click at [837, 92] on div at bounding box center [836, 88] width 8 height 23
click at [567, 12] on button at bounding box center [573, 18] width 21 height 21
click at [567, 12] on button at bounding box center [574, 18] width 21 height 21
click at [876, 10] on button "비교 음악 듣기" at bounding box center [884, 18] width 70 height 21
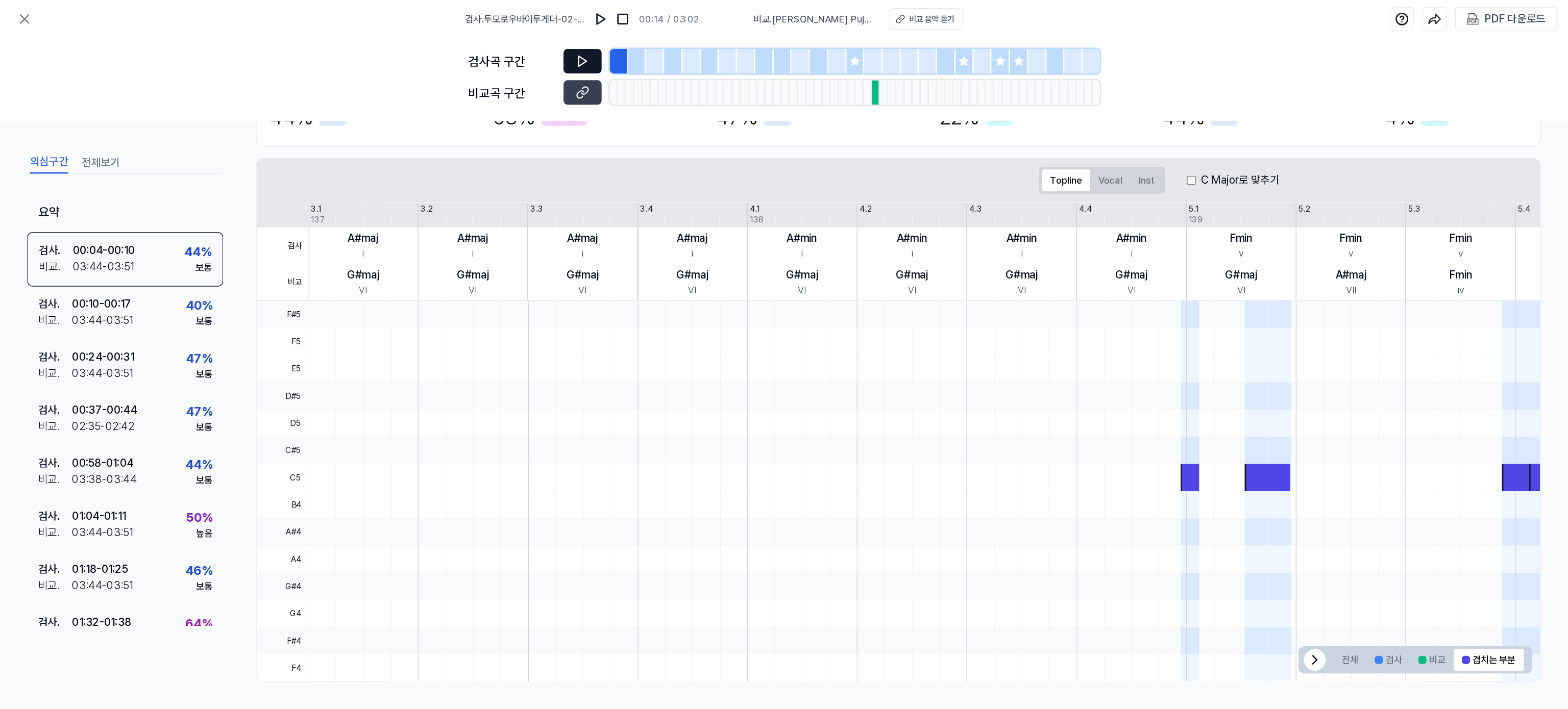
scroll to position [0, 0]
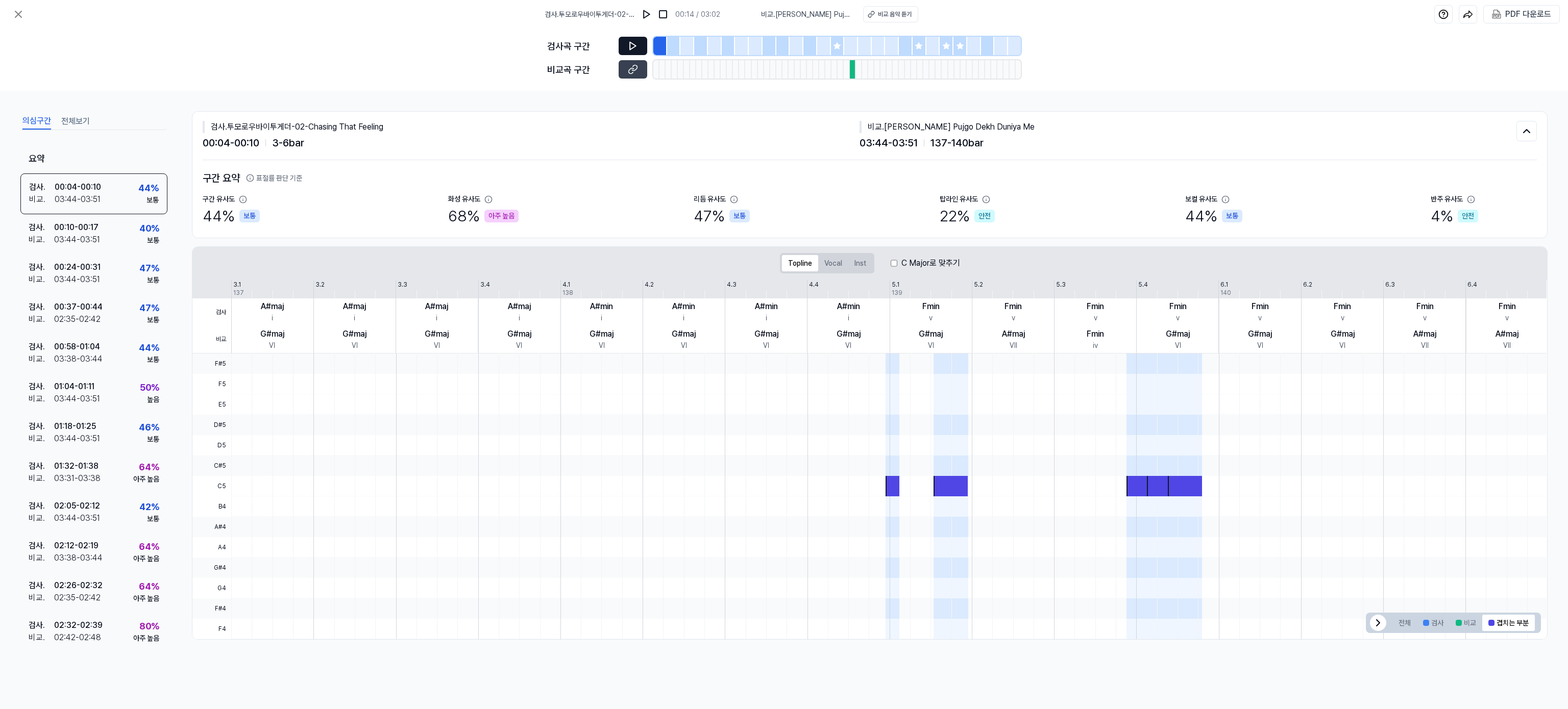
click at [505, 217] on div "아주 높음" at bounding box center [502, 216] width 35 height 13
click at [832, 269] on button "Vocal" at bounding box center [833, 263] width 30 height 16
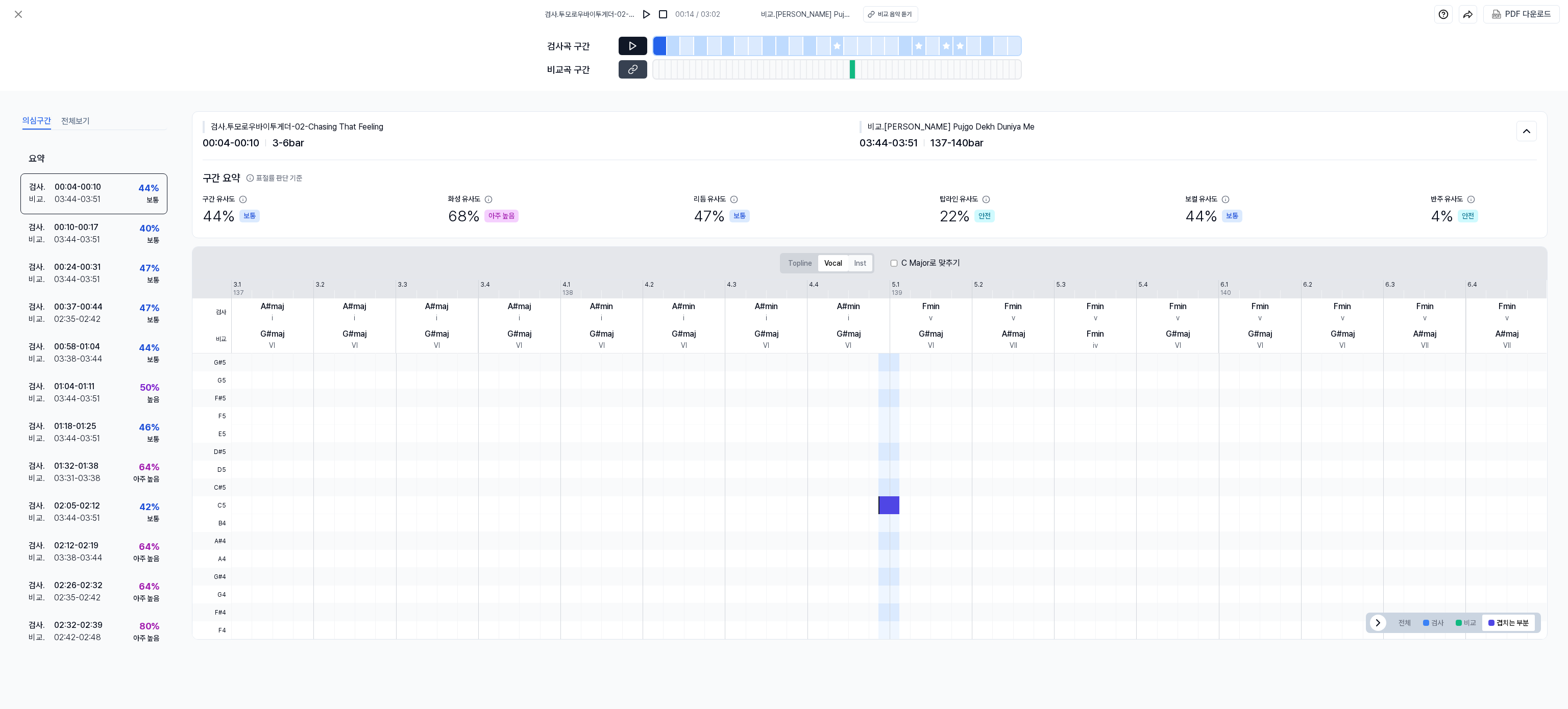
click at [848, 267] on button "Inst" at bounding box center [860, 263] width 24 height 16
click at [20, 14] on icon at bounding box center [19, 14] width 13 height 13
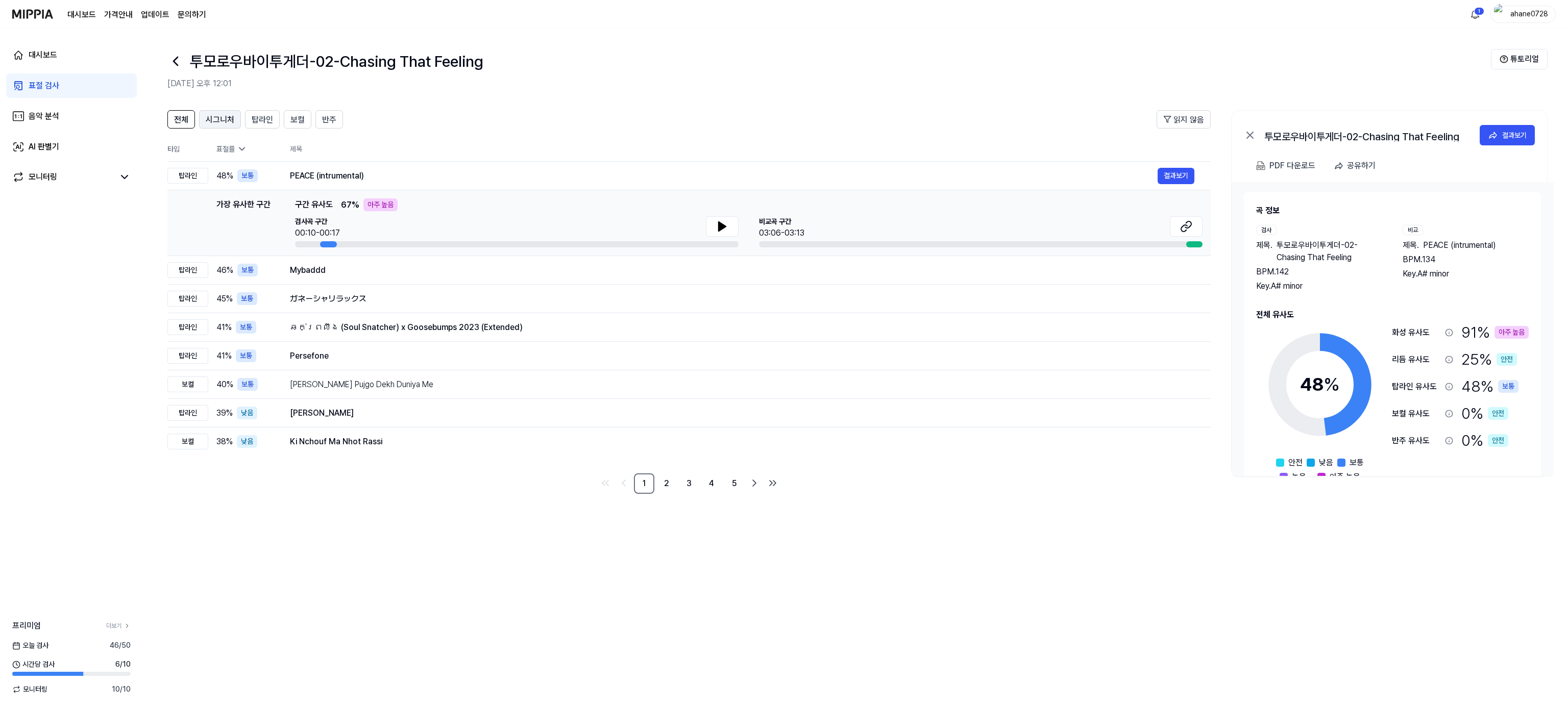
click at [229, 120] on span "시그니처" at bounding box center [220, 120] width 28 height 13
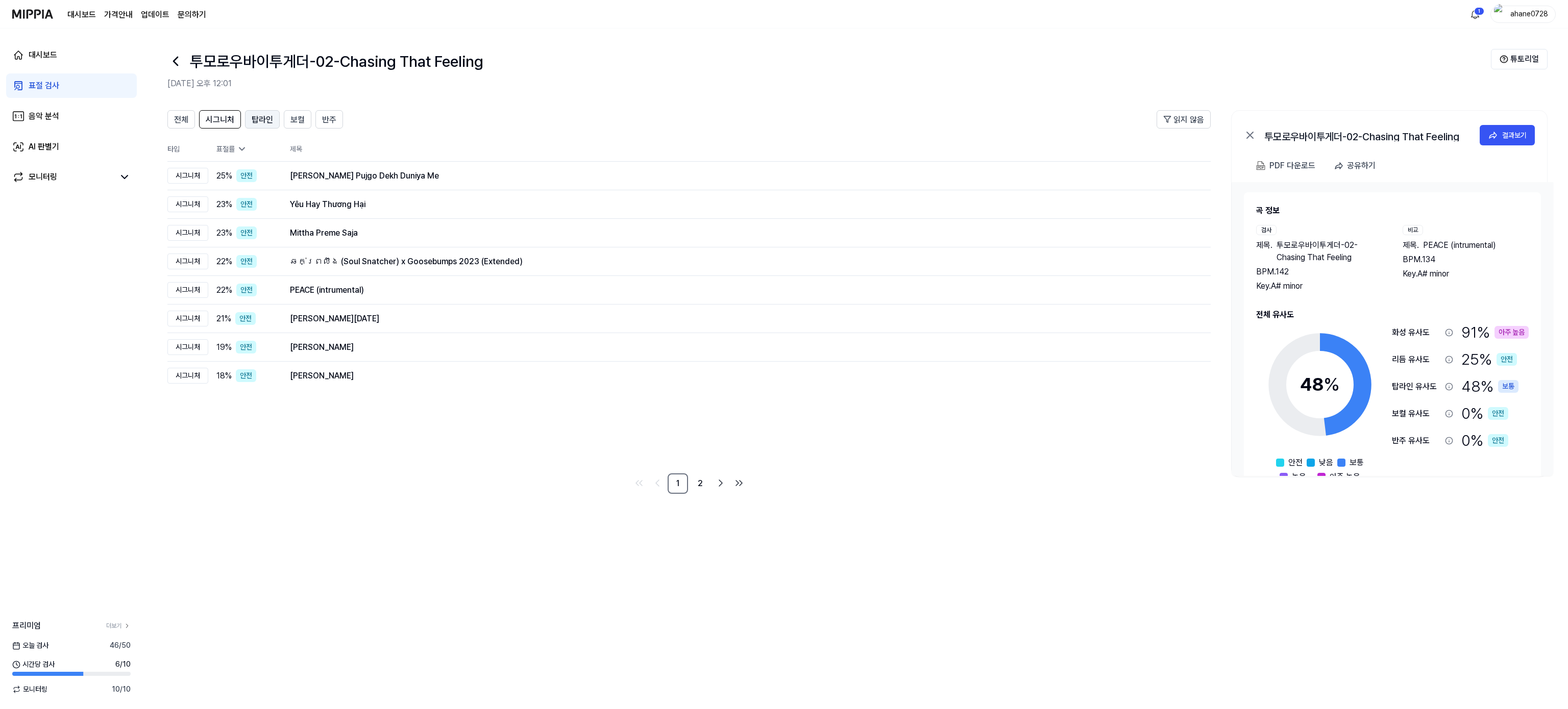
click at [265, 123] on span "탑라인" at bounding box center [262, 120] width 21 height 13
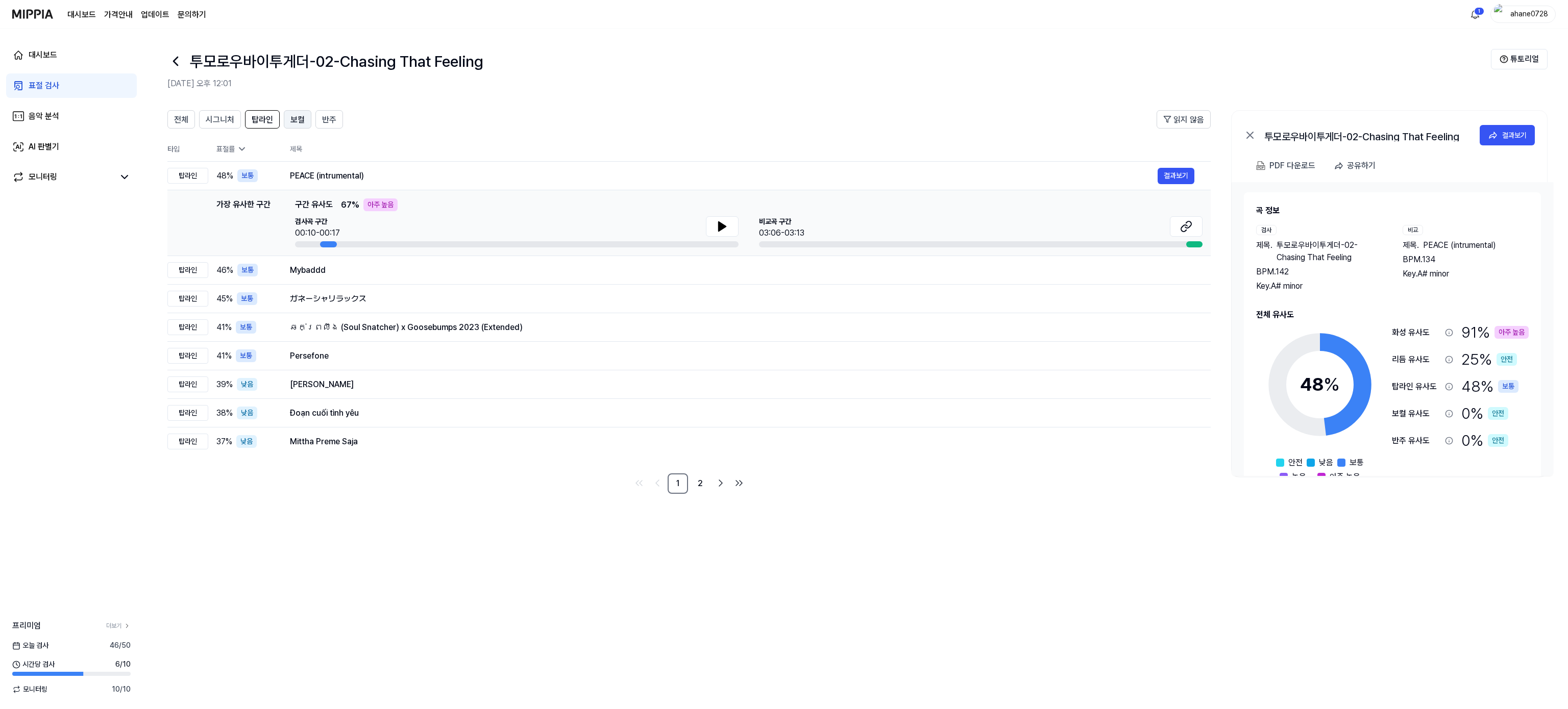
click at [304, 119] on span "보컬" at bounding box center [298, 120] width 14 height 13
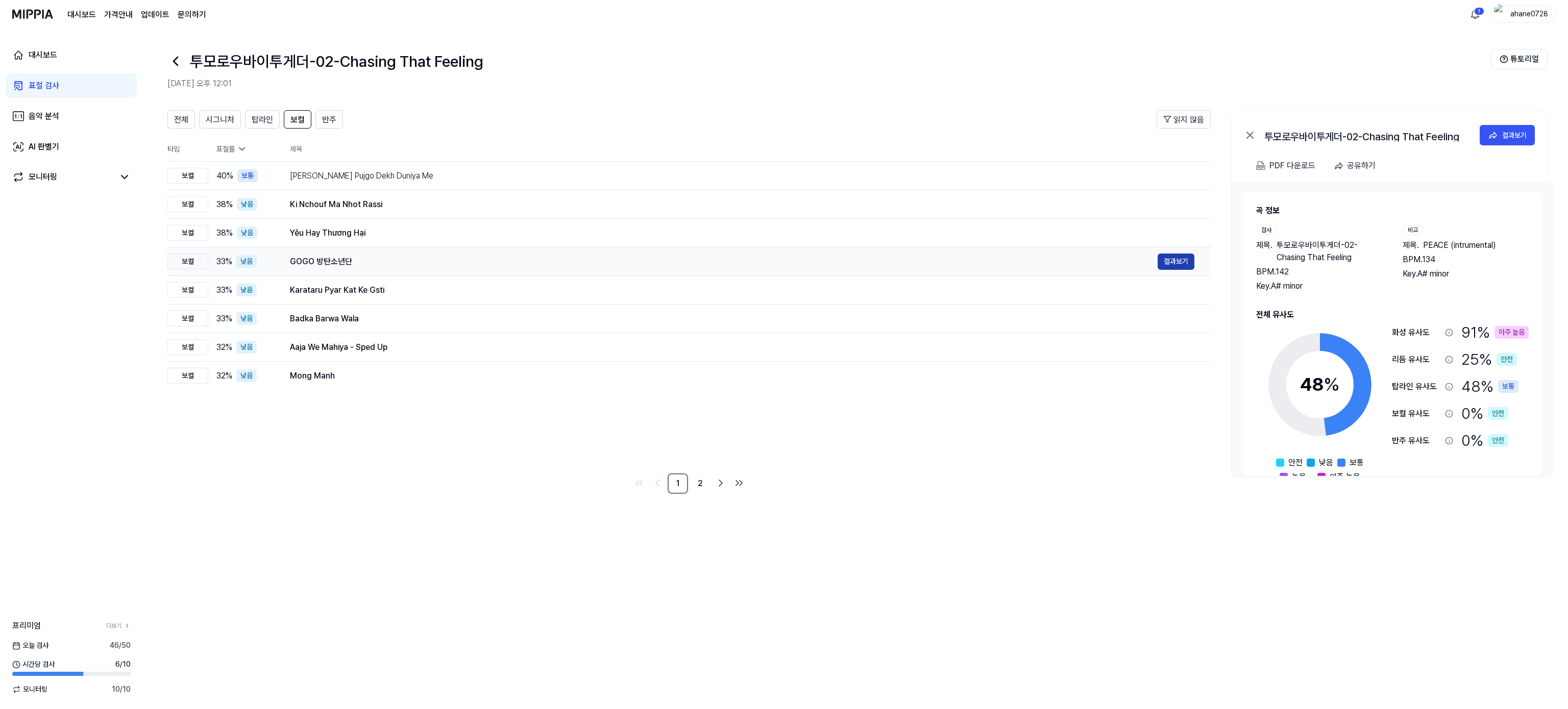
click at [1175, 258] on button "결과보기" at bounding box center [1176, 261] width 37 height 16
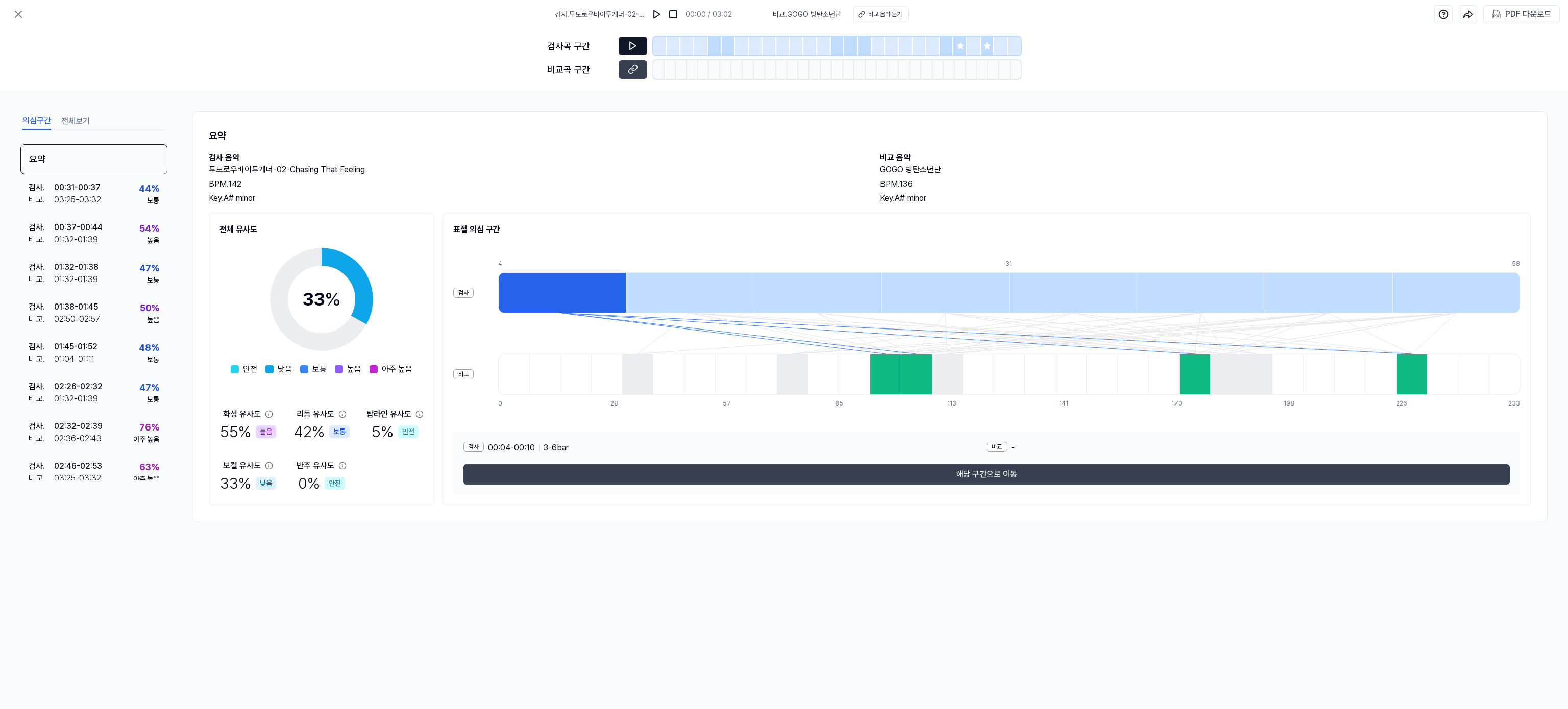
click at [630, 40] on button at bounding box center [632, 46] width 28 height 18
click at [632, 68] on icon at bounding box center [631, 70] width 5 height 5
click at [14, 5] on button at bounding box center [18, 14] width 20 height 20
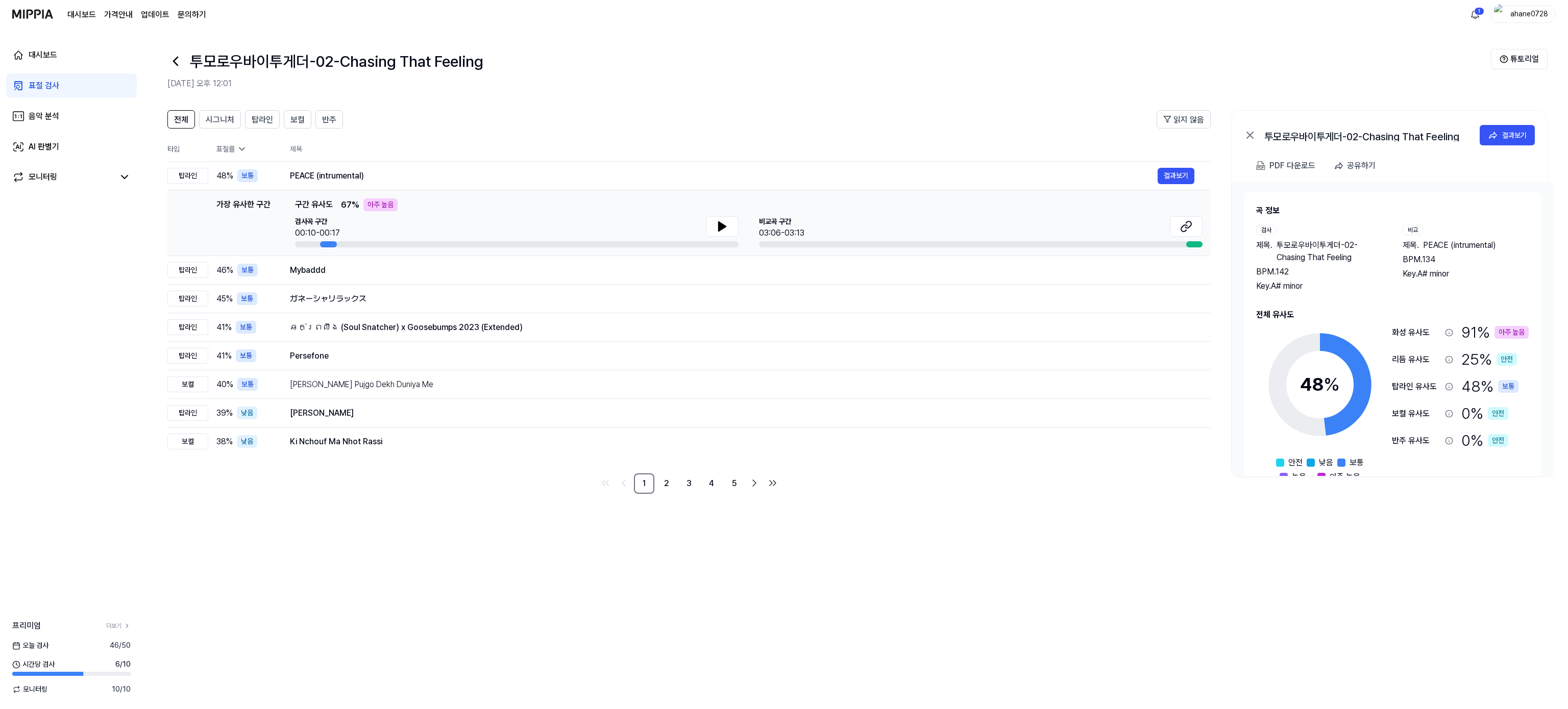
click at [174, 66] on icon at bounding box center [175, 61] width 16 height 16
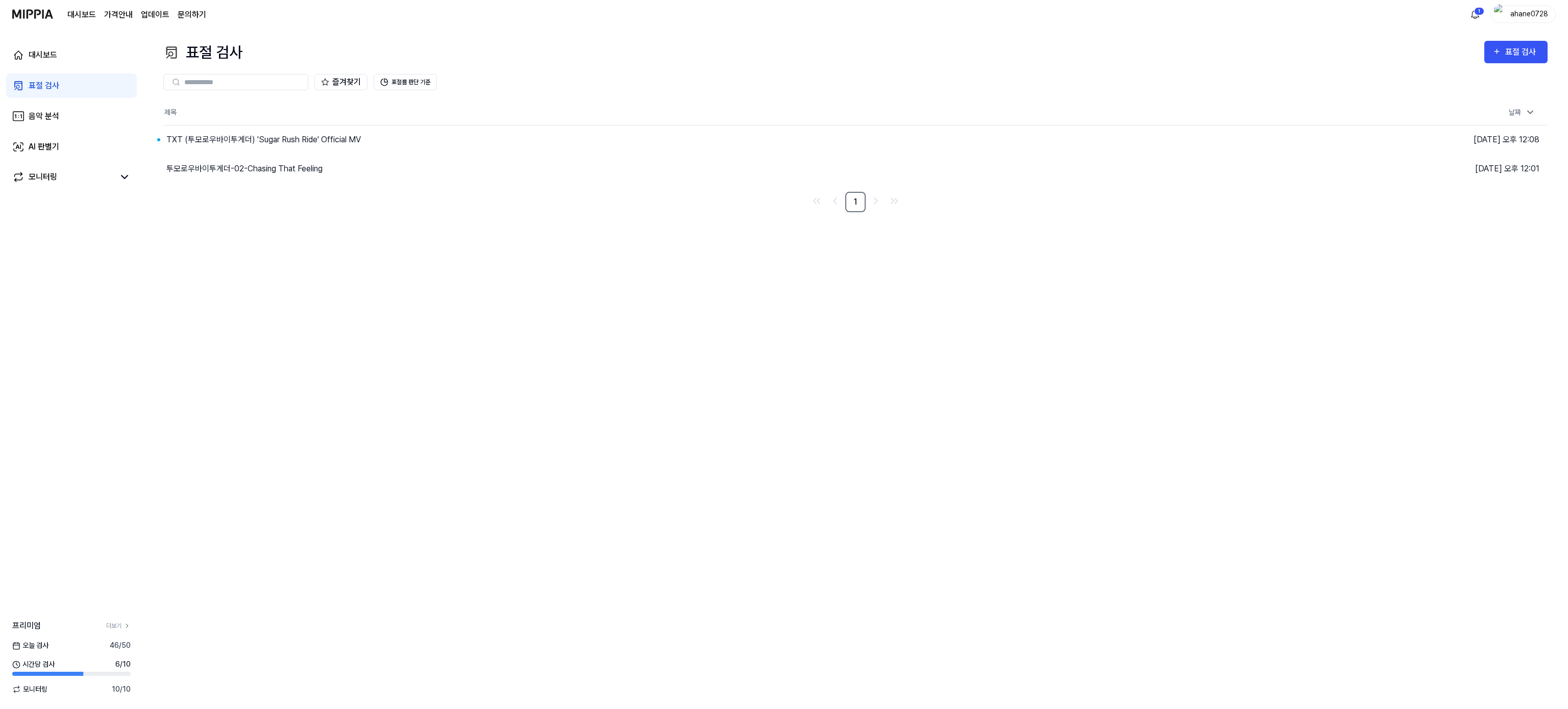
click at [85, 17] on link "대시보드" at bounding box center [82, 15] width 28 height 13
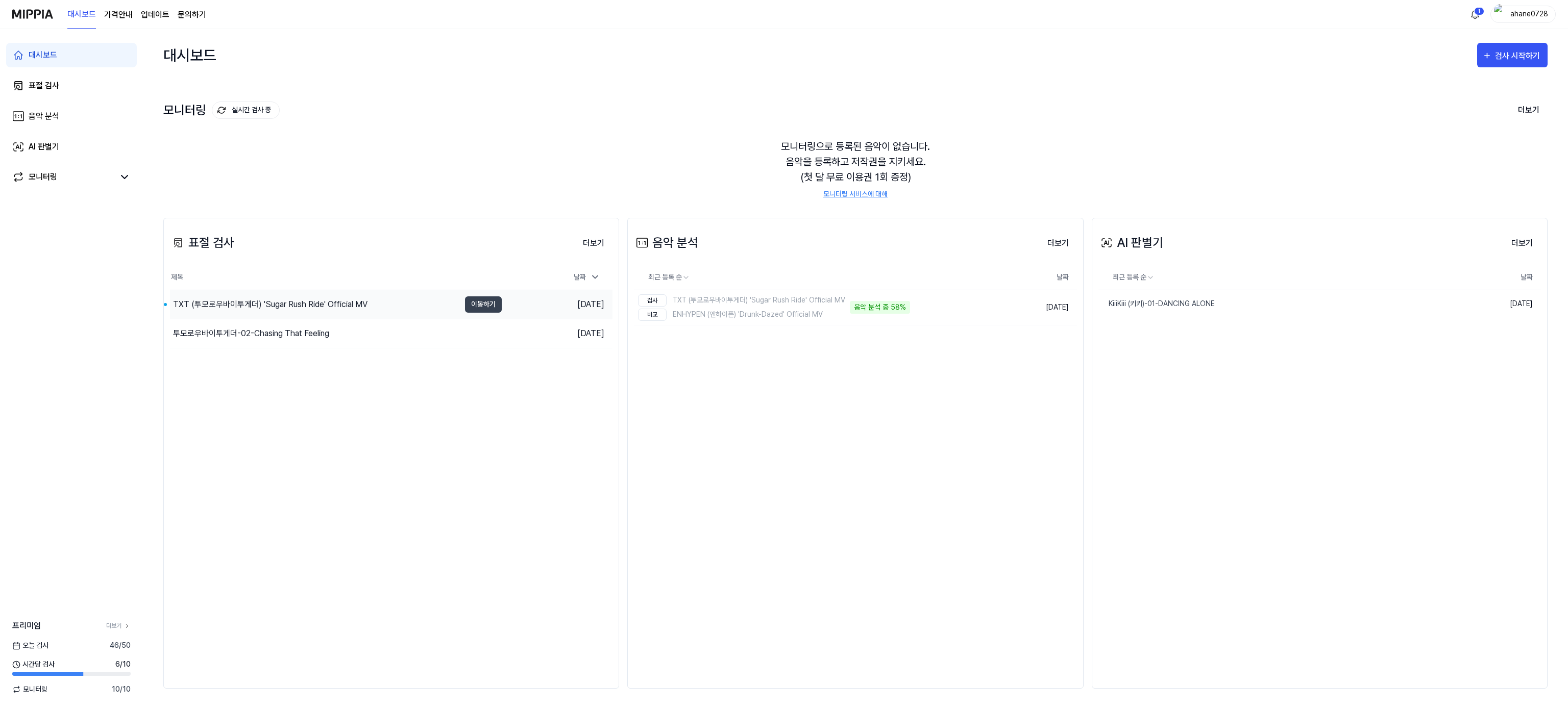
click at [311, 304] on div "TXT (투모로우바이투게더) 'Sugar Rush Ride' Official MV" at bounding box center [270, 305] width 195 height 13
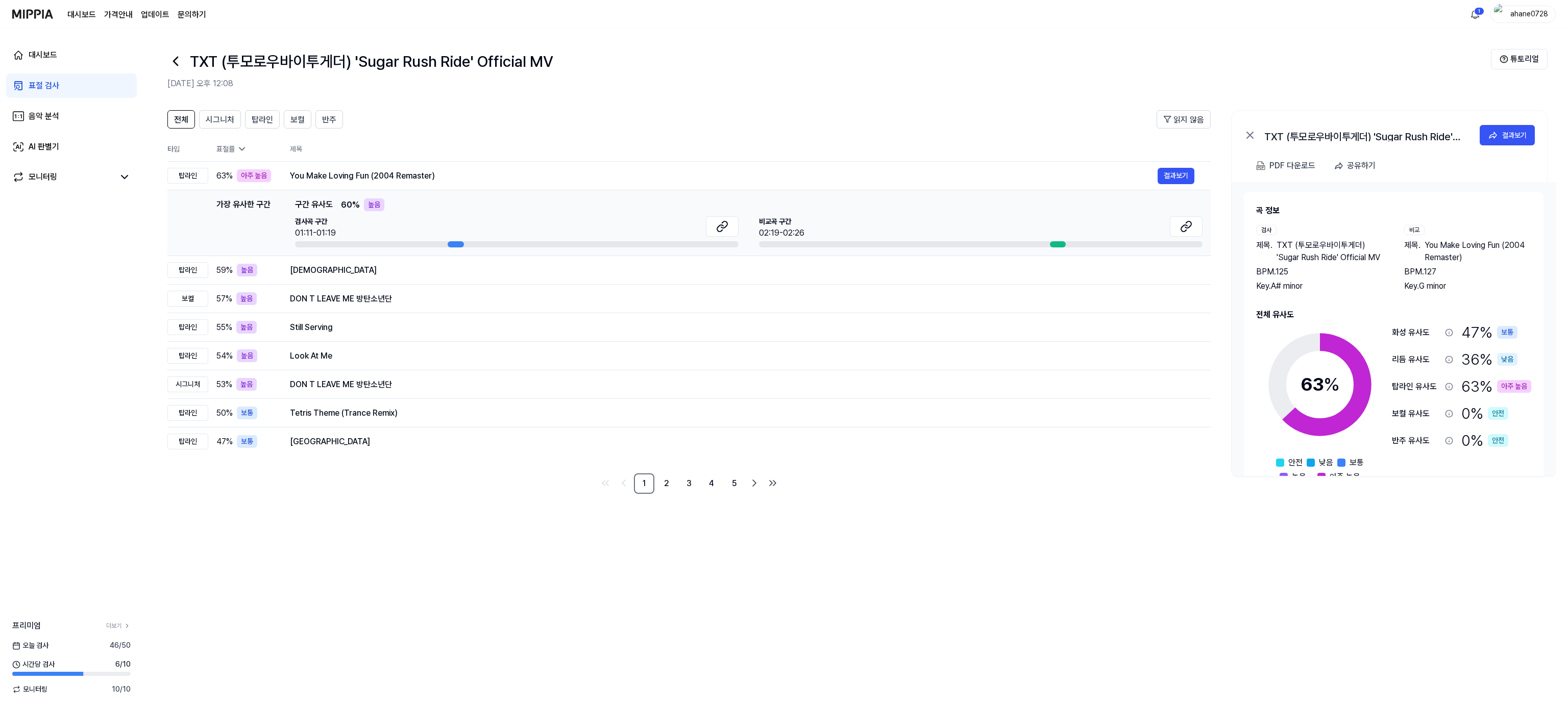
click at [247, 203] on div "가장 유사한 구간" at bounding box center [243, 223] width 54 height 49
click at [1175, 180] on button "결과보기" at bounding box center [1176, 176] width 37 height 16
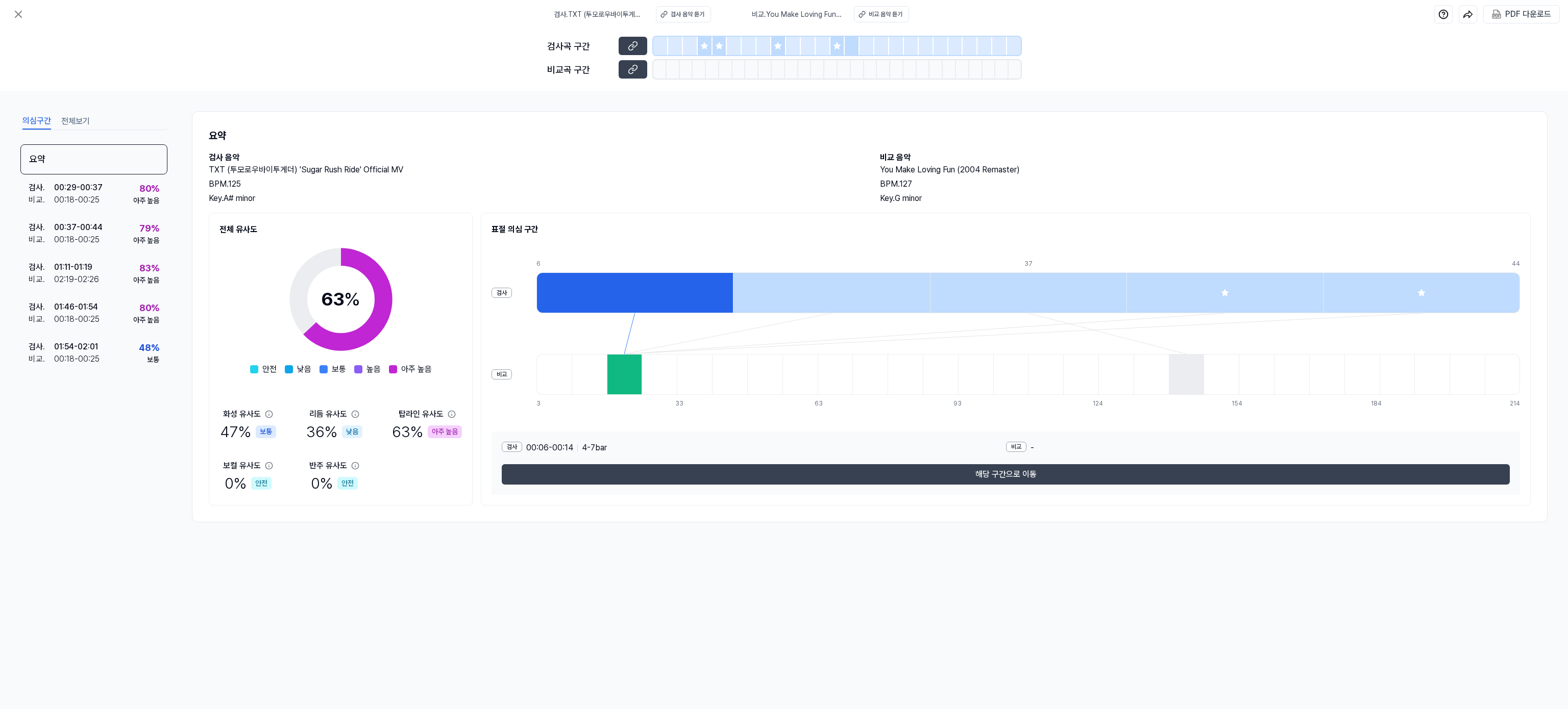
click at [664, 287] on div at bounding box center [635, 293] width 196 height 41
click at [627, 372] on div at bounding box center [625, 375] width 35 height 41
click at [630, 74] on icon at bounding box center [632, 69] width 10 height 10
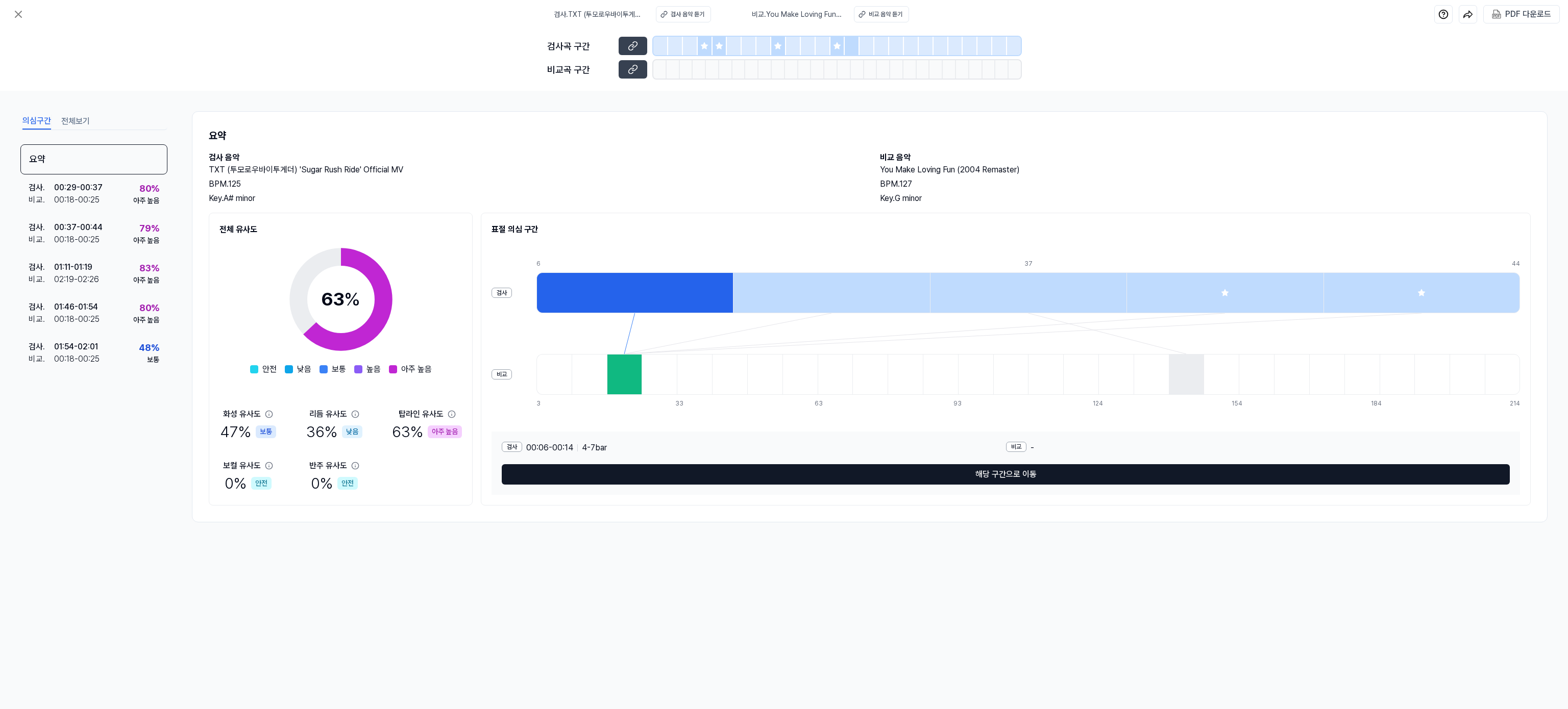
click at [1031, 476] on button "해당 구간으로 이동" at bounding box center [1006, 474] width 1008 height 20
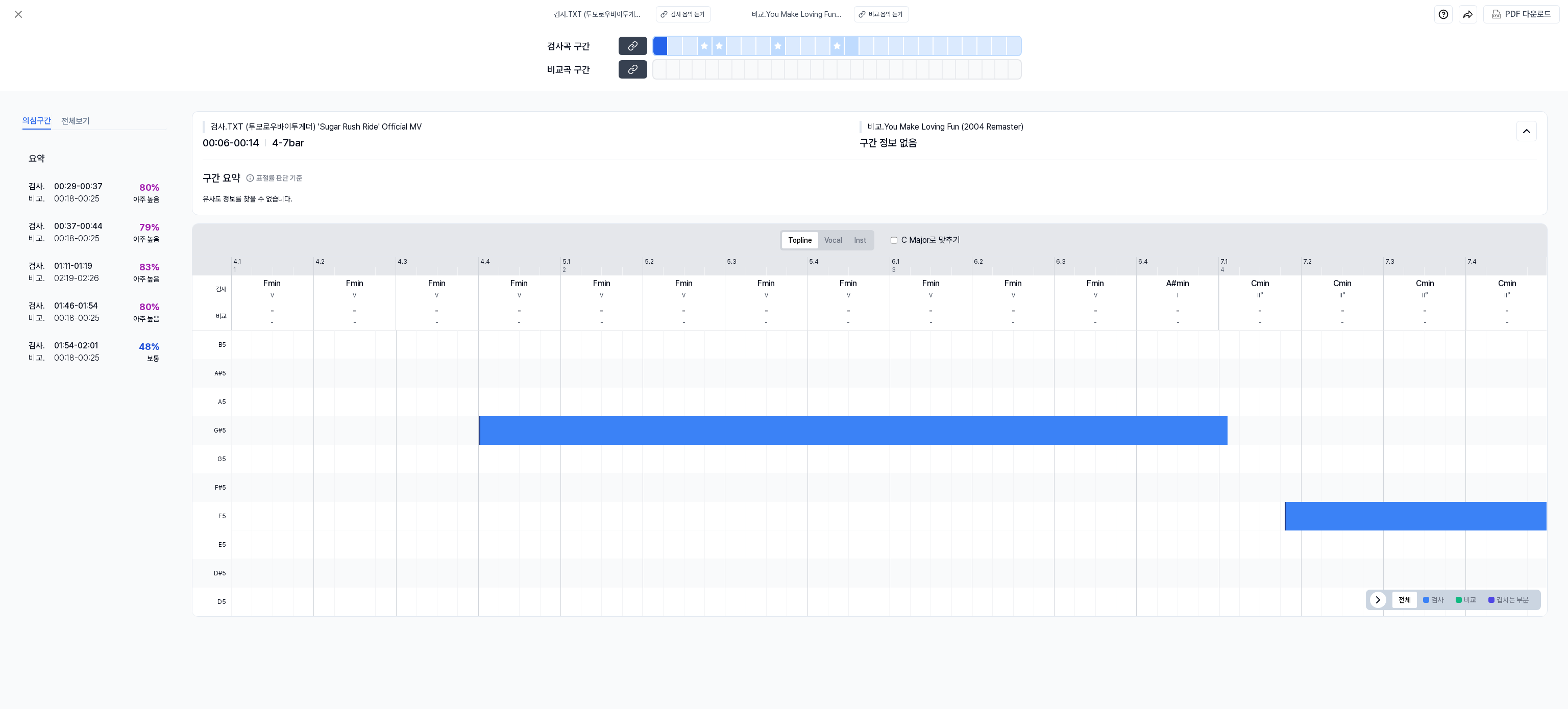
click at [1037, 424] on div at bounding box center [853, 430] width 749 height 28
click at [1175, 531] on div at bounding box center [1422, 516] width 275 height 28
click at [1175, 519] on div at bounding box center [1422, 516] width 275 height 28
click at [122, 207] on div "검사 . 00:29 - 00:37 비교 . 00:18 - 00:25 80 % 아주 높음" at bounding box center [93, 193] width 147 height 40
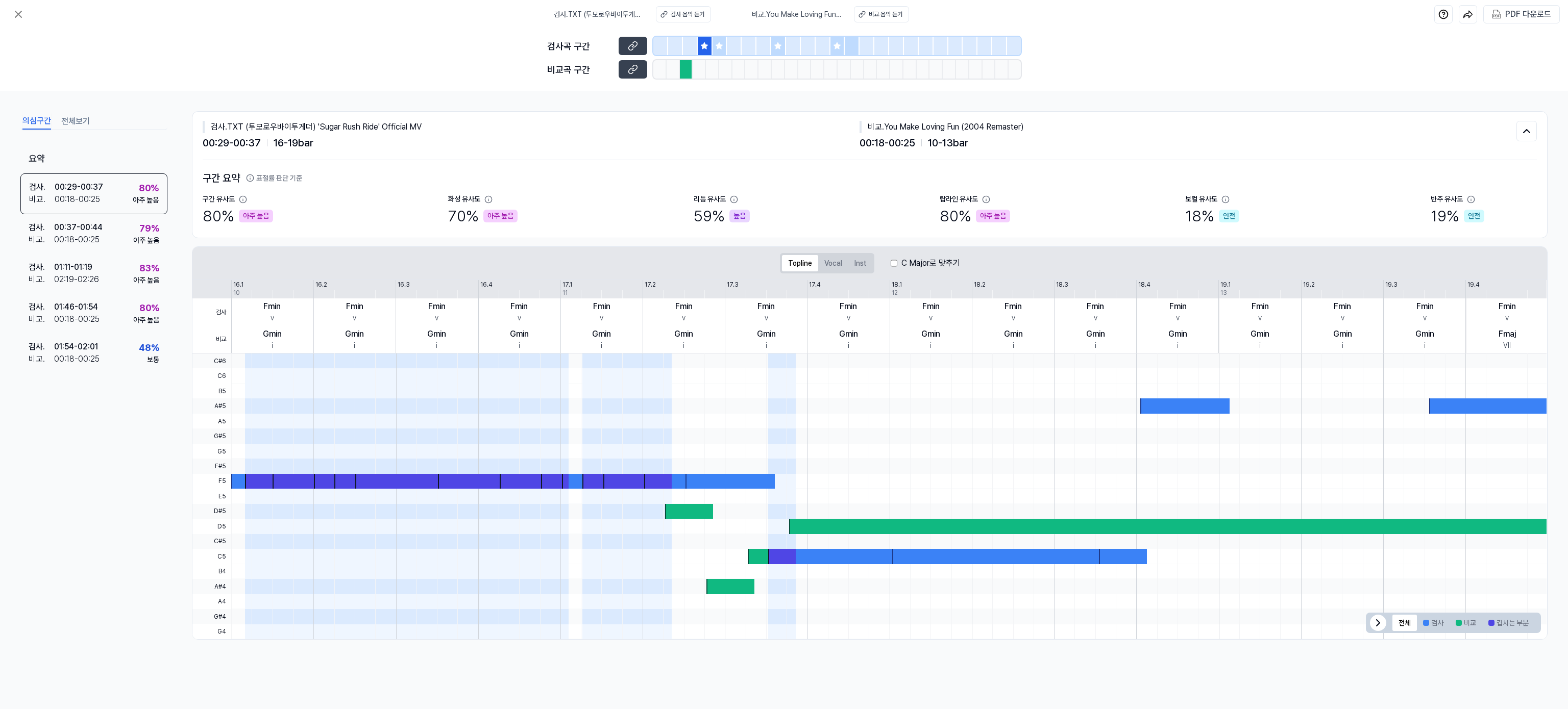
click at [782, 531] on div at bounding box center [782, 556] width 27 height 15
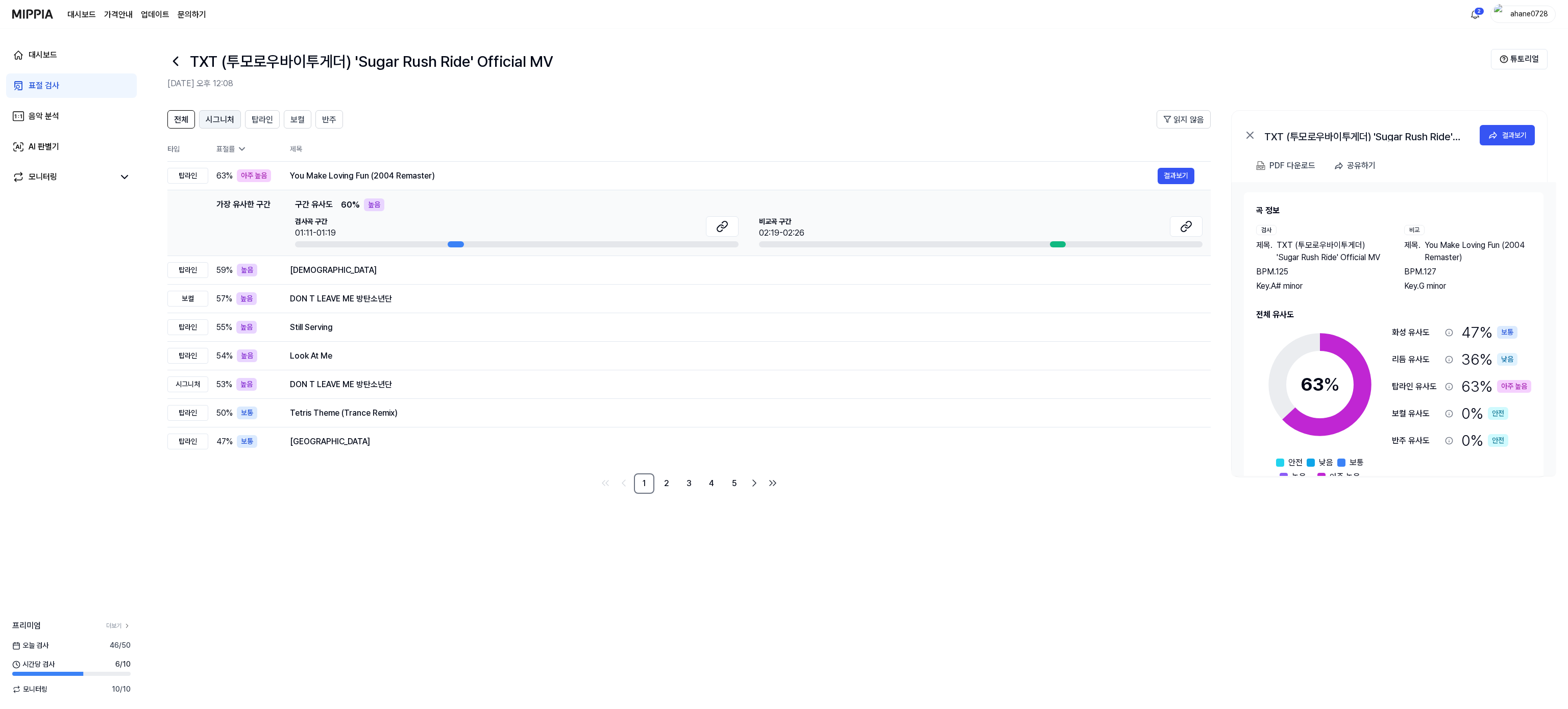
click at [224, 125] on span "시그니처" at bounding box center [220, 120] width 28 height 13
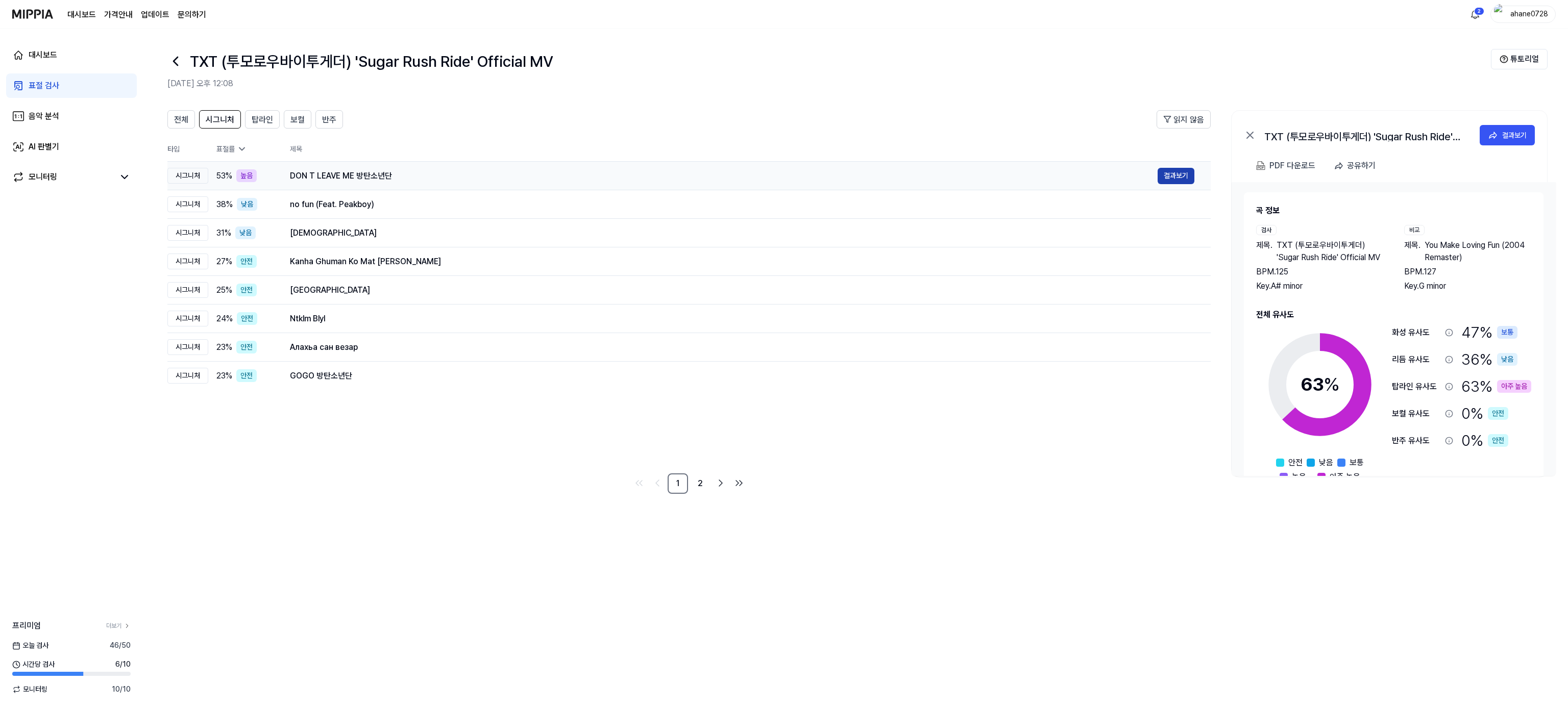
click at [1163, 177] on button "결과보기" at bounding box center [1176, 176] width 37 height 16
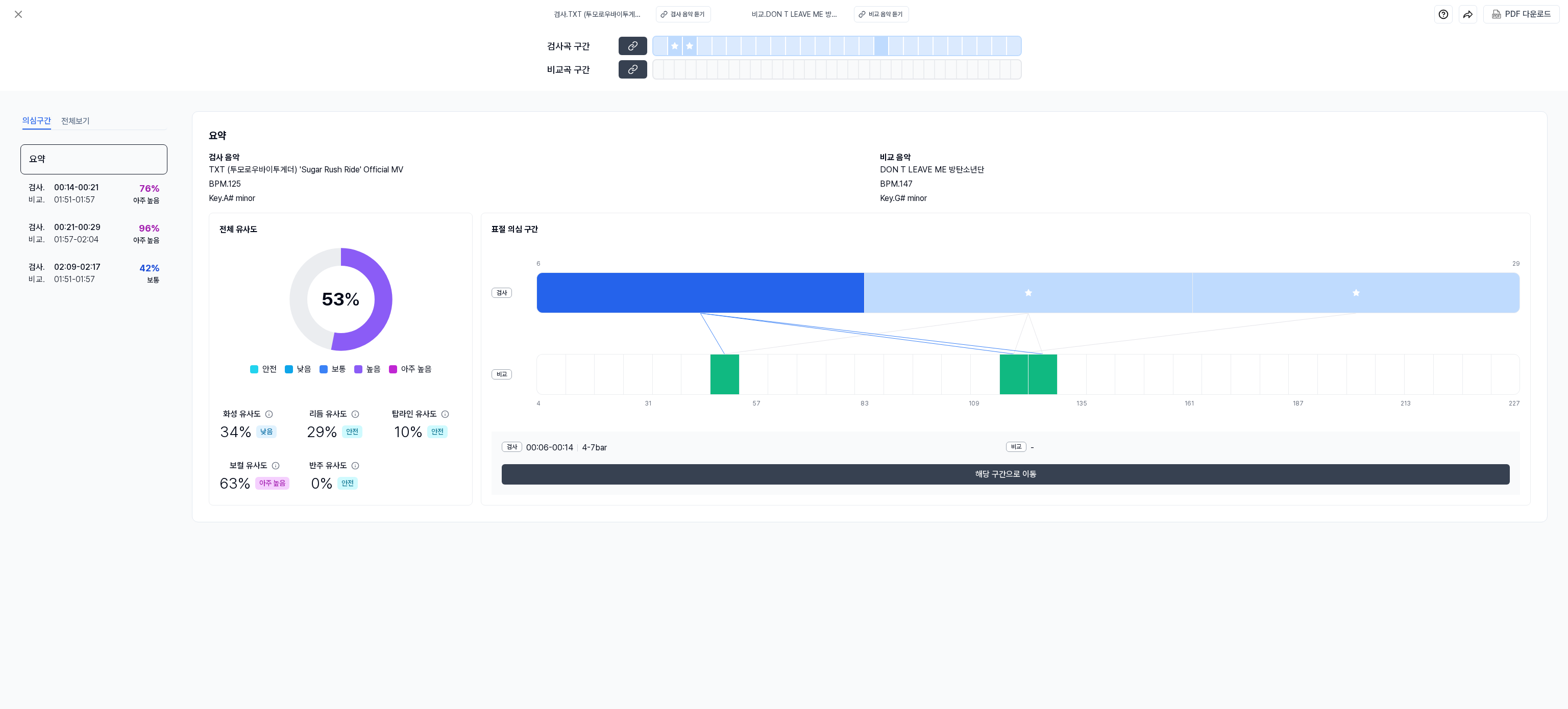
drag, startPoint x: 735, startPoint y: 302, endPoint x: 731, endPoint y: 372, distance: 70.1
click at [731, 372] on div "6 14 21 29 4 11 18 24 31 37 44 50 57 63 70 76 83 89 96 102 109 116 122 129 135 …" at bounding box center [1028, 334] width 984 height 149
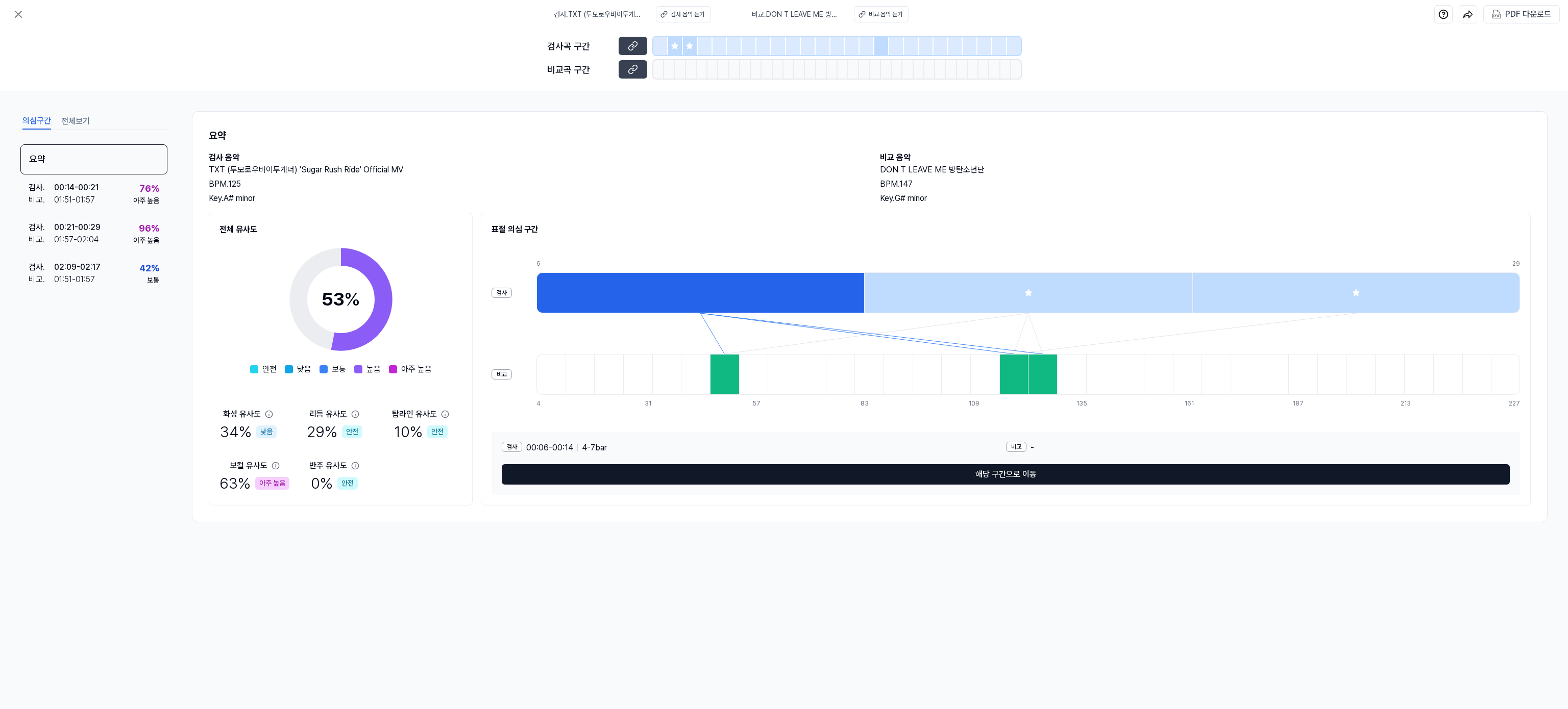
click at [813, 474] on button "해당 구간으로 이동" at bounding box center [1006, 474] width 1008 height 20
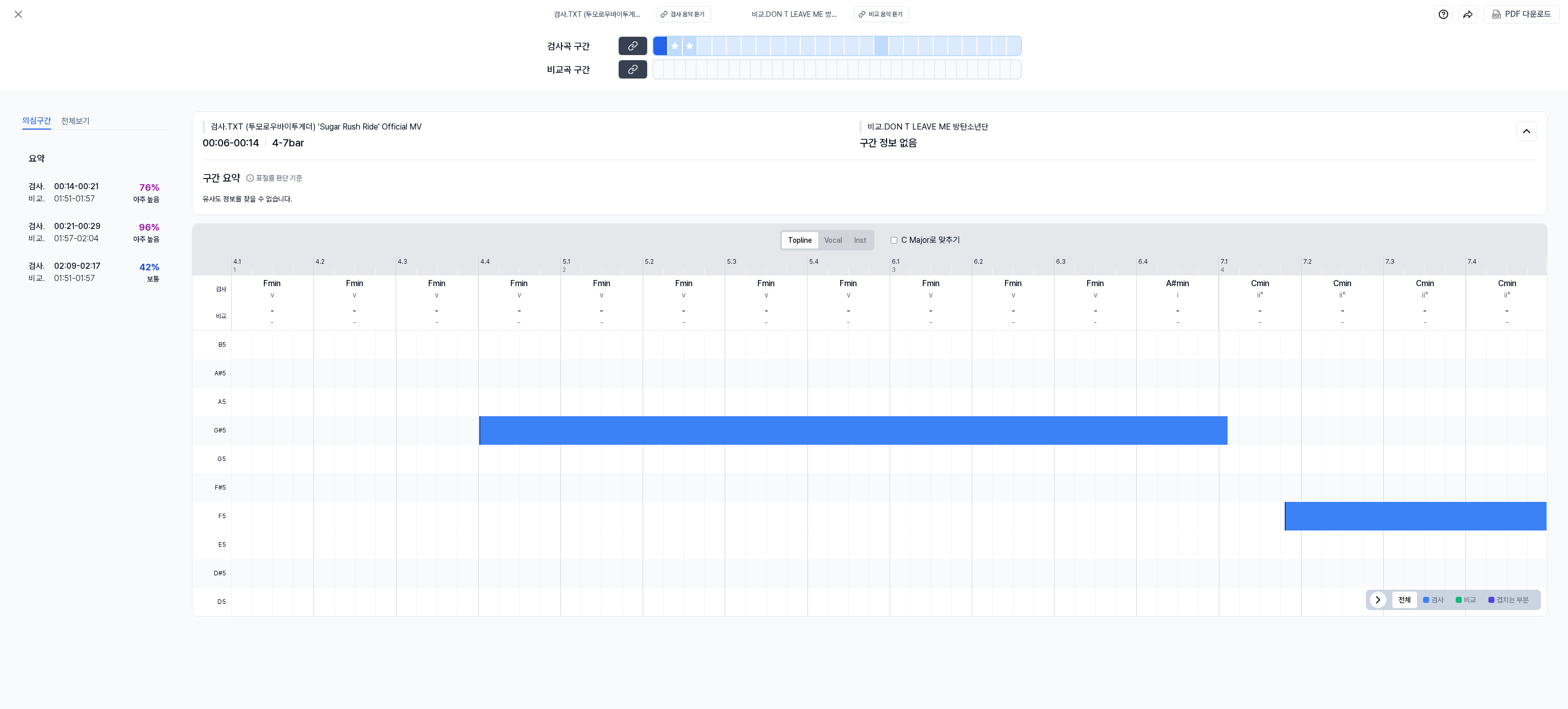
click at [826, 429] on div at bounding box center [853, 430] width 749 height 28
click at [899, 413] on div at bounding box center [888, 402] width 1315 height 28
click at [149, 192] on div "76 %" at bounding box center [148, 188] width 20 height 14
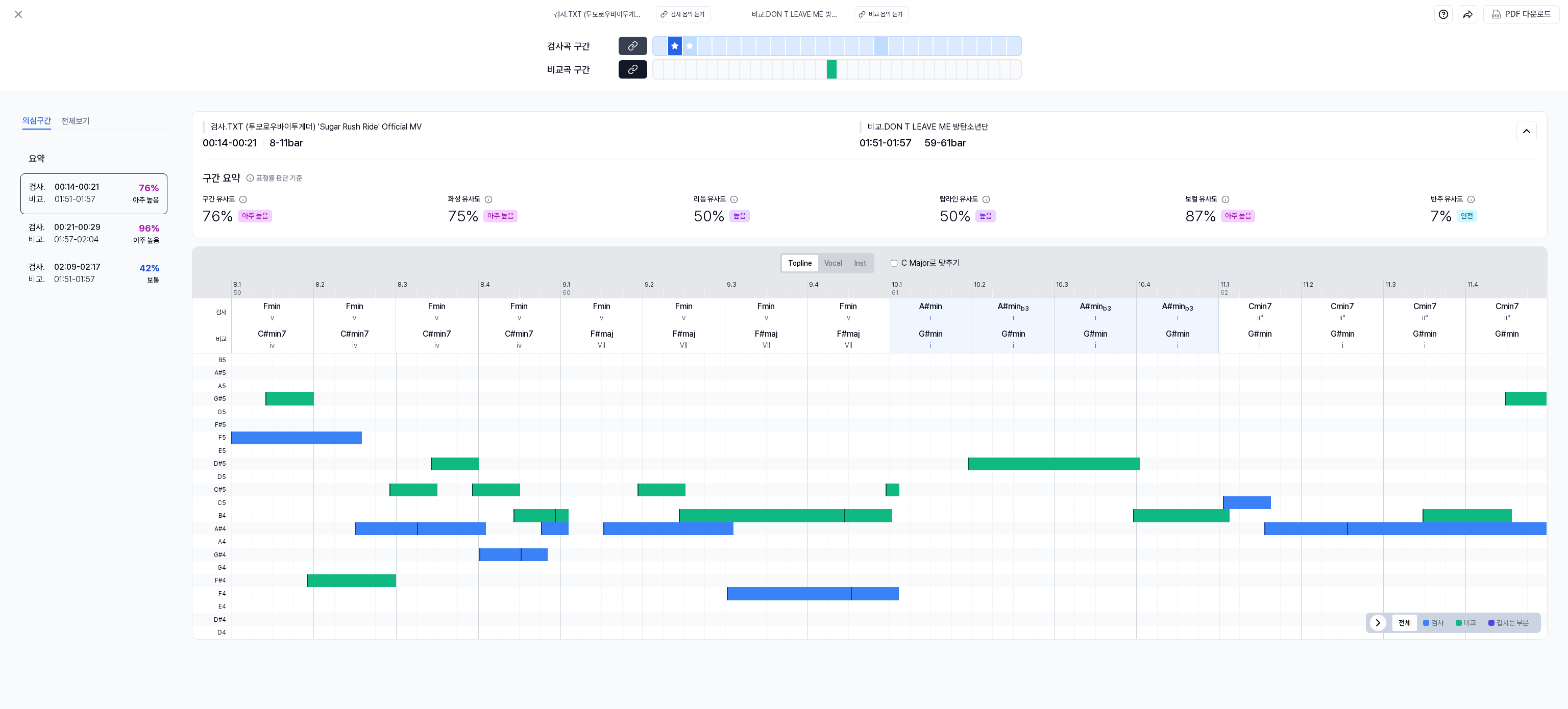
click at [633, 75] on button at bounding box center [632, 69] width 28 height 18
click at [13, 9] on icon at bounding box center [19, 14] width 13 height 13
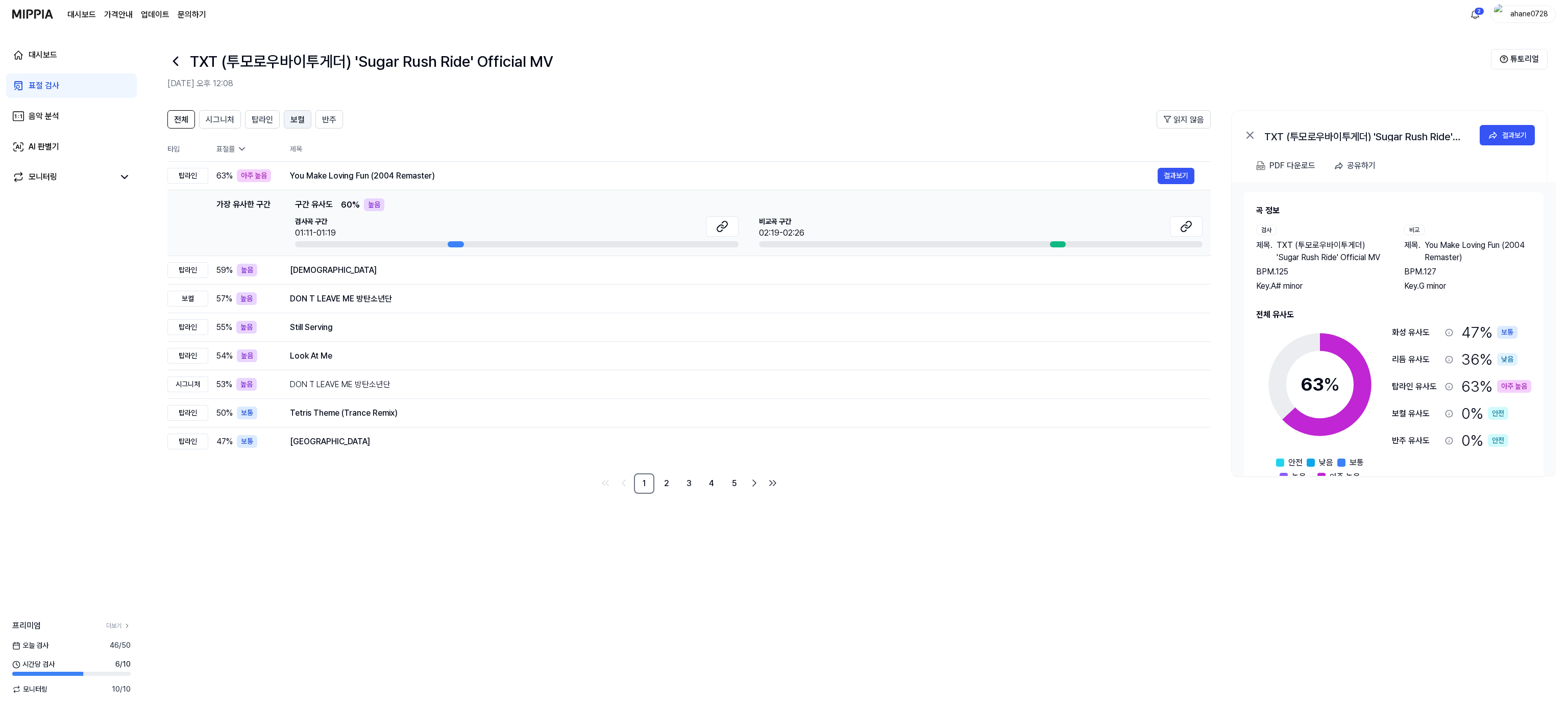
click at [302, 118] on span "보컬" at bounding box center [298, 120] width 14 height 13
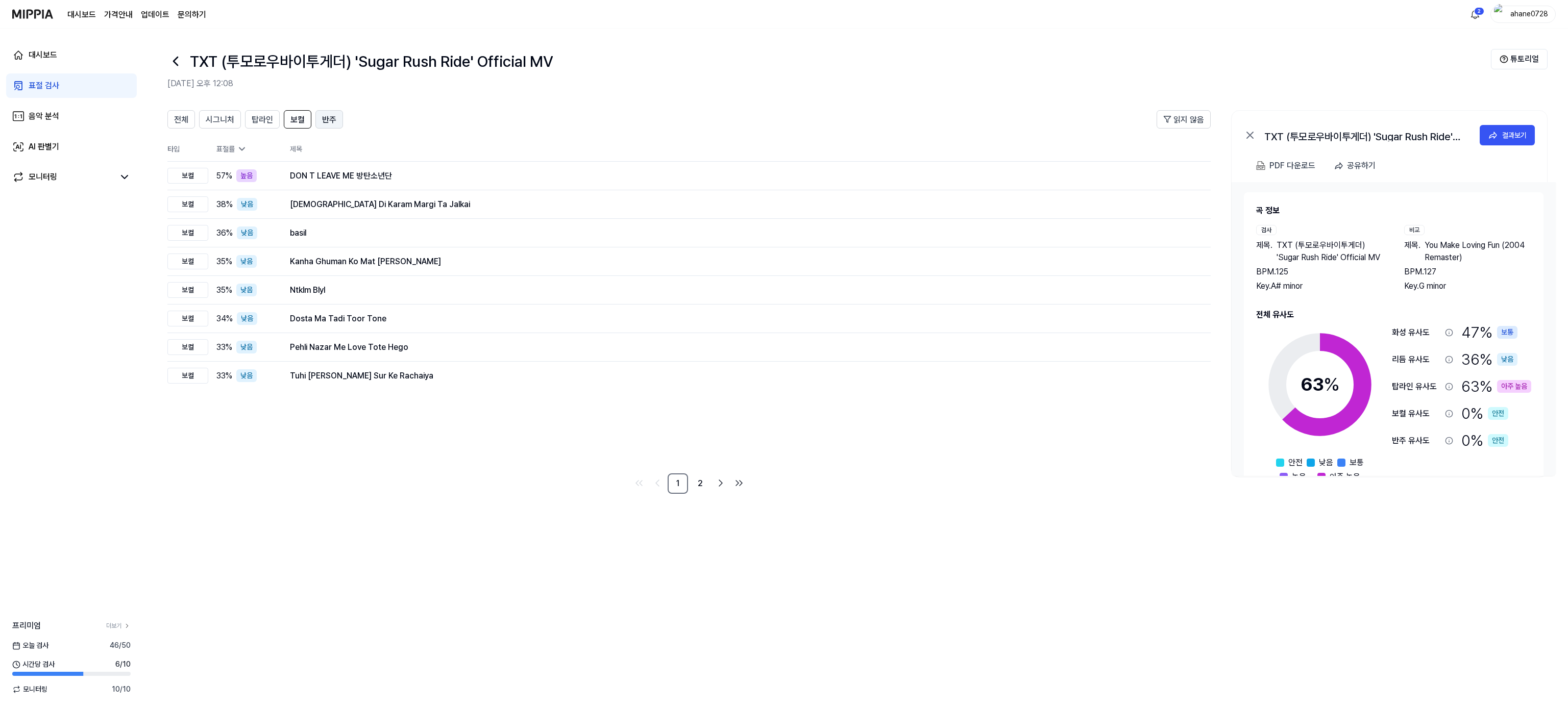
click at [332, 122] on span "반주" at bounding box center [329, 120] width 14 height 13
click at [233, 119] on span "시그니처" at bounding box center [220, 120] width 28 height 13
click at [173, 59] on icon at bounding box center [175, 61] width 16 height 16
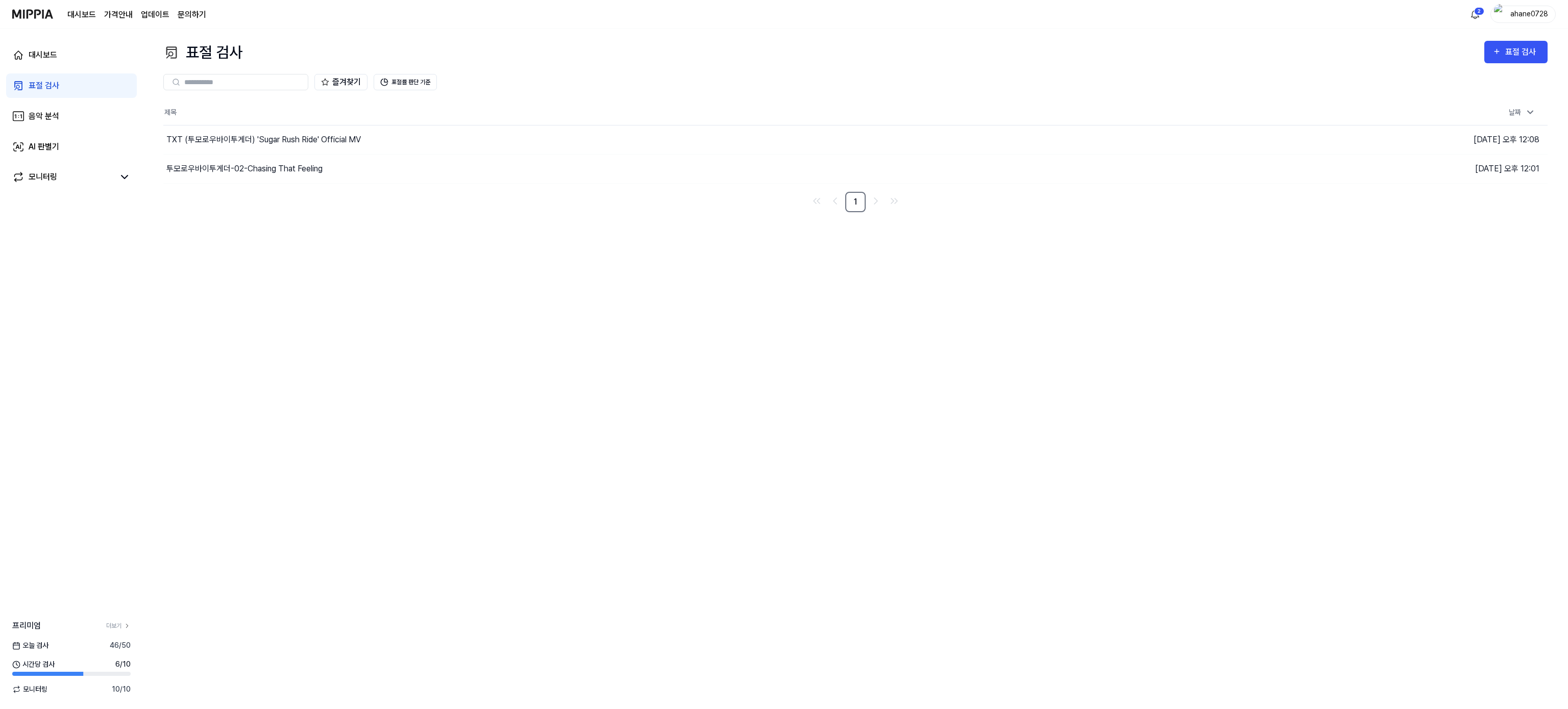
click at [56, 78] on link "표절 검사" at bounding box center [71, 86] width 130 height 24
click at [59, 53] on link "대시보드" at bounding box center [71, 55] width 130 height 24
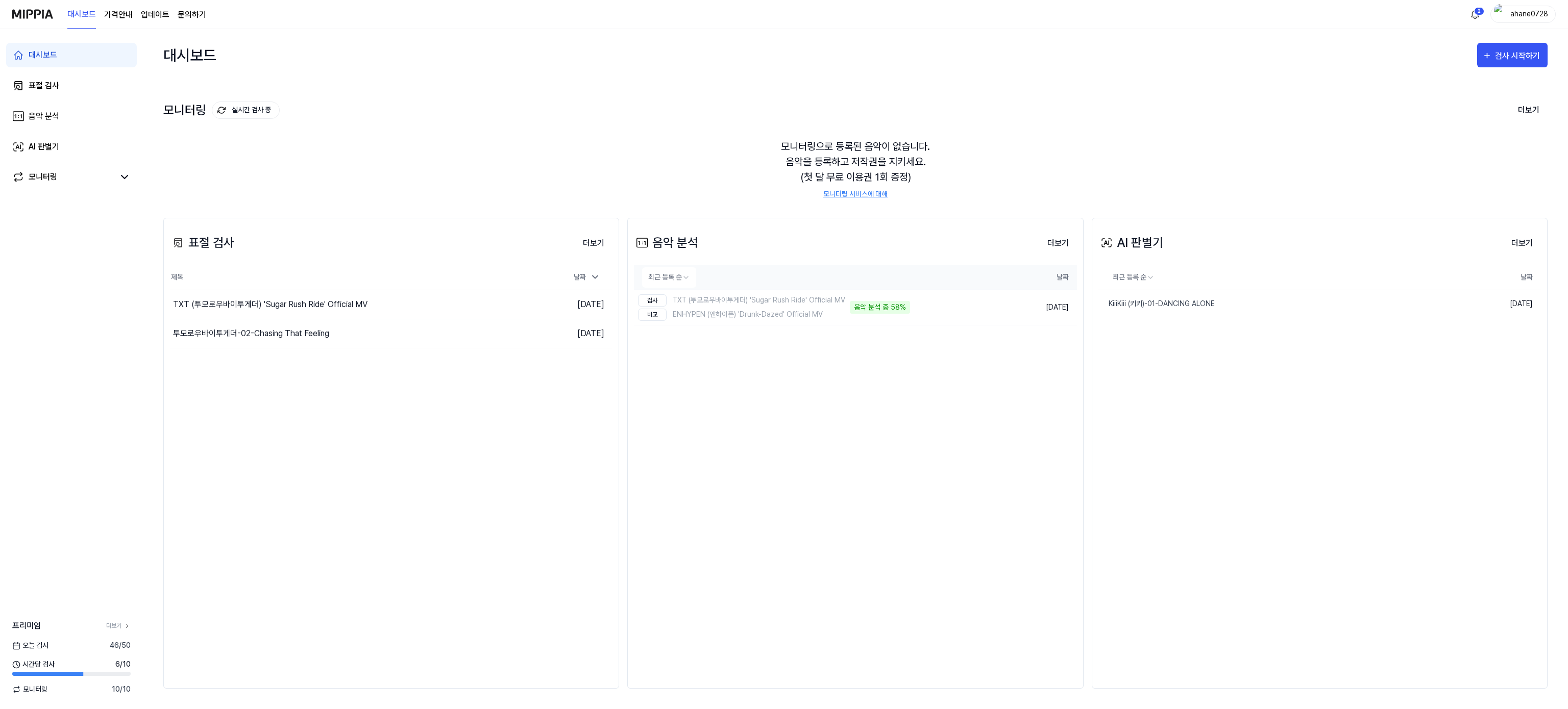
click at [899, 266] on th "최근 등록 순" at bounding box center [811, 277] width 354 height 24
click at [345, 347] on div "투모로우바이투게더-02-Chasing That Feeling" at bounding box center [314, 334] width 290 height 28
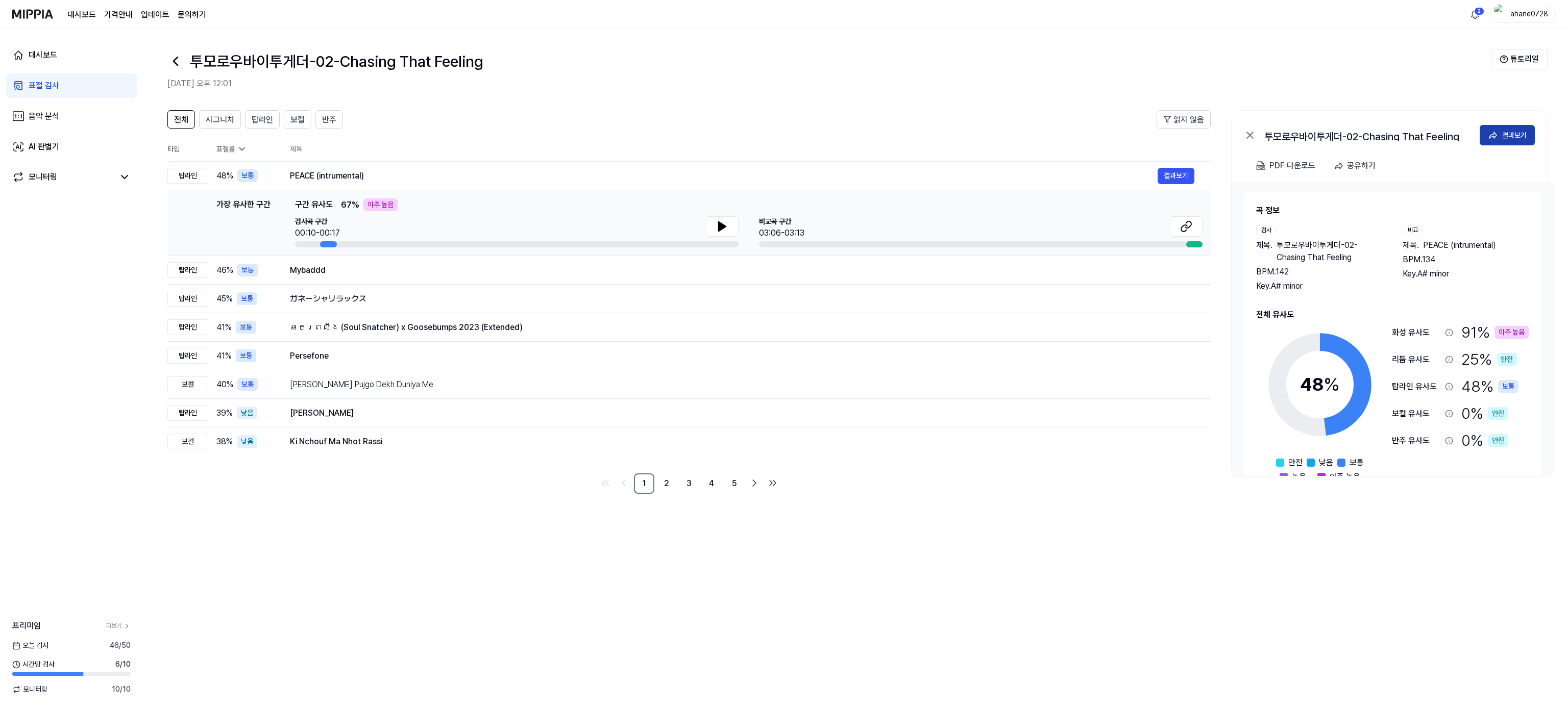
click at [1175, 127] on button "결과보기" at bounding box center [1508, 135] width 55 height 20
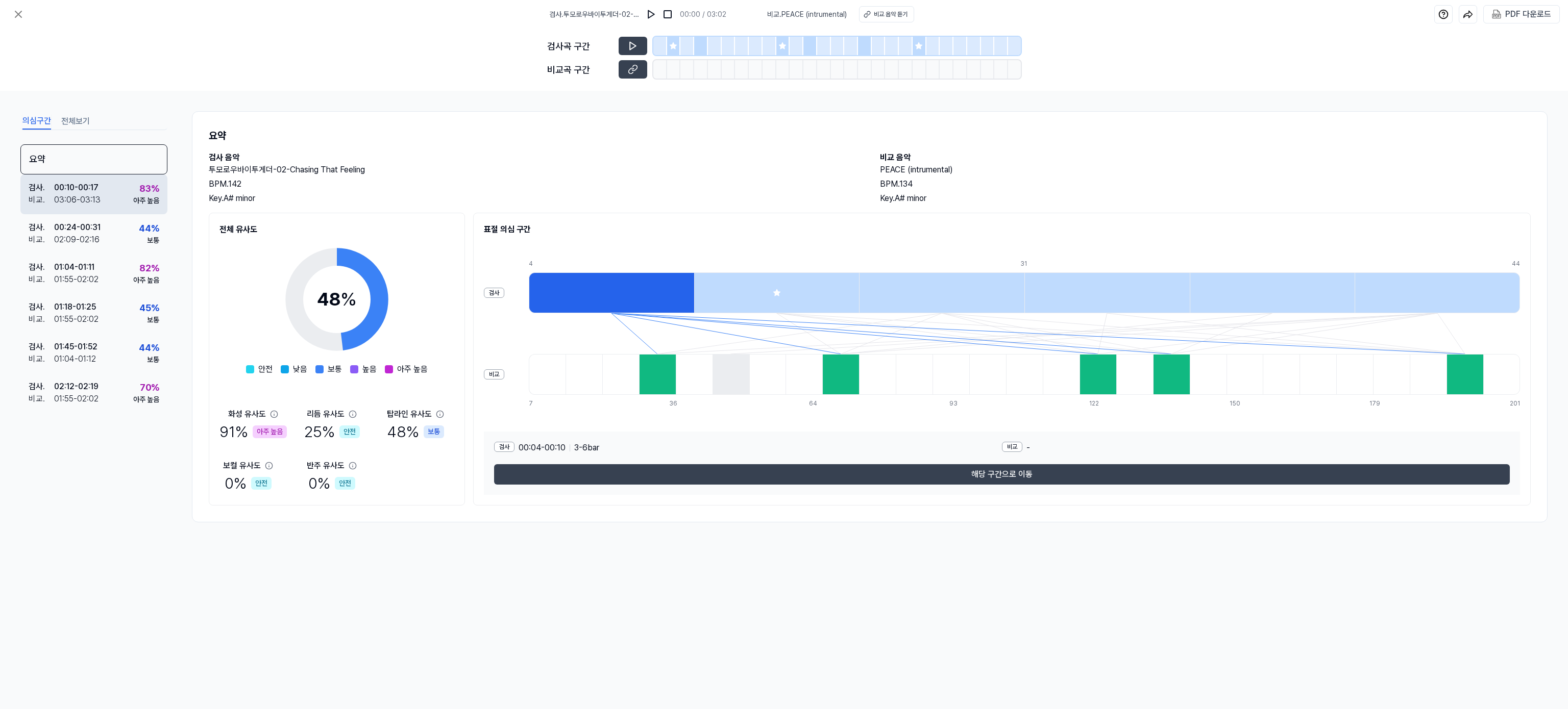
click at [98, 196] on div "03:06 - 03:13" at bounding box center [77, 200] width 46 height 13
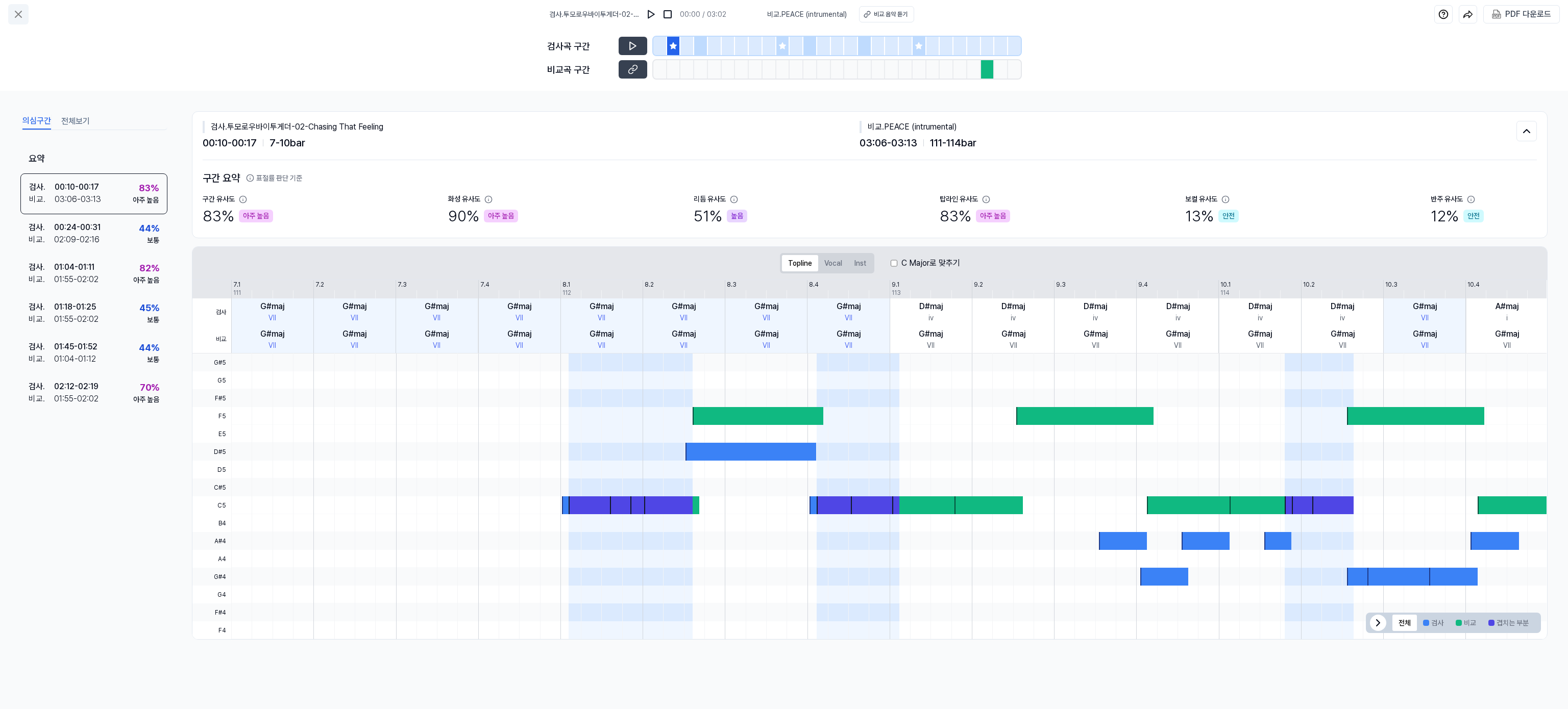
click at [26, 9] on button at bounding box center [18, 14] width 20 height 20
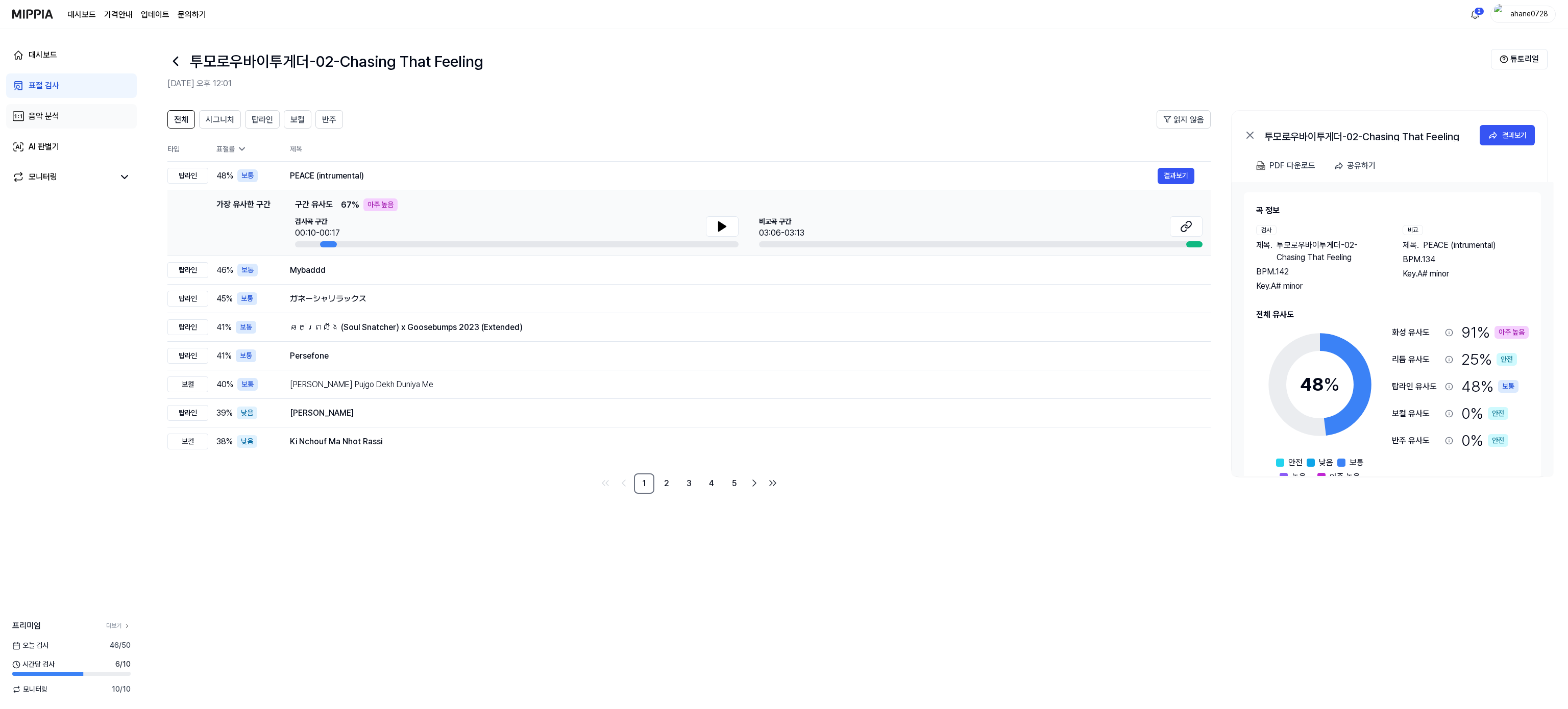
click at [67, 119] on link "음악 분석" at bounding box center [71, 116] width 130 height 24
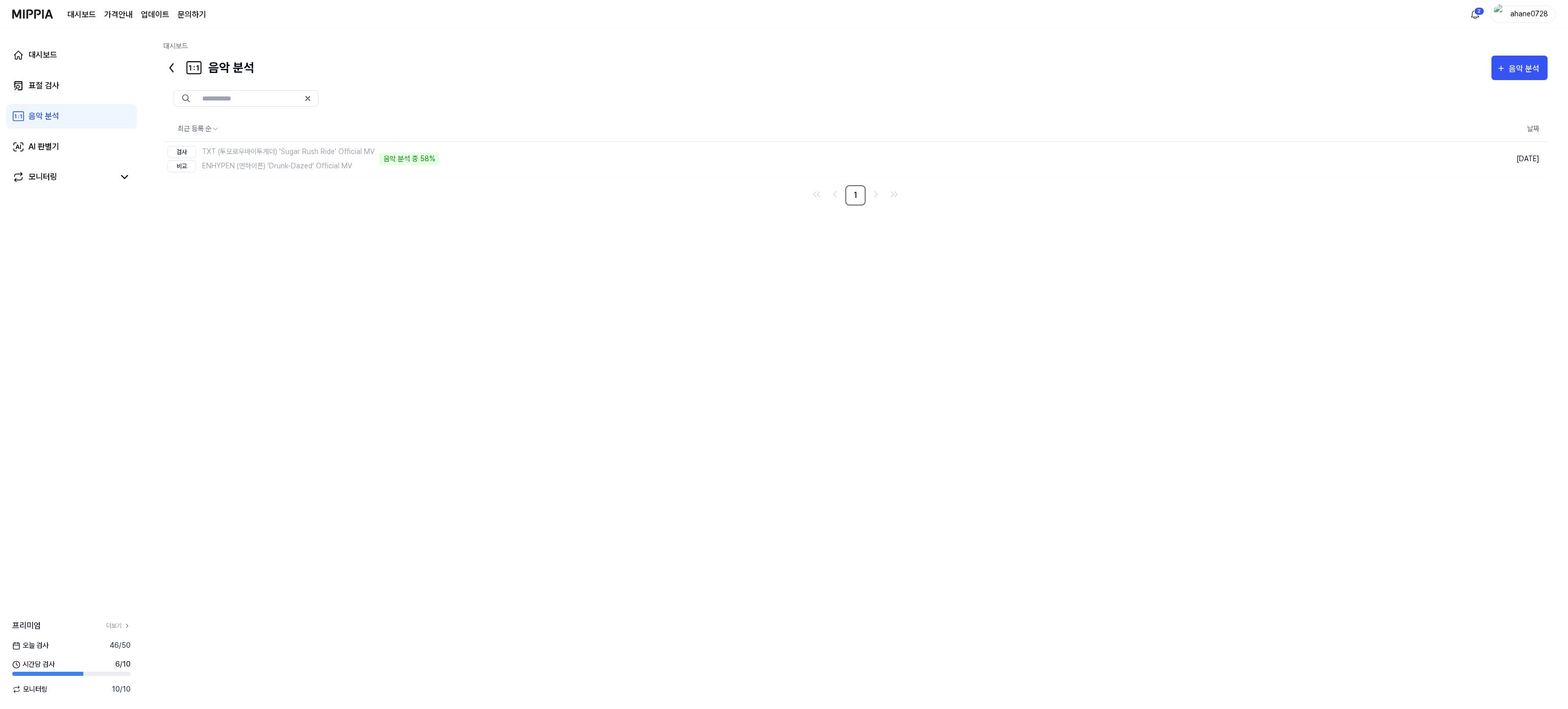
click at [216, 65] on div "음악 분석" at bounding box center [209, 68] width 91 height 24
click at [1175, 16] on html "대시보드 가격안내 업데이트 문의하기 ahane0728 대시보드 표절 검사 음악 분석 AI 판별기 모니터링 프리미엄 더보기 [DATE] 검사 4…" at bounding box center [784, 354] width 1568 height 709
click at [328, 172] on div "비교 ENHYPEN (엔하이픈) 'Drunk-Dazed' Official MV" at bounding box center [271, 166] width 207 height 13
click at [74, 90] on link "표절 검사" at bounding box center [71, 86] width 130 height 24
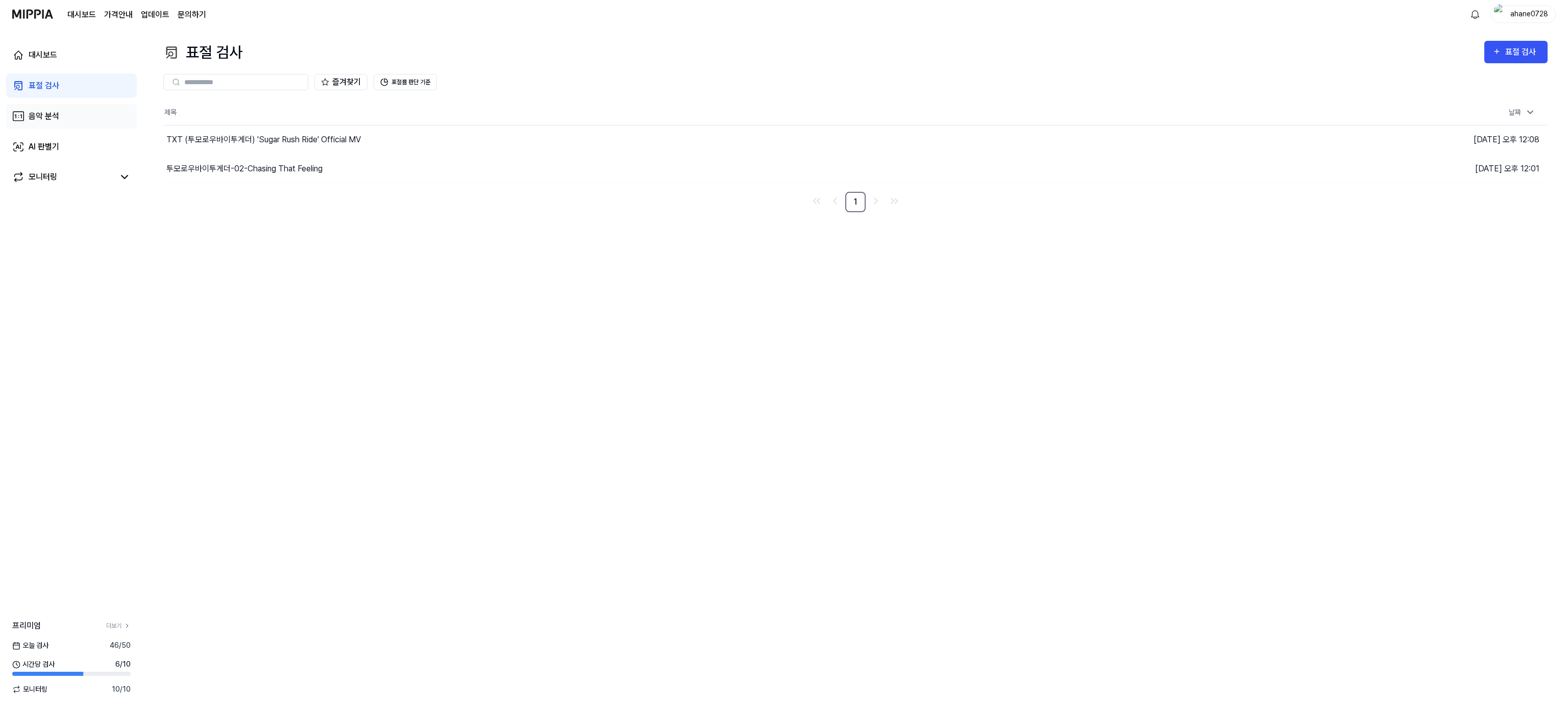
click at [71, 112] on link "음악 분석" at bounding box center [71, 116] width 130 height 24
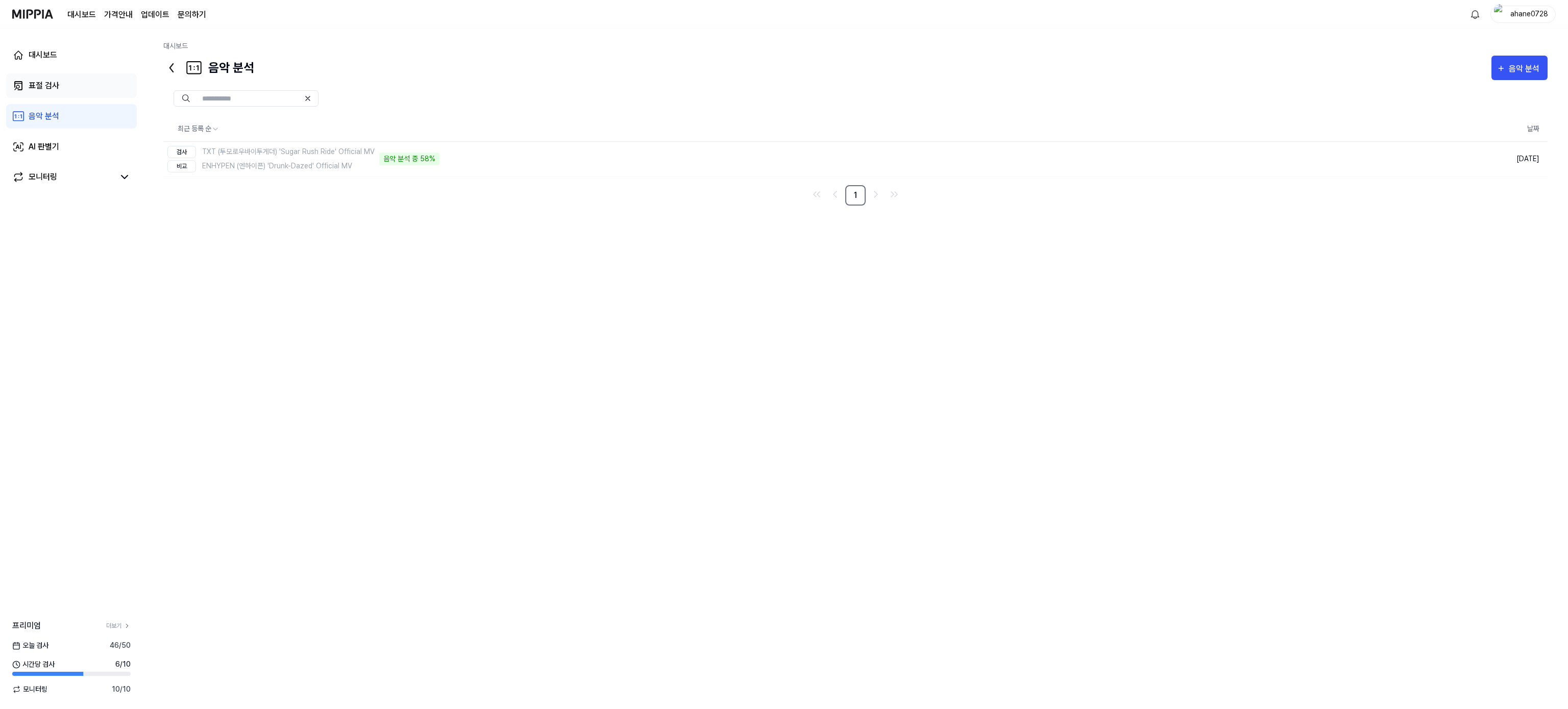
click at [68, 79] on link "표절 검사" at bounding box center [71, 86] width 130 height 24
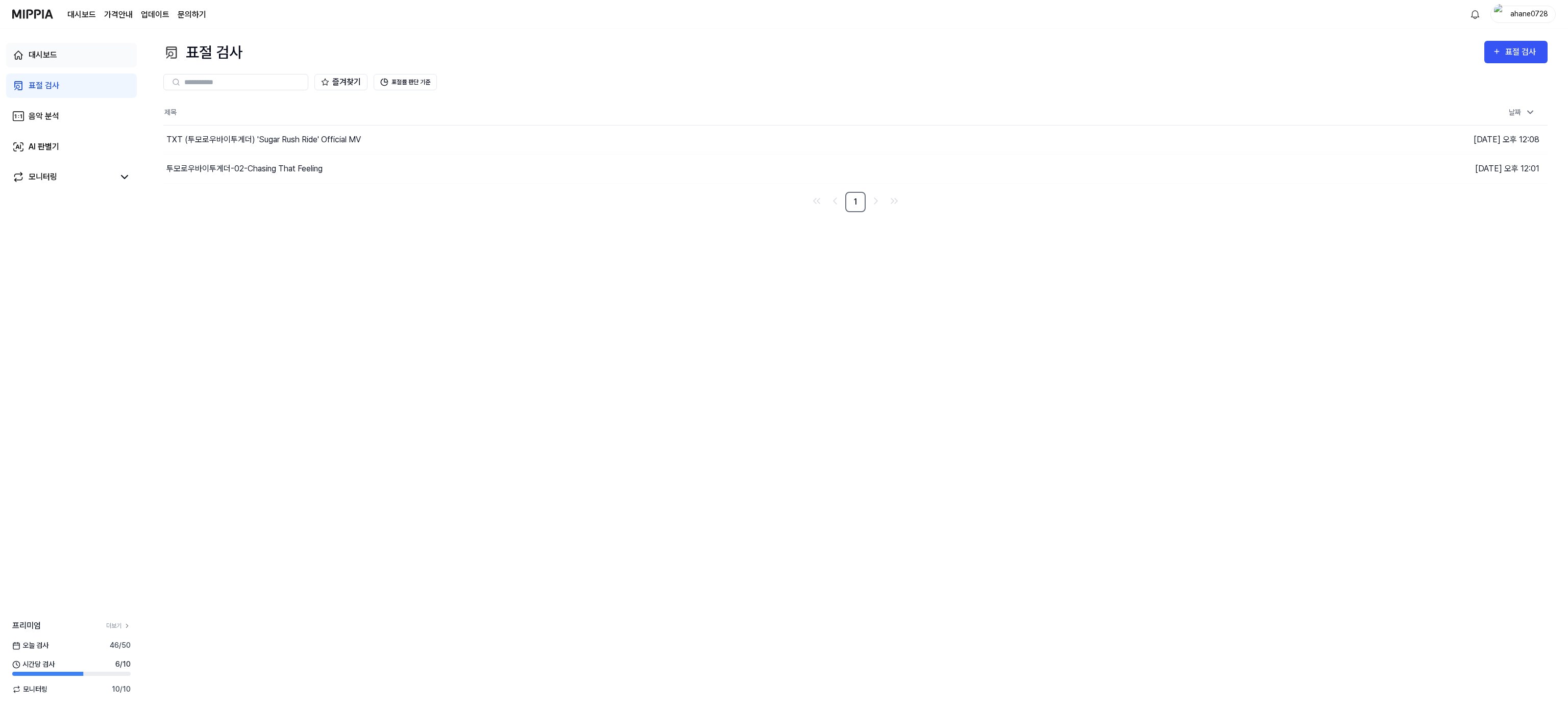
click at [94, 50] on link "대시보드" at bounding box center [71, 55] width 130 height 24
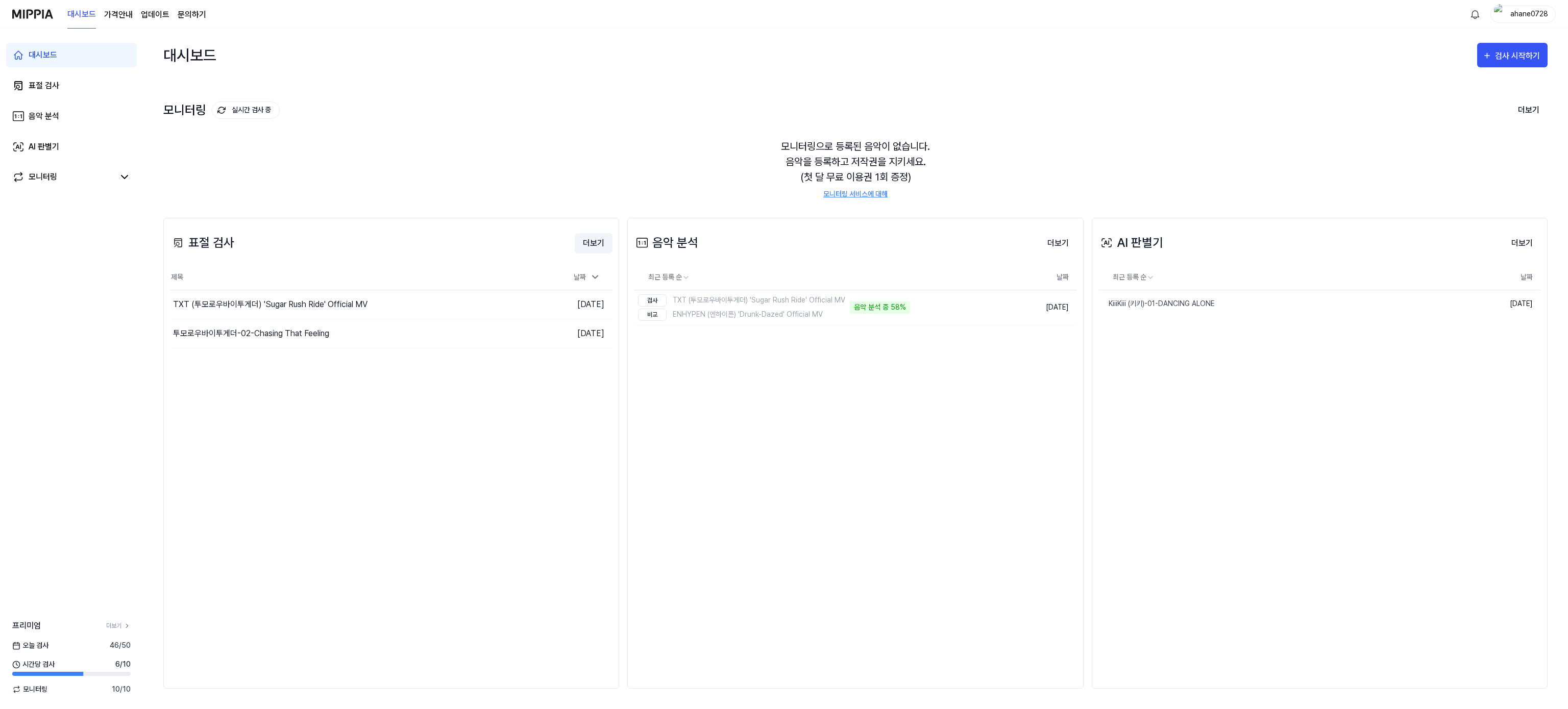
click at [588, 244] on button "더보기" at bounding box center [594, 243] width 38 height 20
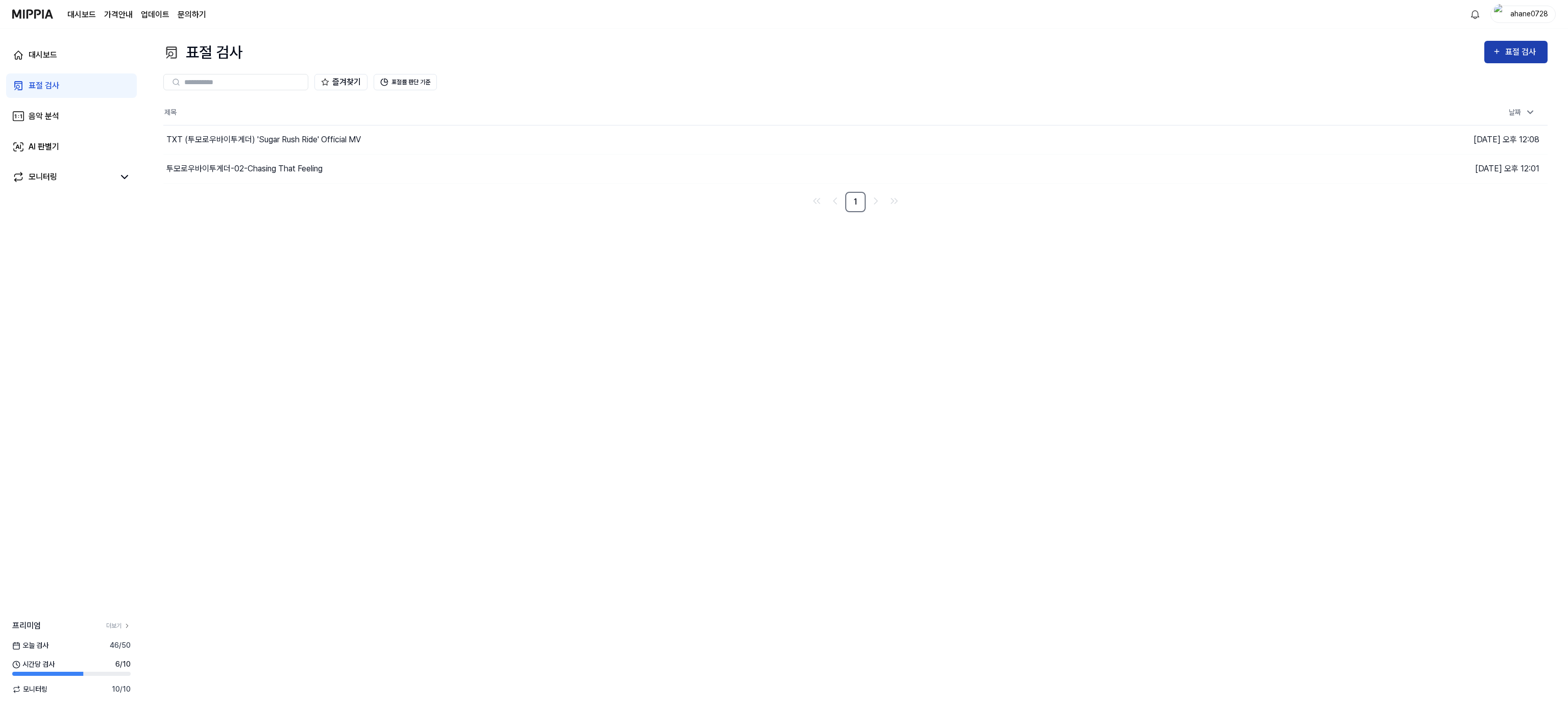
click at [1175, 53] on div "표절 검사" at bounding box center [1522, 52] width 35 height 13
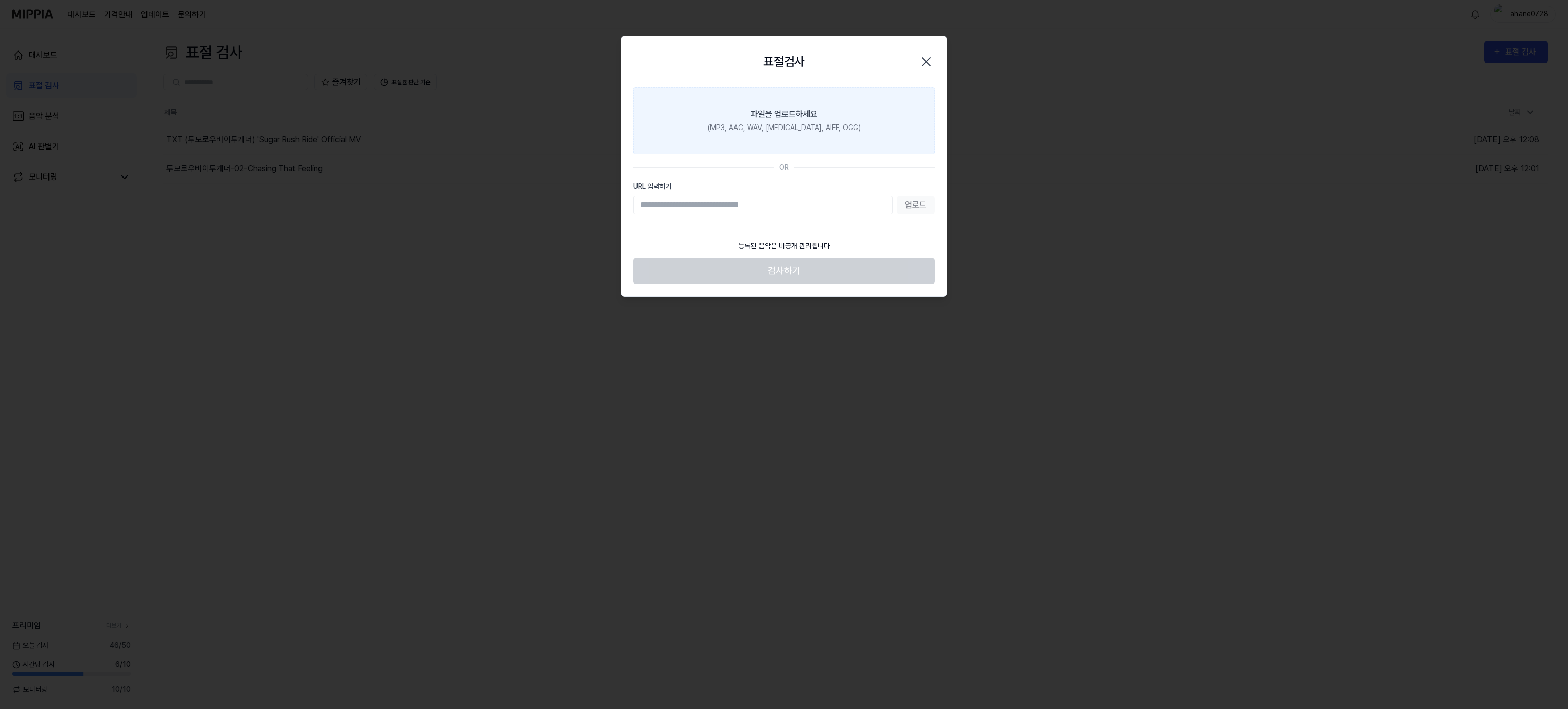
click at [790, 115] on div "파일을 업로드하세요" at bounding box center [784, 115] width 66 height 13
click at [0, 0] on input "파일을 업로드하세요 (MP3, AAC, WAV, [MEDICAL_DATA], AIFF, OGG)" at bounding box center [0, 0] width 0 height 0
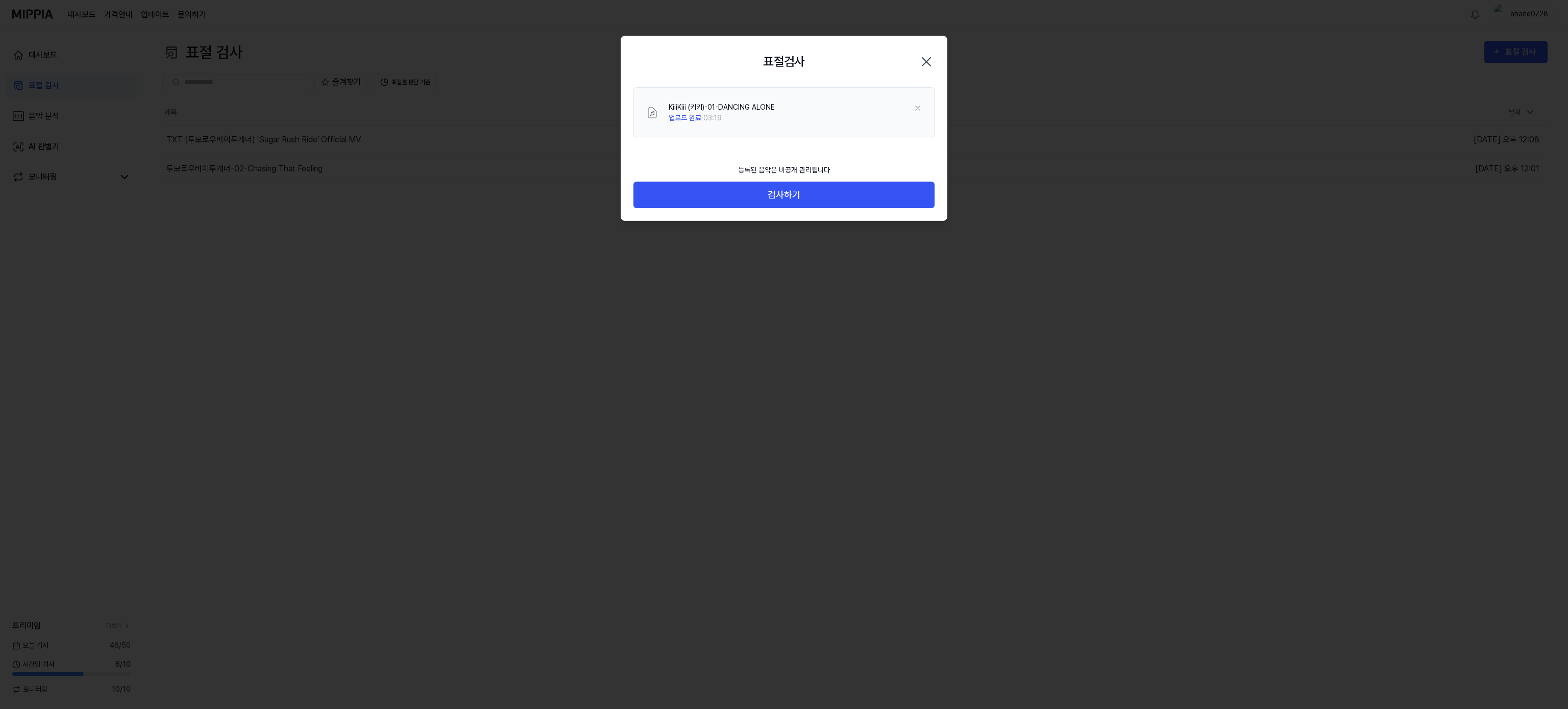
click at [793, 188] on button "검사하기" at bounding box center [783, 195] width 301 height 27
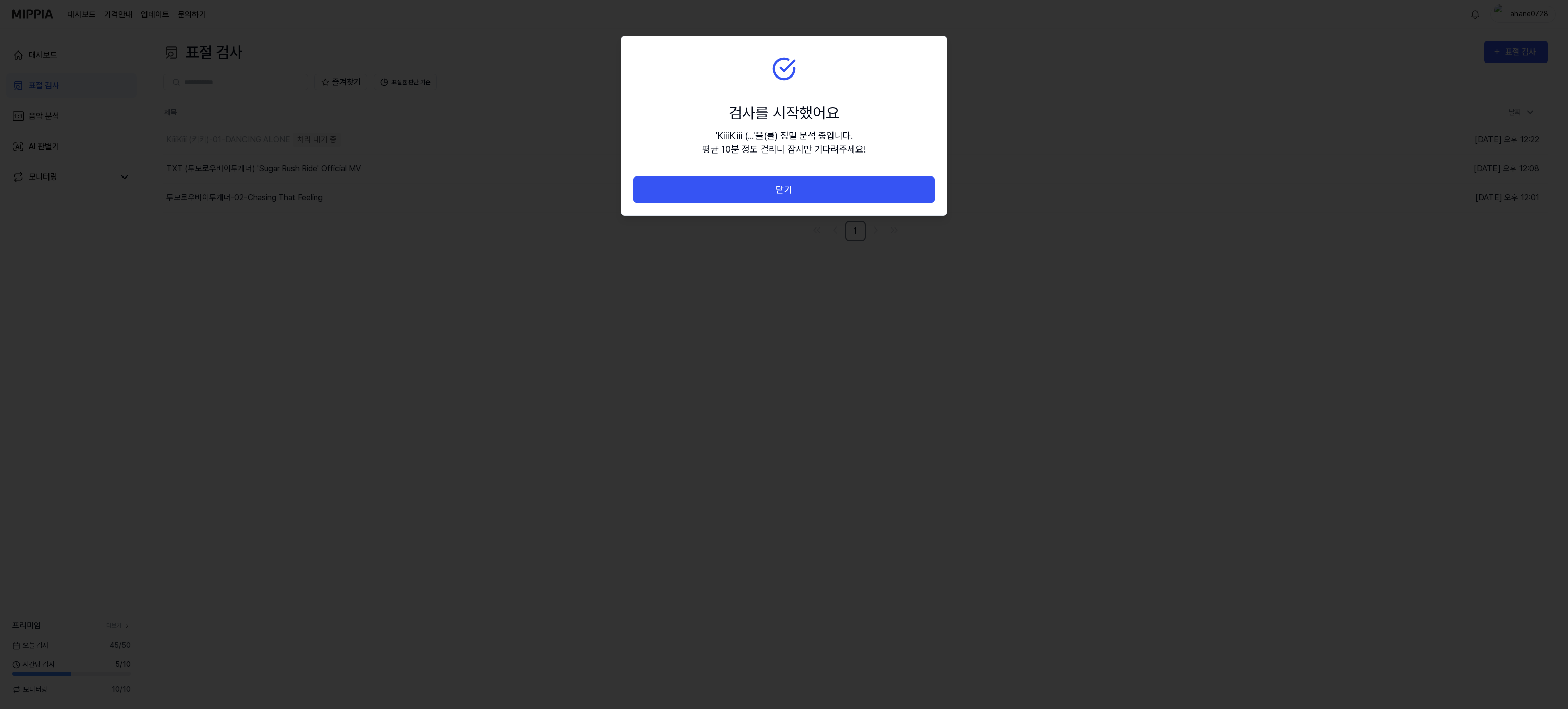
click at [793, 188] on button "닫기" at bounding box center [783, 190] width 301 height 27
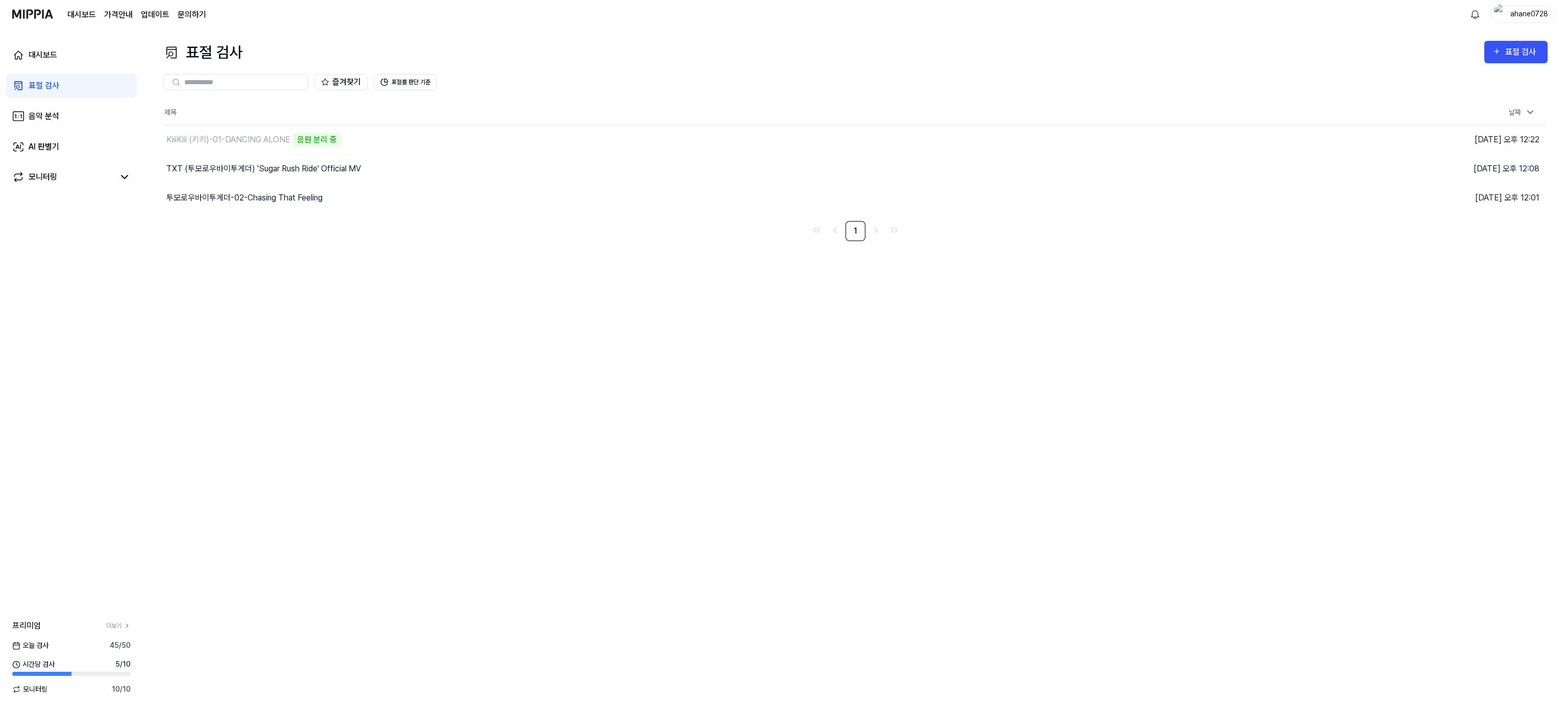
click at [50, 9] on img at bounding box center [33, 14] width 41 height 28
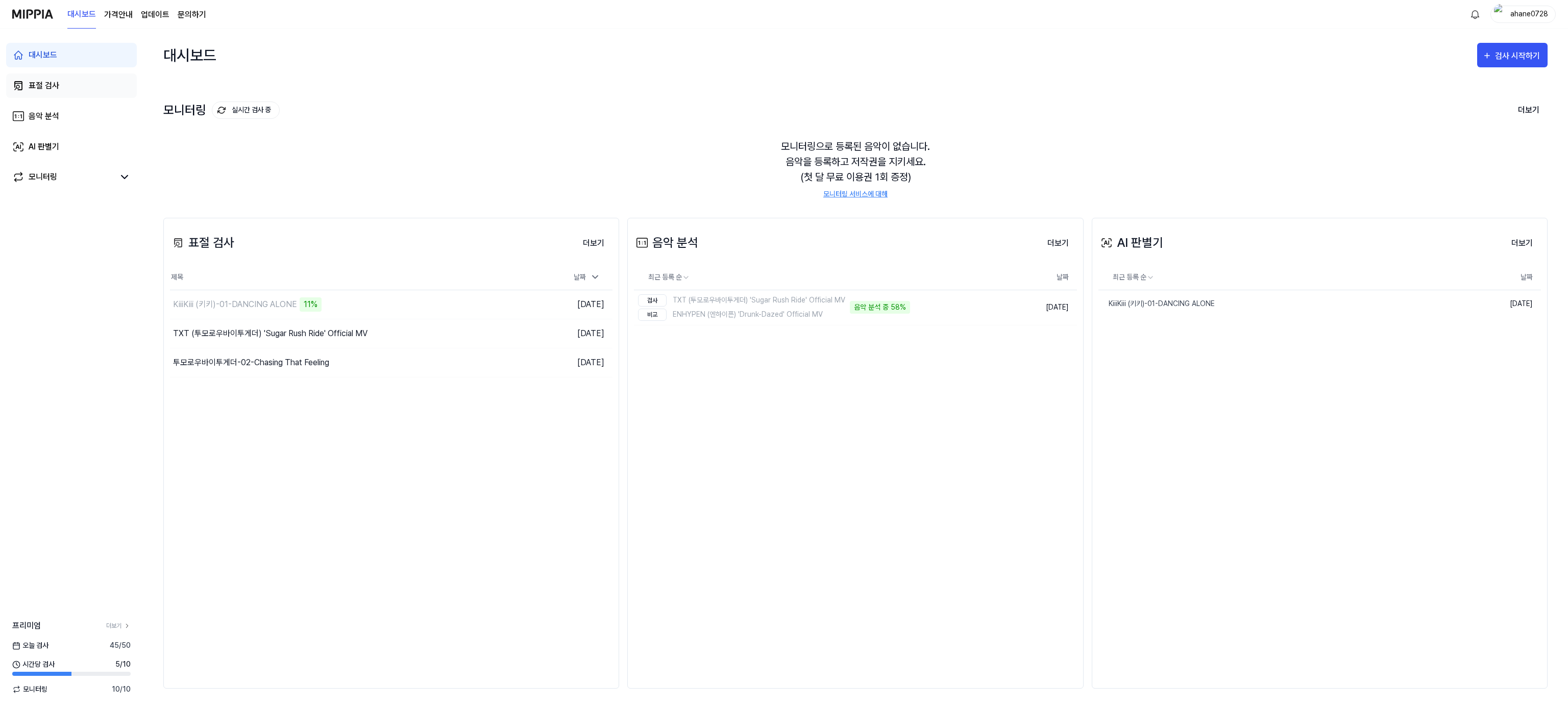
click at [75, 93] on link "표절 검사" at bounding box center [71, 86] width 130 height 24
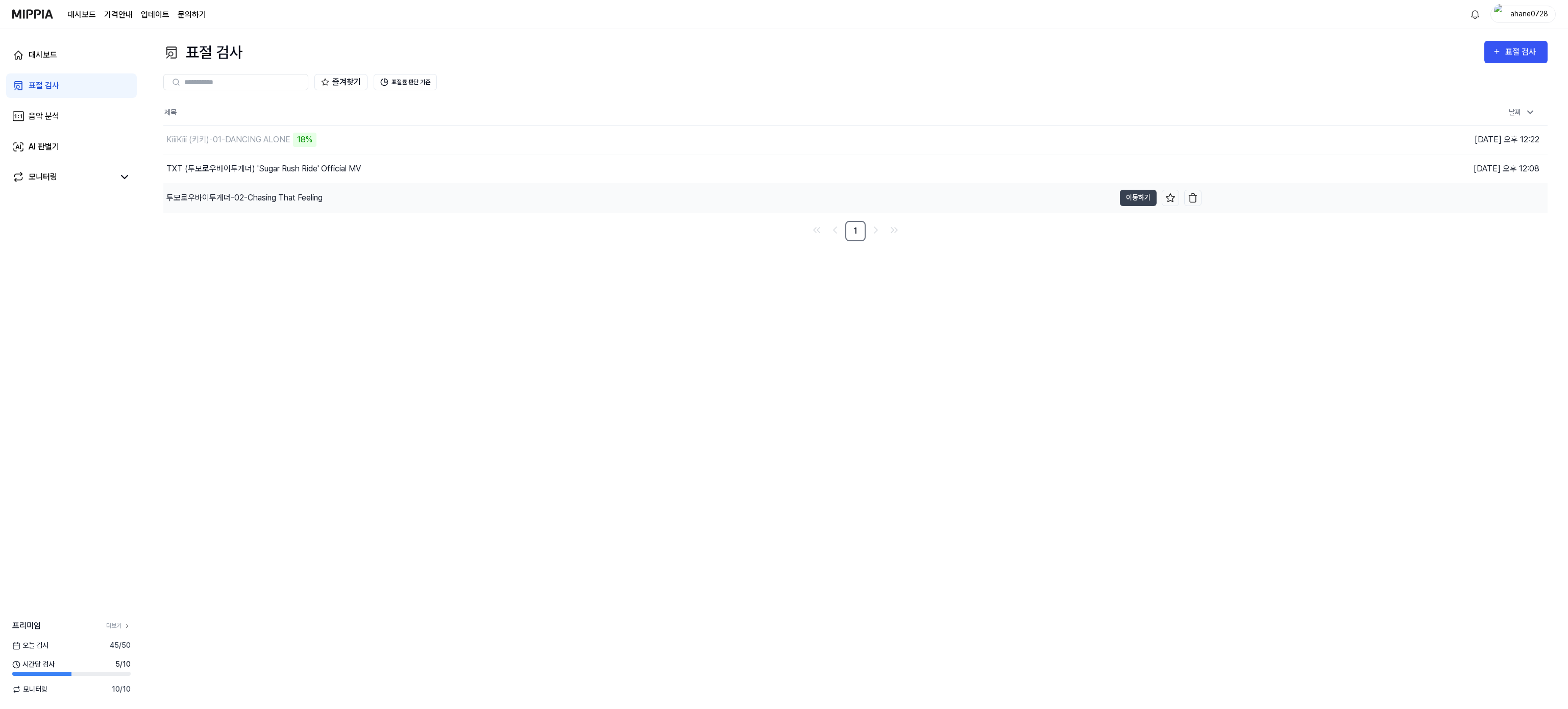
click at [245, 198] on div "투모로우바이투게더-02-Chasing That Feeling" at bounding box center [244, 198] width 156 height 13
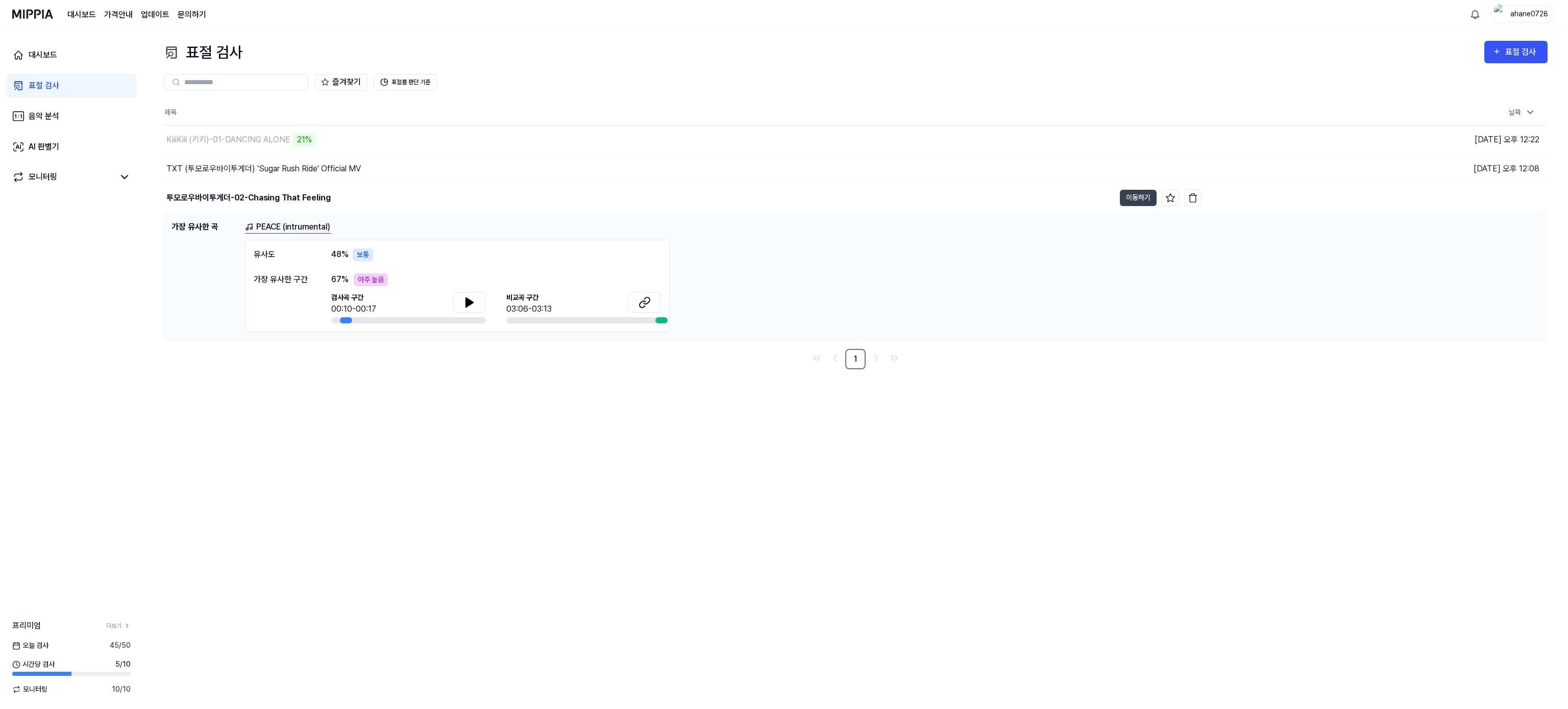
click at [208, 237] on h1 "가장 유사한 곡" at bounding box center [203, 276] width 65 height 111
click at [214, 276] on h1 "가장 유사한 곡" at bounding box center [203, 276] width 65 height 111
click at [742, 297] on div "PEACE (intrumental) 유사도 48 % 보통 가장 유사한 구간 67 % 아주 높음 검사곡 구간 00:10-00:17 [GEOGRA…" at bounding box center [892, 276] width 1295 height 111
click at [1138, 192] on button "이동하기" at bounding box center [1138, 198] width 37 height 16
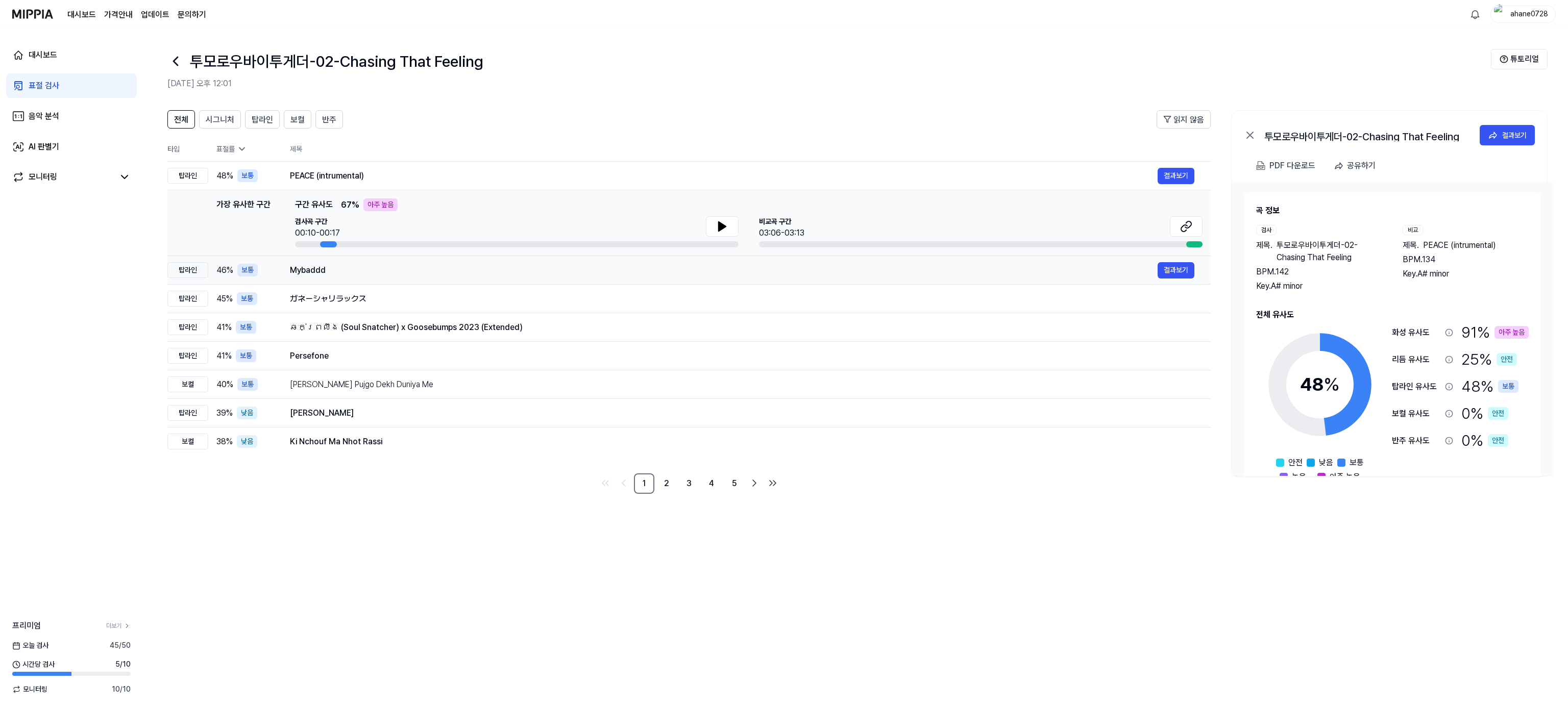
click at [771, 270] on div "Mybaddd" at bounding box center [724, 271] width 868 height 13
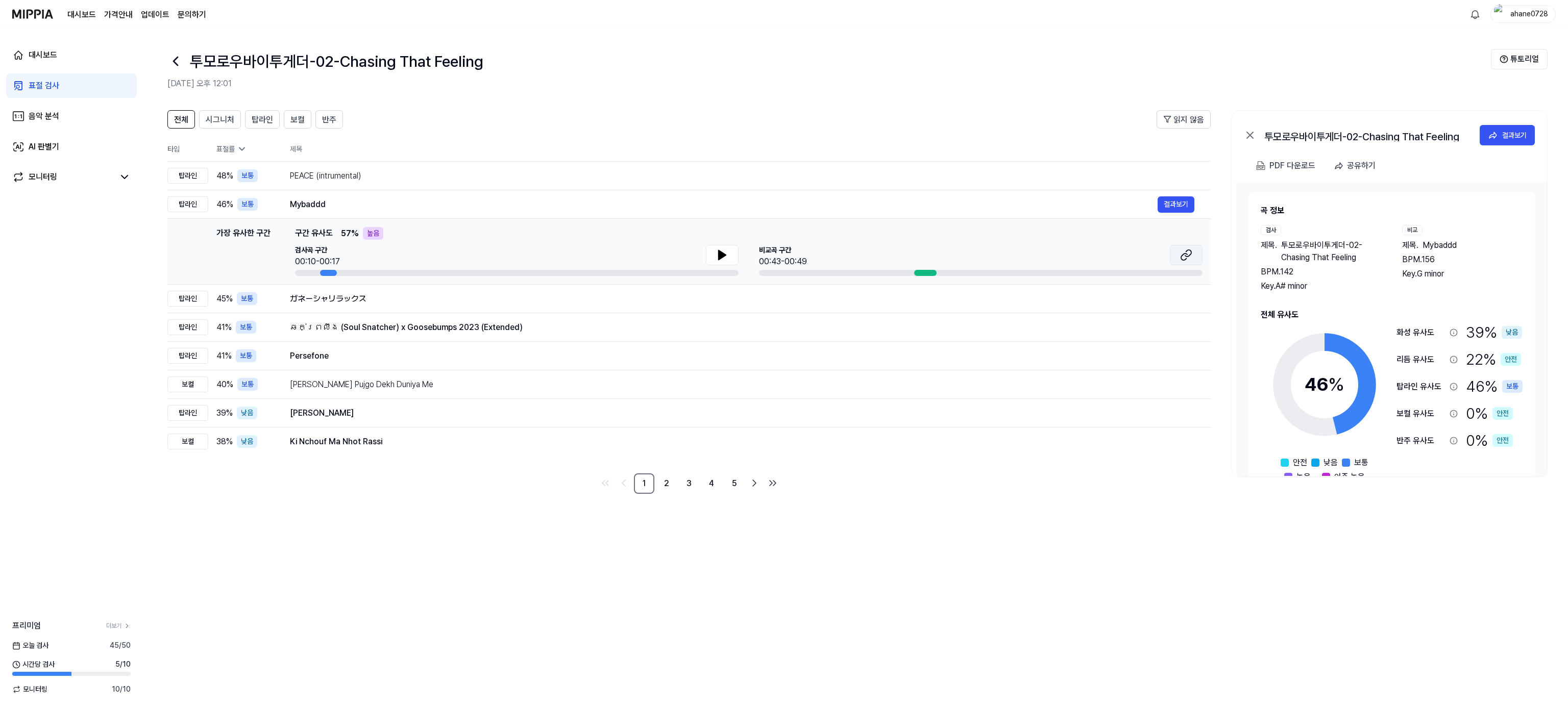
click at [1175, 256] on icon at bounding box center [1186, 255] width 13 height 13
click at [1171, 209] on button "결과보기" at bounding box center [1176, 204] width 37 height 16
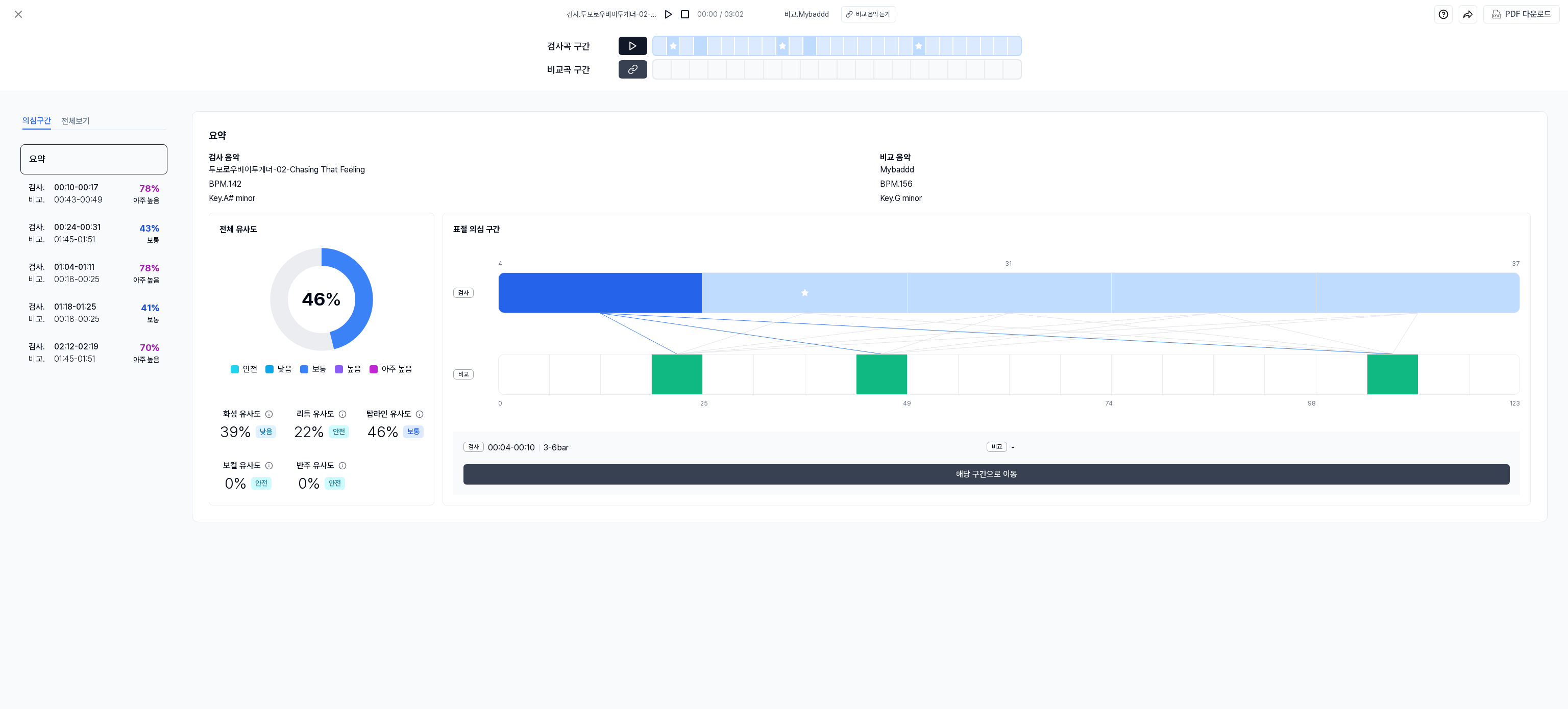
click at [621, 48] on button at bounding box center [632, 46] width 28 height 18
click at [644, 46] on button at bounding box center [632, 46] width 28 height 18
click at [561, 279] on div at bounding box center [600, 293] width 204 height 41
click at [696, 364] on div at bounding box center [676, 375] width 51 height 41
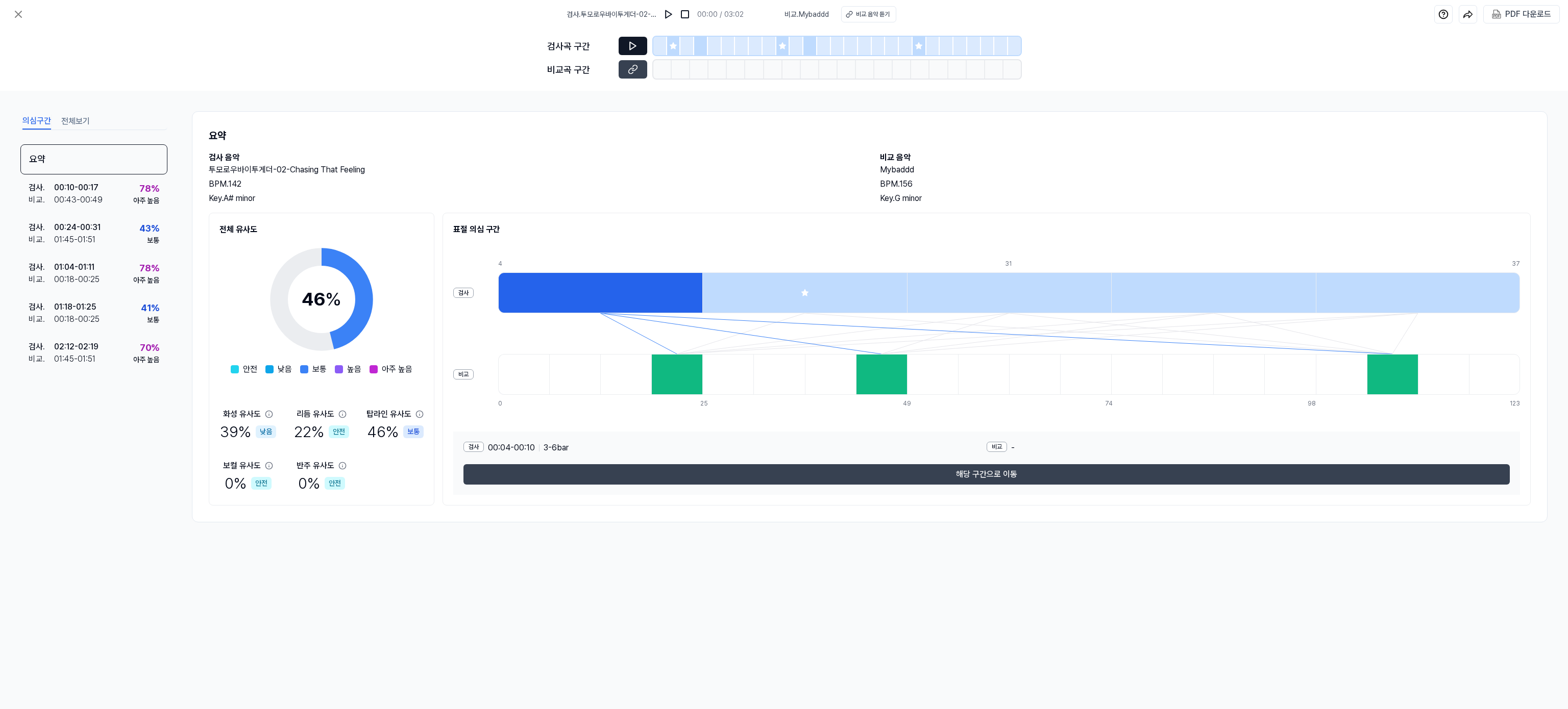
click at [636, 49] on icon at bounding box center [632, 46] width 10 height 10
click at [628, 45] on icon at bounding box center [632, 46] width 10 height 10
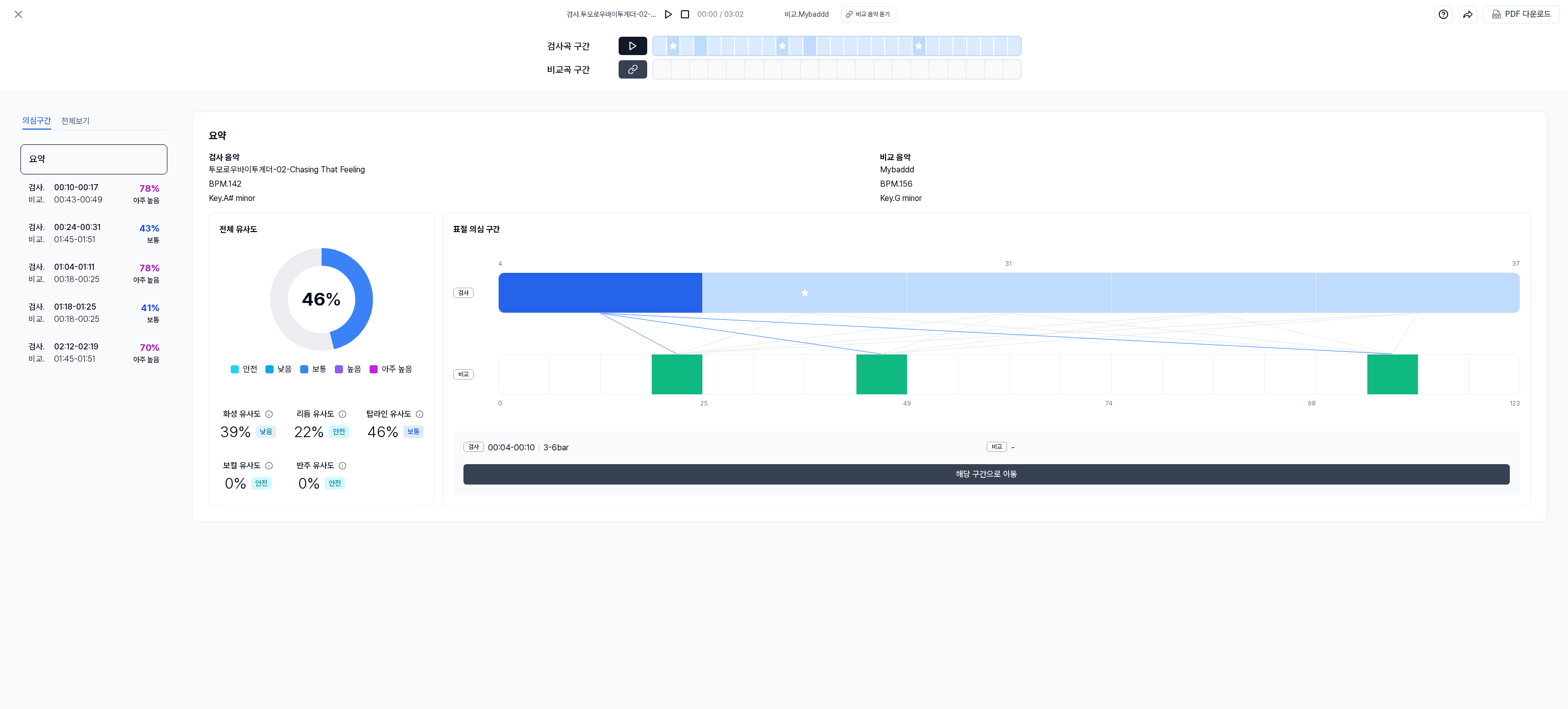
click at [628, 45] on icon at bounding box center [632, 46] width 10 height 10
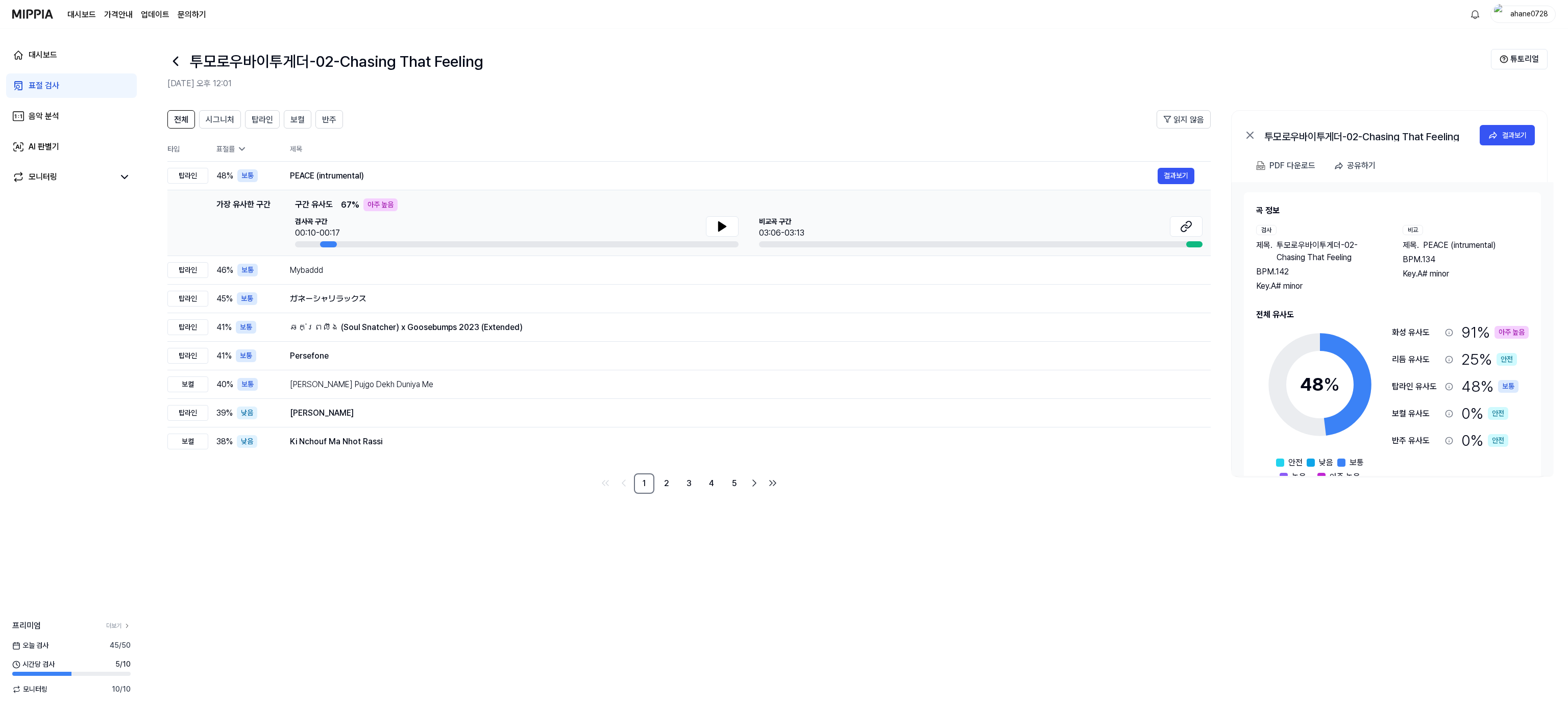
click at [172, 64] on icon at bounding box center [175, 61] width 16 height 16
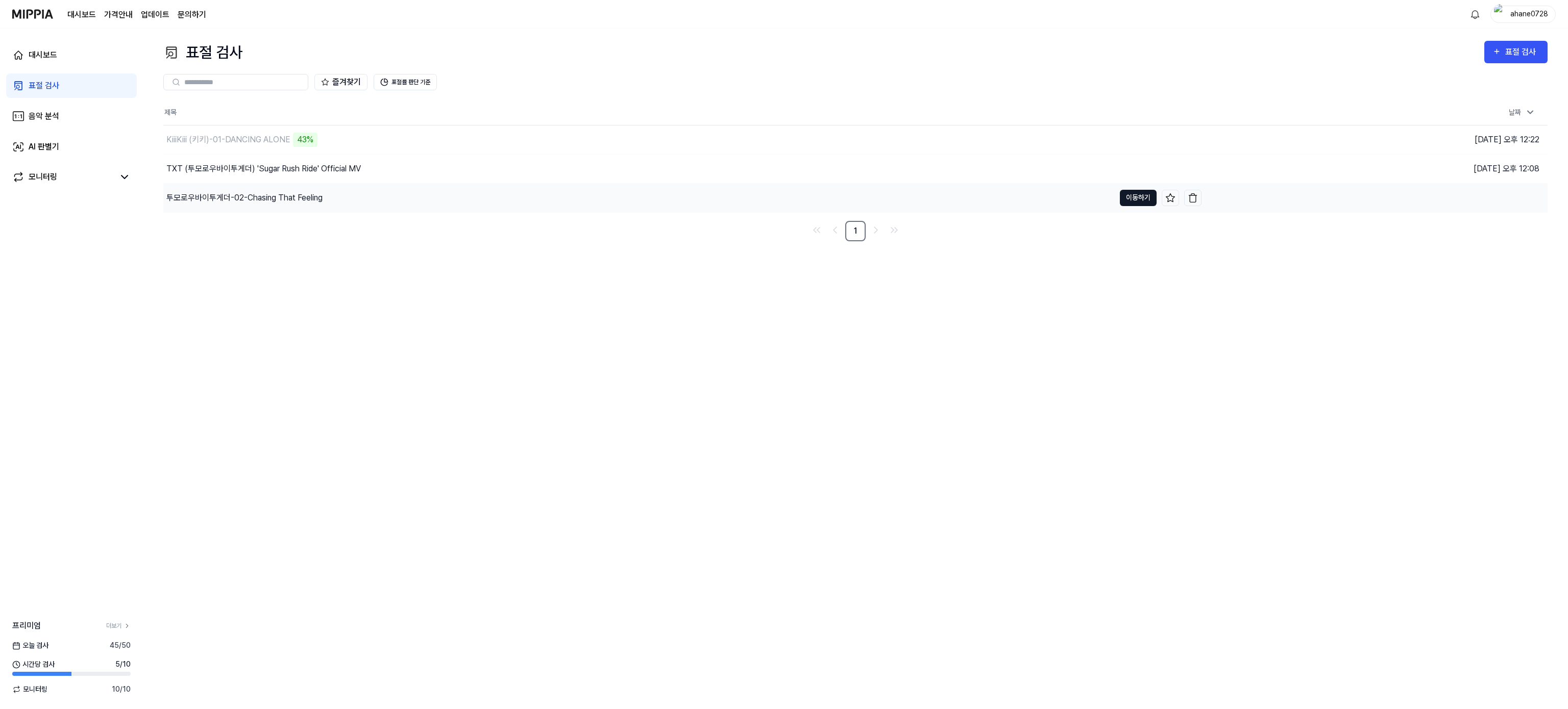
click at [1137, 192] on button "이동하기" at bounding box center [1138, 198] width 37 height 16
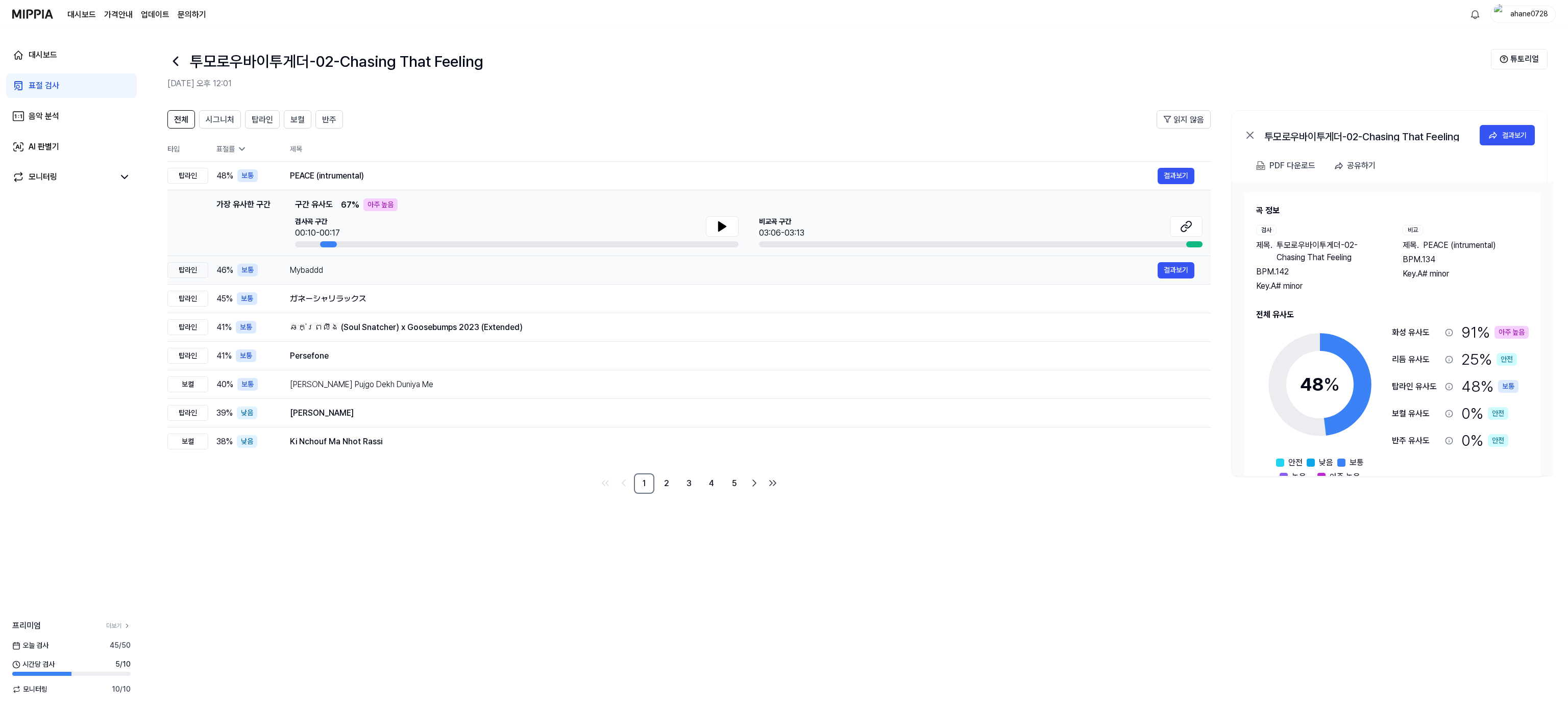
click at [1174, 279] on td "Mybaddd 결과보기" at bounding box center [742, 270] width 937 height 28
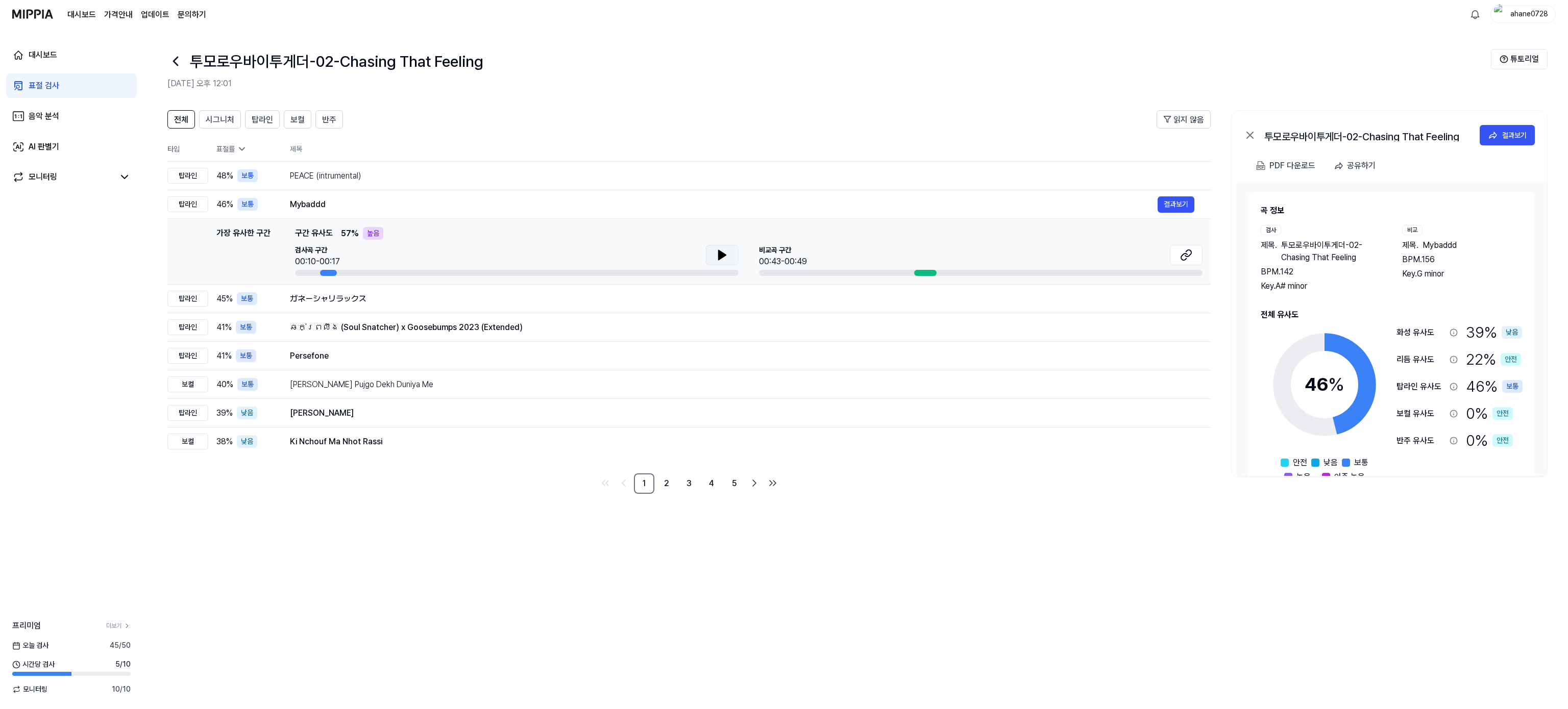
click at [725, 254] on icon at bounding box center [723, 255] width 13 height 13
click at [1175, 254] on icon at bounding box center [1186, 255] width 13 height 13
click at [174, 58] on icon at bounding box center [175, 61] width 16 height 16
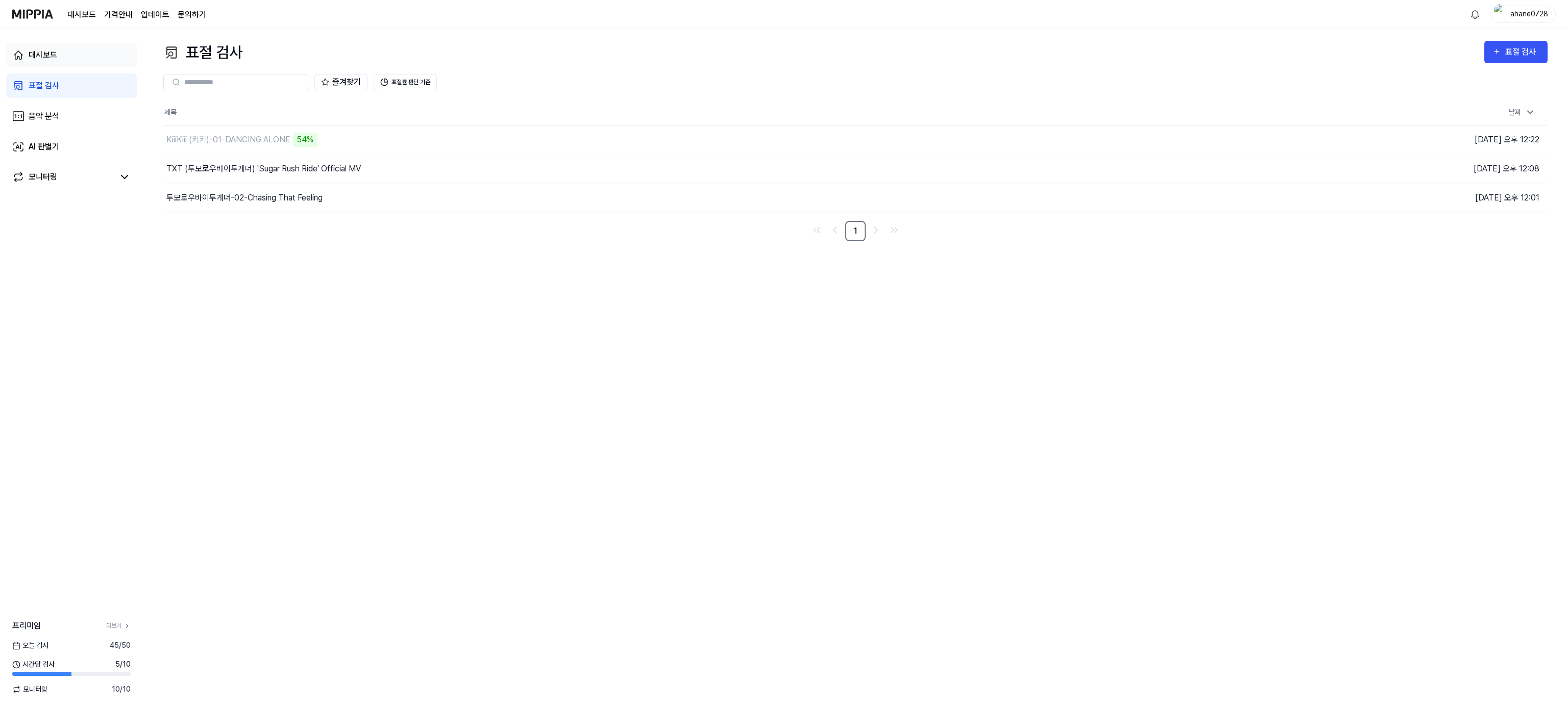
click at [82, 49] on link "대시보드" at bounding box center [71, 55] width 130 height 24
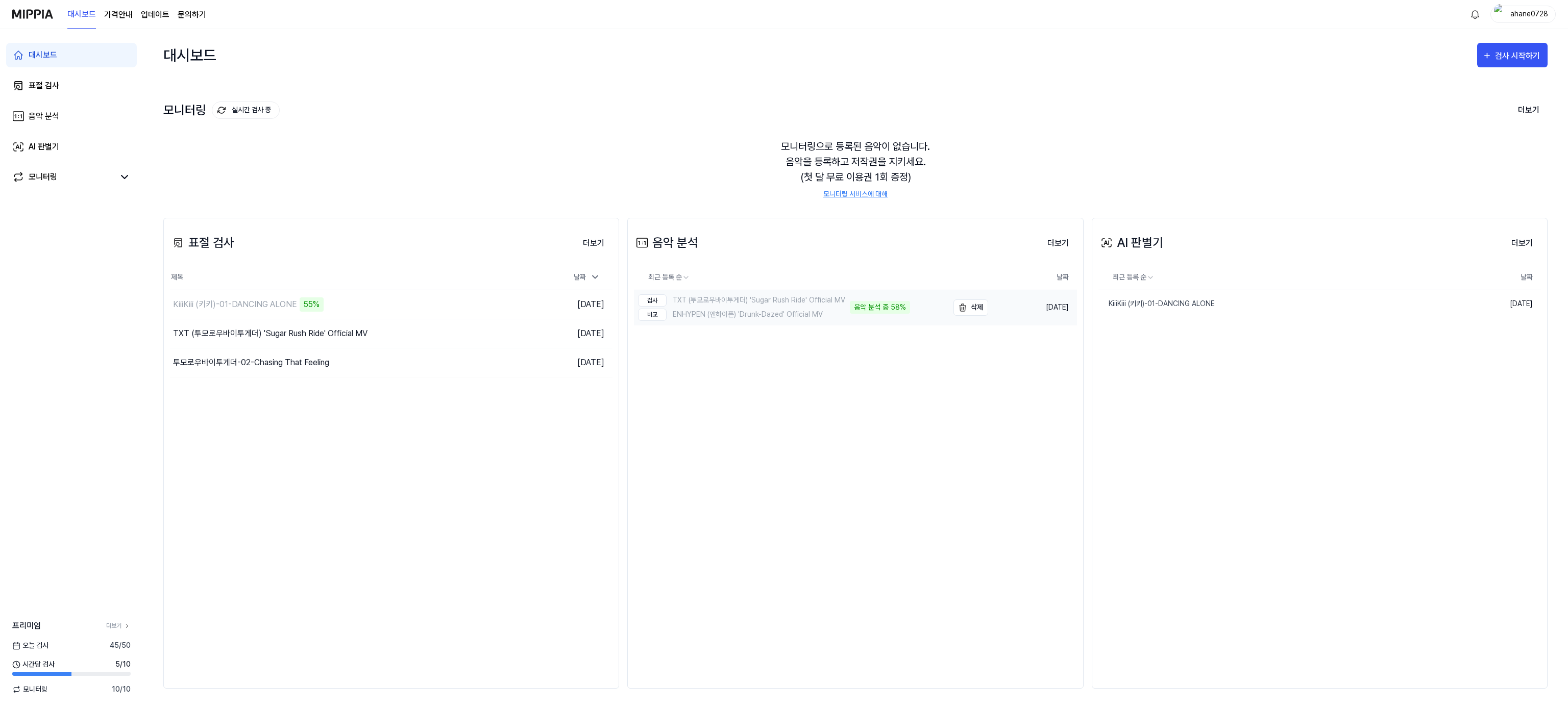
click at [877, 295] on div "검사 TXT (투모로우바이투게더) 'Sugar Rush Ride' Official MV 비교 ENHYPEN (엔하이픈) 'Drunk-Dazed…" at bounding box center [772, 308] width 277 height 35
click at [494, 299] on button "이동하기" at bounding box center [483, 304] width 37 height 16
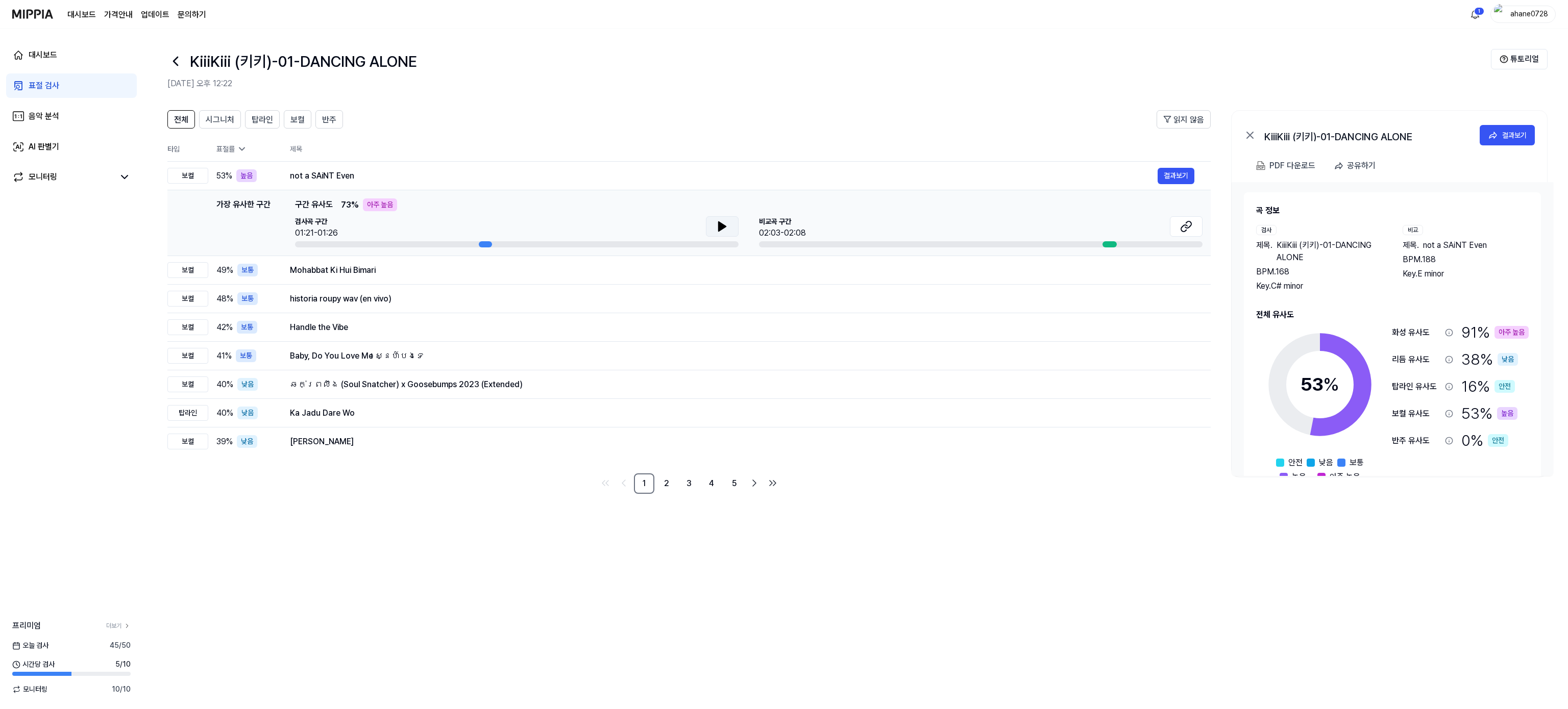
click at [719, 221] on icon at bounding box center [723, 227] width 13 height 13
click at [1175, 224] on button at bounding box center [1186, 226] width 33 height 20
click at [262, 122] on span "탑라인" at bounding box center [262, 120] width 21 height 13
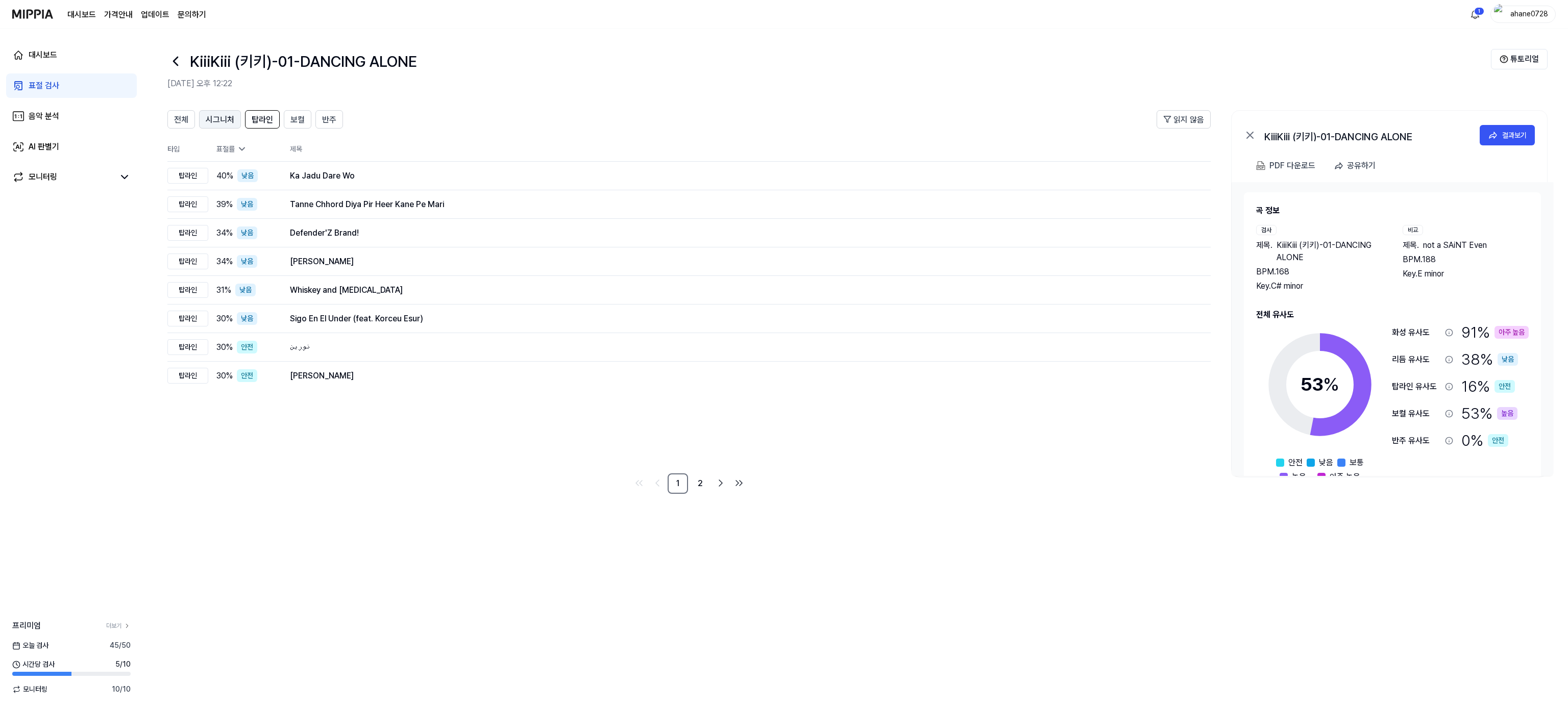
click at [232, 120] on span "시그니처" at bounding box center [220, 120] width 28 height 13
click at [311, 115] on button "보컬" at bounding box center [297, 119] width 27 height 18
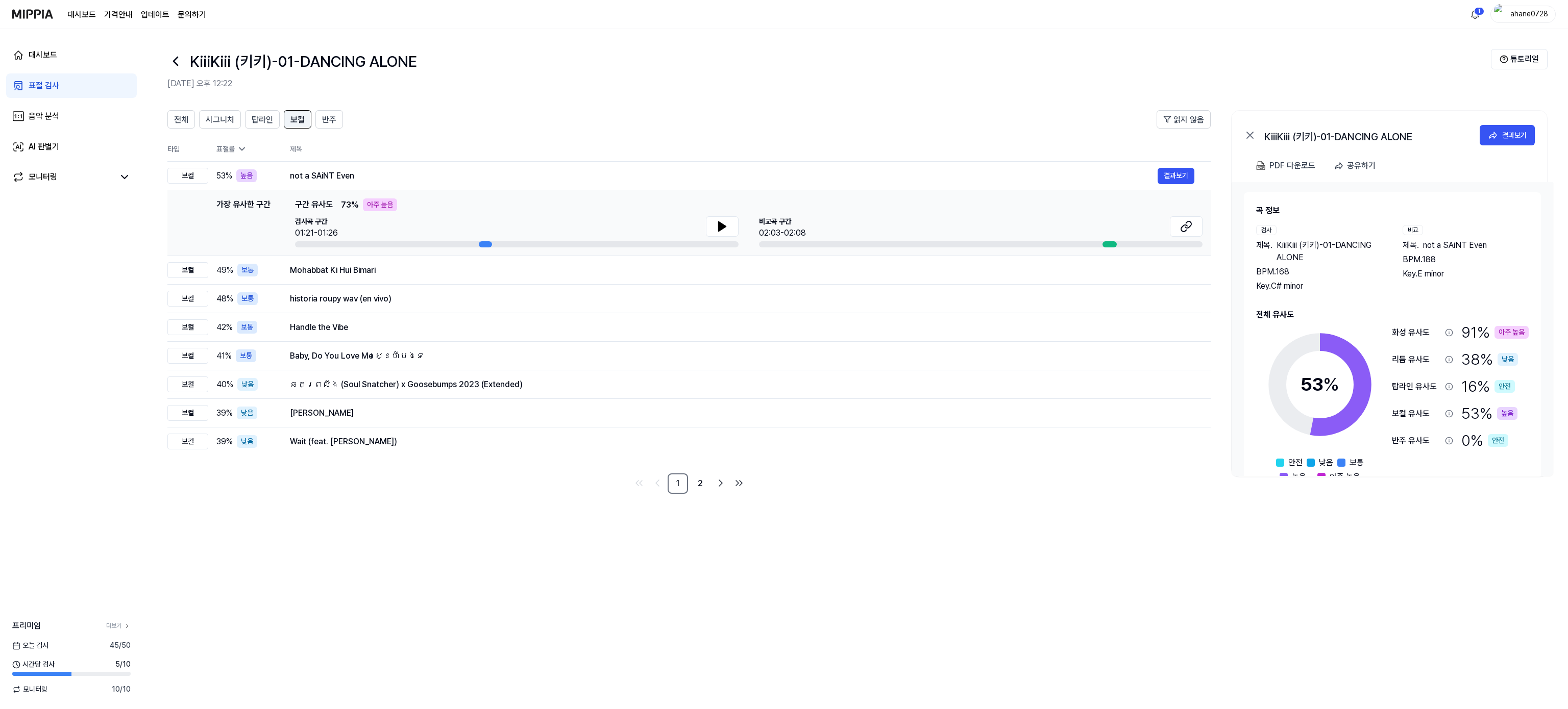
click at [311, 115] on button "보컬" at bounding box center [297, 119] width 27 height 18
click at [335, 115] on span "반주" at bounding box center [329, 120] width 14 height 13
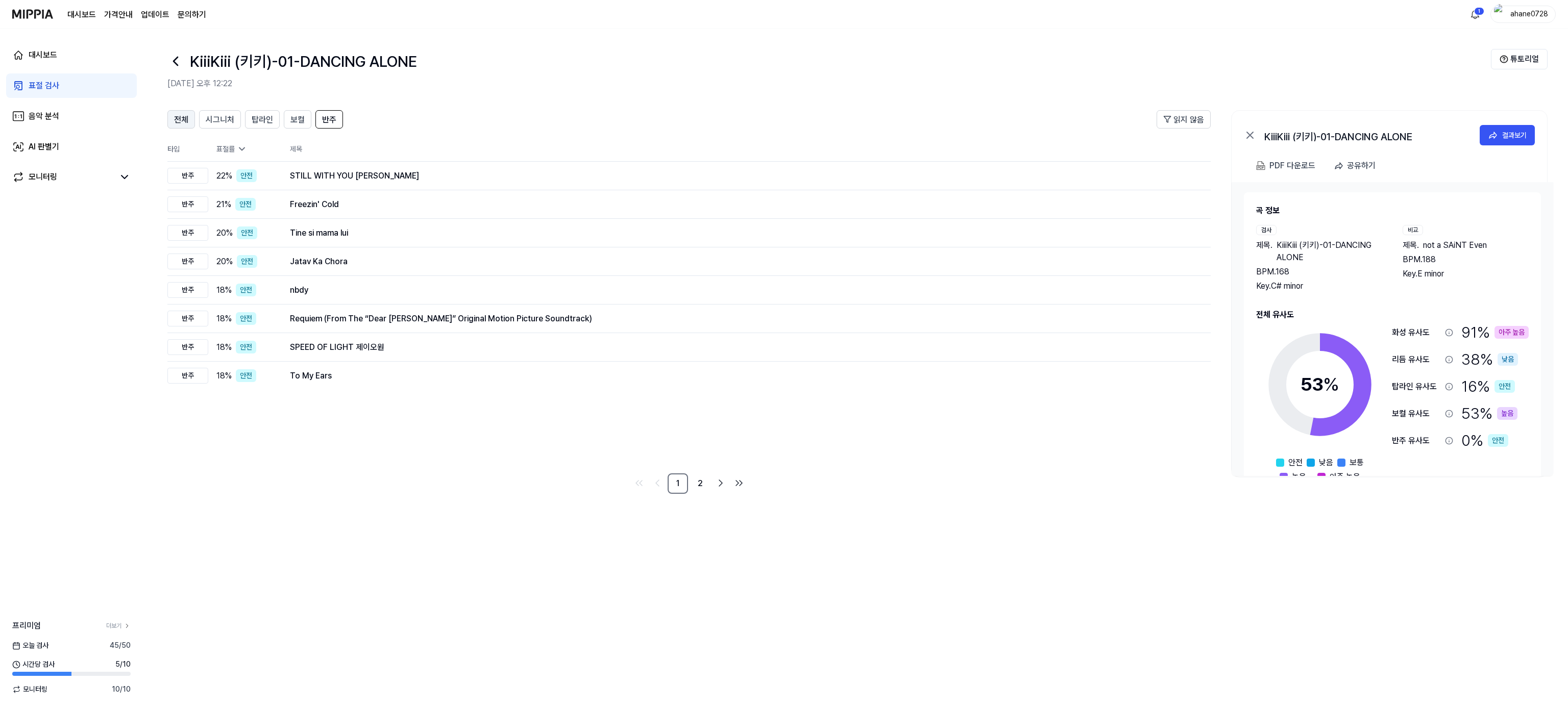
click at [189, 117] on button "전체" at bounding box center [181, 119] width 27 height 18
